Goal: Task Accomplishment & Management: Complete application form

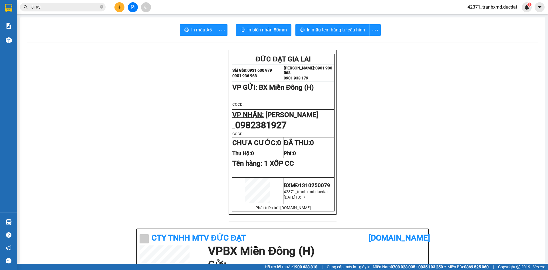
click at [119, 4] on button at bounding box center [120, 7] width 10 height 10
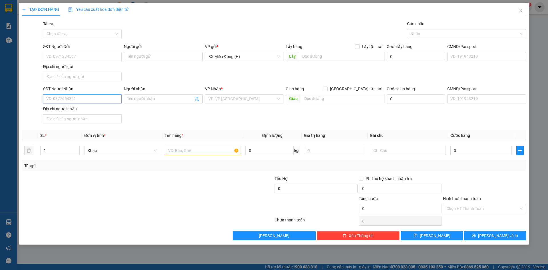
click at [108, 101] on input "SĐT Người Nhận" at bounding box center [82, 98] width 79 height 9
click at [136, 97] on input "Người nhận" at bounding box center [160, 99] width 66 height 6
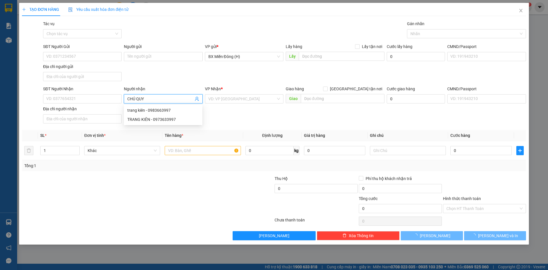
type input "CHÚ QUỲ"
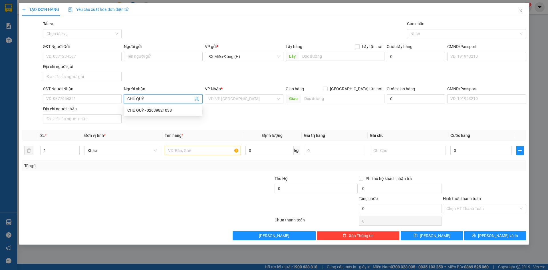
click at [150, 110] on div "CHÚ QUỲ - 02639821038" at bounding box center [163, 110] width 72 height 6
type input "02639821038"
type input "CHÚ QUỲ"
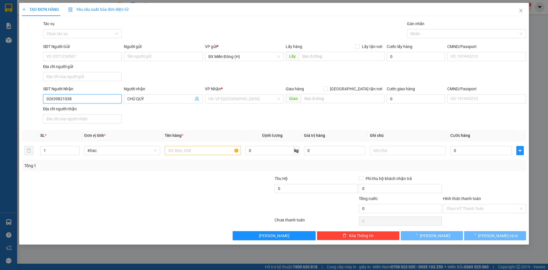
click at [82, 102] on input "02639821038" at bounding box center [82, 98] width 79 height 9
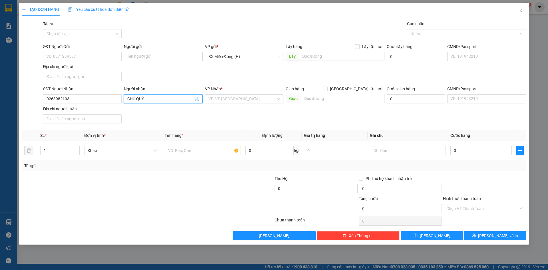
click at [183, 101] on input "CHÚ QUỲ" at bounding box center [160, 99] width 66 height 6
click at [179, 109] on div "CHÚ QUỲ - 02639821038" at bounding box center [163, 110] width 72 height 6
type input "02639821038"
click at [86, 99] on input "02639821038" at bounding box center [82, 98] width 79 height 9
click at [76, 102] on input "02639821038" at bounding box center [82, 98] width 79 height 9
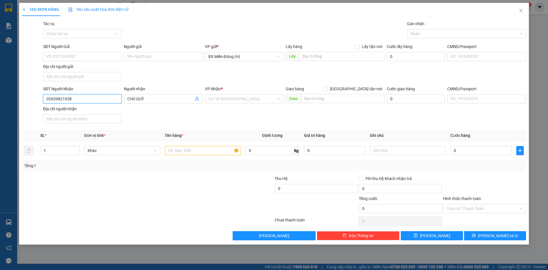
click at [76, 102] on input "02639821038" at bounding box center [82, 98] width 79 height 9
click at [246, 99] on input "search" at bounding box center [243, 99] width 68 height 9
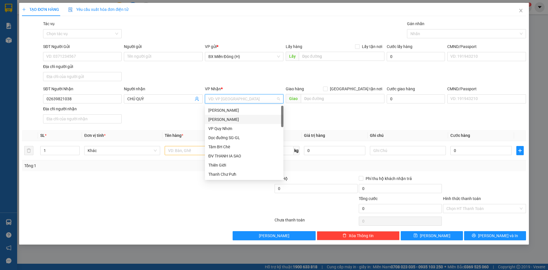
click at [241, 119] on div "[PERSON_NAME]" at bounding box center [245, 119] width 72 height 6
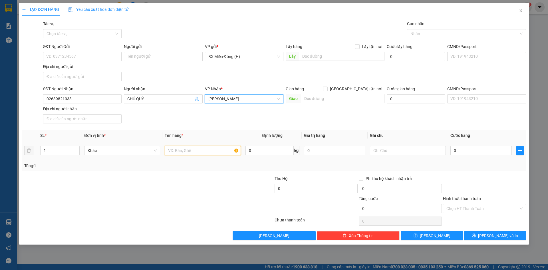
click at [176, 154] on input "text" at bounding box center [203, 150] width 76 height 9
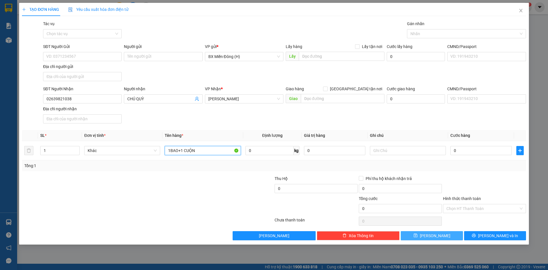
type input "1BAO+1 CUỘN"
click at [442, 235] on button "Lưu" at bounding box center [432, 235] width 62 height 9
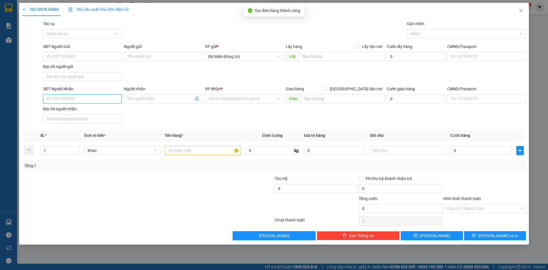
click at [111, 99] on input "SĐT Người Nhận" at bounding box center [82, 98] width 79 height 9
type input "0905236909"
click at [232, 102] on input "search" at bounding box center [243, 99] width 68 height 9
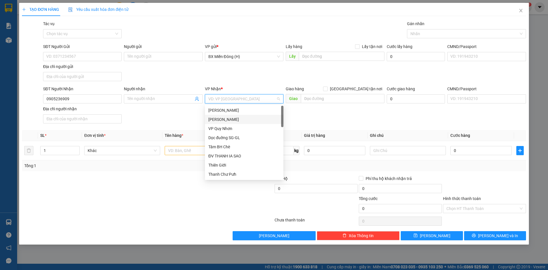
click at [235, 117] on div "[PERSON_NAME]" at bounding box center [245, 119] width 72 height 6
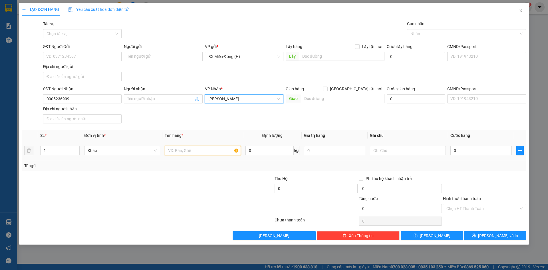
click at [204, 149] on input "text" at bounding box center [203, 150] width 76 height 9
type input "2 T/G NILONG"
click at [482, 147] on input "0" at bounding box center [481, 150] width 61 height 9
type input "001"
type input "1"
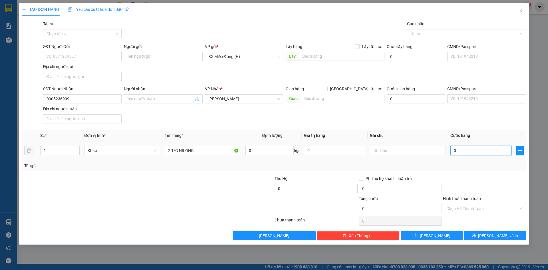
type input "1"
type input "0.010"
type input "10"
type input "00.100"
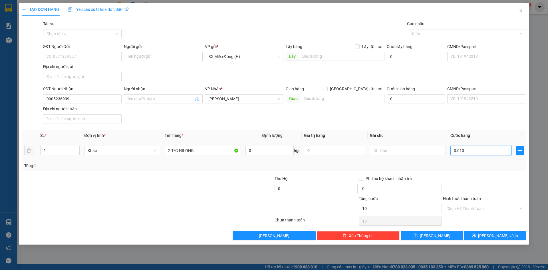
type input "100"
type input "100.000"
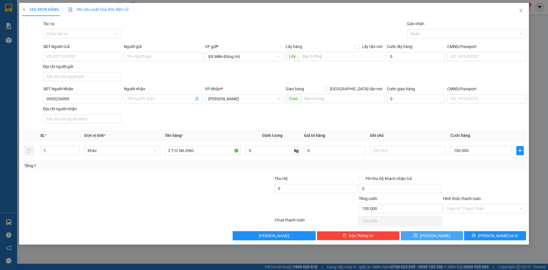
click at [446, 239] on button "Lưu" at bounding box center [432, 235] width 62 height 9
type input "0"
click at [113, 98] on input "SĐT Người Nhận" at bounding box center [82, 98] width 79 height 9
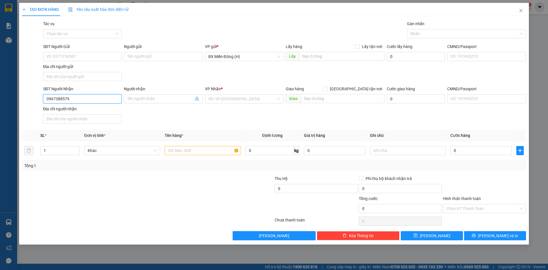
click at [60, 98] on input "0967388579" at bounding box center [82, 98] width 79 height 9
type input "0967388579"
click at [235, 95] on input "search" at bounding box center [243, 99] width 68 height 9
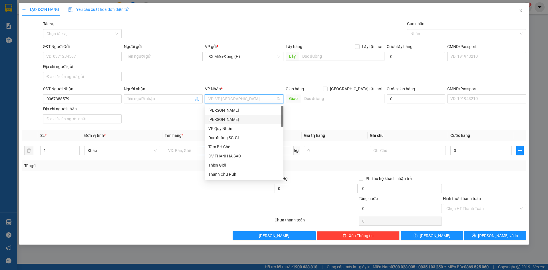
click at [239, 119] on div "[PERSON_NAME]" at bounding box center [245, 119] width 72 height 6
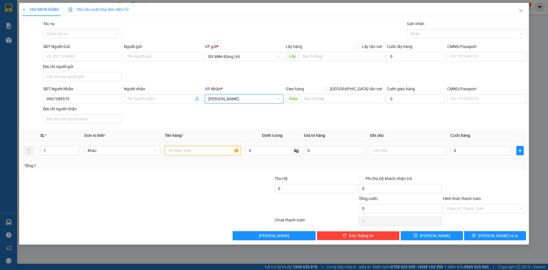
click at [203, 153] on input "text" at bounding box center [203, 150] width 76 height 9
type input "1 T/G"
click at [478, 145] on div "0" at bounding box center [481, 150] width 61 height 11
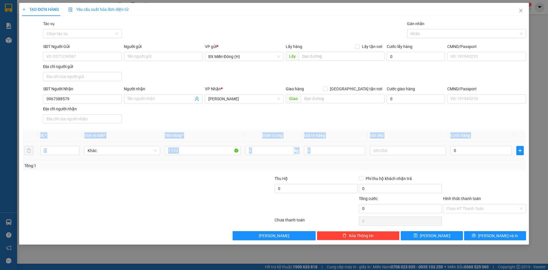
click at [478, 146] on div "0" at bounding box center [481, 150] width 61 height 11
click at [498, 154] on input "0" at bounding box center [481, 150] width 61 height 9
type input "005"
type input "5"
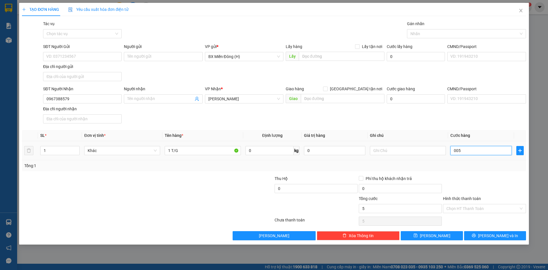
type input "0.050"
type input "50"
type input "50.000"
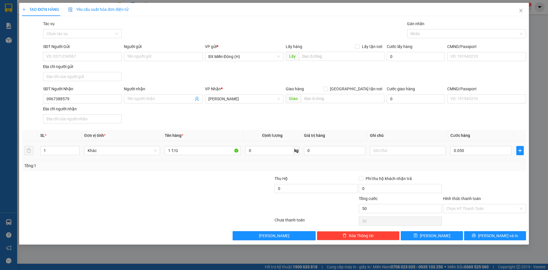
type input "50.000"
click at [500, 165] on div "Tổng: 1" at bounding box center [274, 166] width 500 height 6
click at [441, 237] on button "Lưu" at bounding box center [432, 235] width 62 height 9
type input "0"
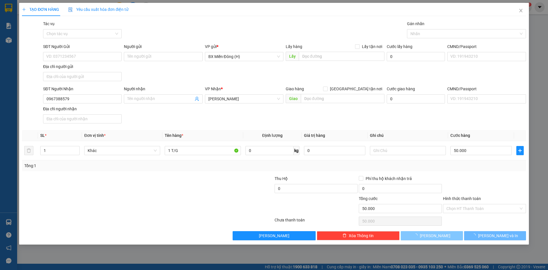
type input "0"
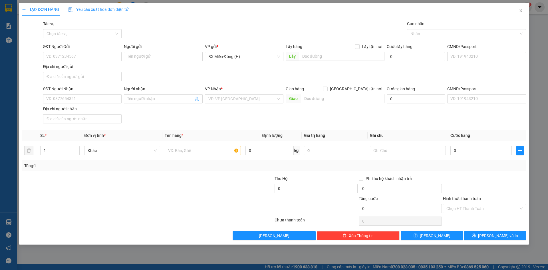
click at [434, 160] on div "Tổng: 1" at bounding box center [274, 165] width 504 height 11
click at [109, 95] on input "SĐT Người Nhận" at bounding box center [82, 98] width 79 height 9
type input "0983608379"
click at [93, 107] on div "0983608379 - TUẤN" at bounding box center [82, 110] width 79 height 9
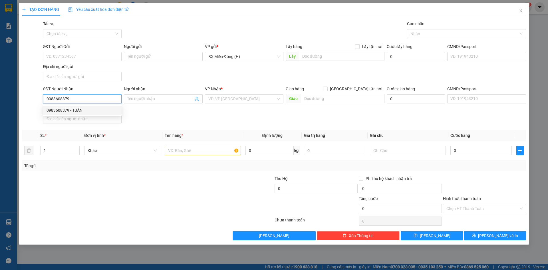
type input "TUẤN"
type input "0983608379"
click at [217, 154] on input "text" at bounding box center [203, 150] width 76 height 9
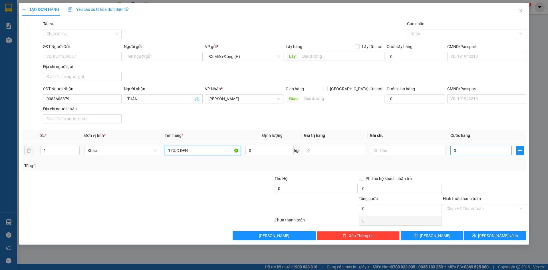
type input "1 CỤC ĐEN"
click at [471, 150] on input "0" at bounding box center [481, 150] width 61 height 9
type input "0.005"
type input "5"
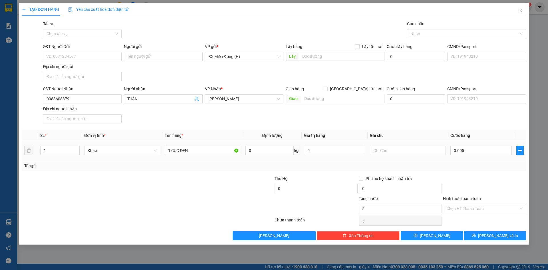
type input "5.000"
click at [477, 167] on div "Tổng: 1" at bounding box center [274, 166] width 500 height 6
click at [476, 148] on input "5.000" at bounding box center [481, 150] width 61 height 9
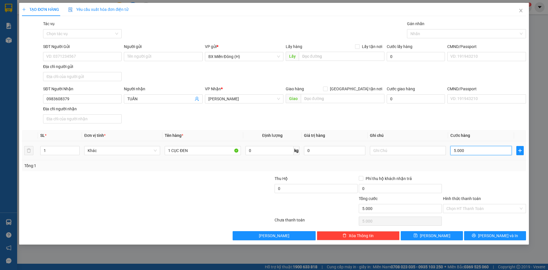
type input "00.005"
type input "5"
type input "00.000.050"
type input "50"
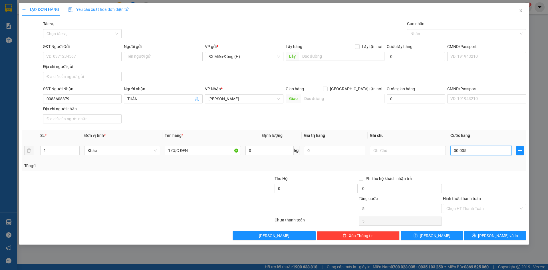
type input "50"
type input "50.000"
click at [485, 169] on div "Tổng: 1" at bounding box center [274, 165] width 504 height 11
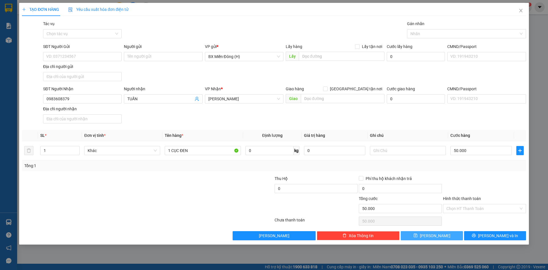
drag, startPoint x: 450, startPoint y: 233, endPoint x: 340, endPoint y: 179, distance: 123.3
click at [450, 233] on button "Lưu" at bounding box center [432, 235] width 62 height 9
type input "0"
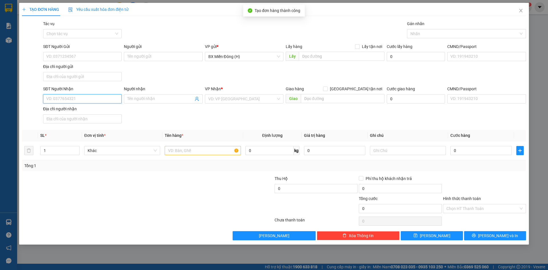
click at [104, 101] on input "SĐT Người Nhận" at bounding box center [82, 98] width 79 height 9
type input "0989101023"
click at [97, 112] on div "0989101023 - NGỌC" at bounding box center [83, 110] width 72 height 6
type input "NGỌC"
type input "0989101023"
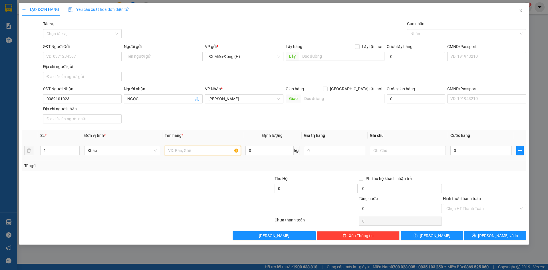
click at [216, 153] on input "text" at bounding box center [203, 150] width 76 height 9
type input "1 CỤC BẠC LẠNH"
click at [501, 150] on input "0" at bounding box center [481, 150] width 61 height 9
type input "007"
type input "7"
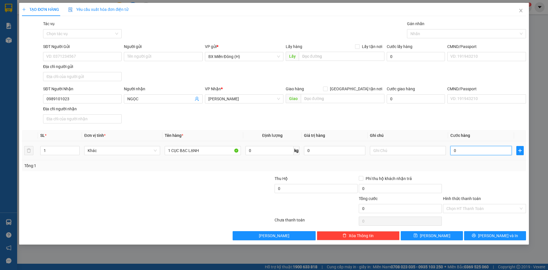
type input "7"
type input "0.070"
type input "70"
type input "70.000"
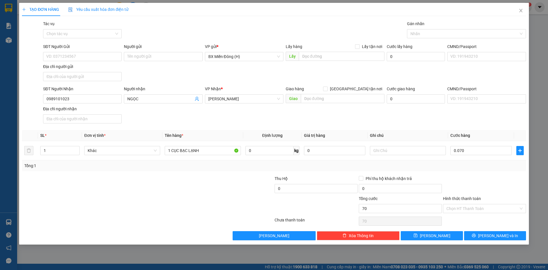
type input "70.000"
click at [502, 172] on div "Transit Pickup Surcharge Ids Transit Deliver Surcharge Ids Transit Deliver Surc…" at bounding box center [274, 131] width 504 height 220
click at [438, 235] on span "Lưu" at bounding box center [435, 236] width 31 height 6
type input "0"
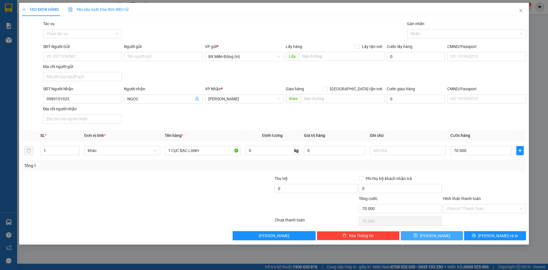
type input "0"
click at [91, 97] on input "SĐT Người Nhận" at bounding box center [82, 98] width 79 height 9
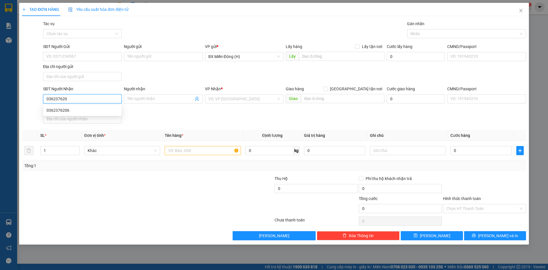
type input "0362376206"
click at [74, 112] on div "0362376206" at bounding box center [83, 110] width 72 height 6
type input "IANHIN"
type input "0362376206"
click at [201, 153] on input "text" at bounding box center [203, 150] width 76 height 9
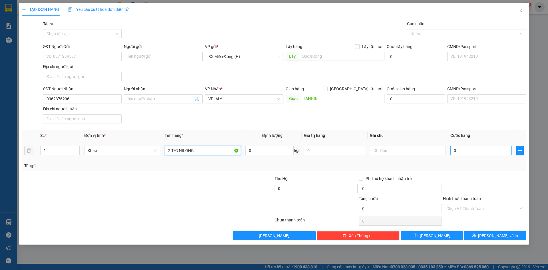
type input "2 T/G NILONG"
click at [479, 151] on input "0" at bounding box center [481, 150] width 61 height 9
type input "001"
type input "1"
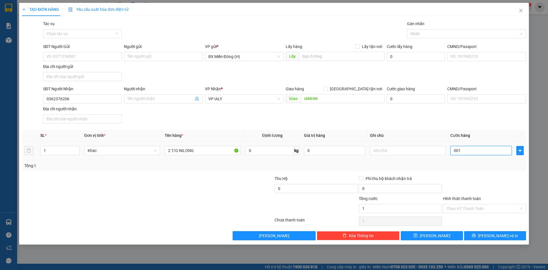
type input "0.012"
type input "12"
type input "00.120"
type input "120"
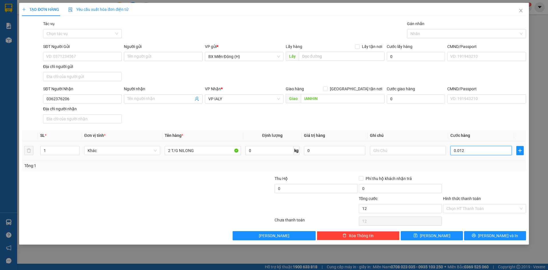
type input "120"
type input "120.000"
click at [479, 169] on div "Tổng: 1" at bounding box center [274, 165] width 504 height 11
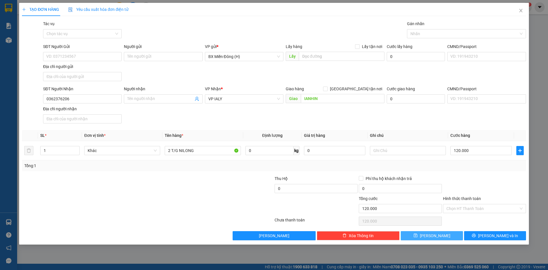
click at [445, 233] on button "Lưu" at bounding box center [432, 235] width 62 height 9
type input "0"
click at [113, 98] on input "SĐT Người Nhận" at bounding box center [82, 98] width 79 height 9
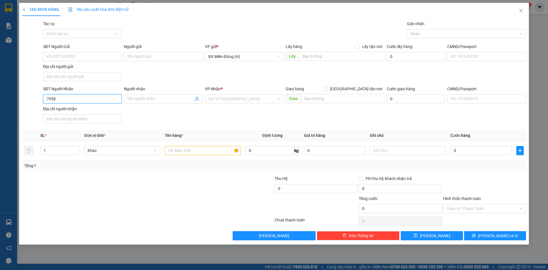
click at [45, 99] on input "7958" at bounding box center [82, 98] width 79 height 9
type input "0799797958"
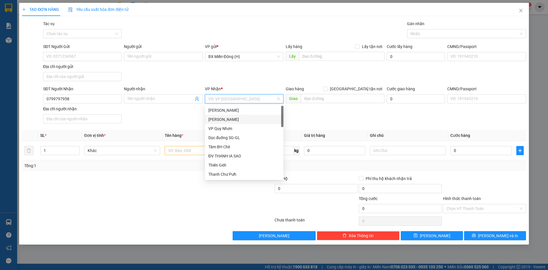
click at [221, 96] on input "search" at bounding box center [243, 99] width 68 height 9
click at [217, 169] on div "Hạnh Bờ Ngoong" at bounding box center [244, 165] width 79 height 9
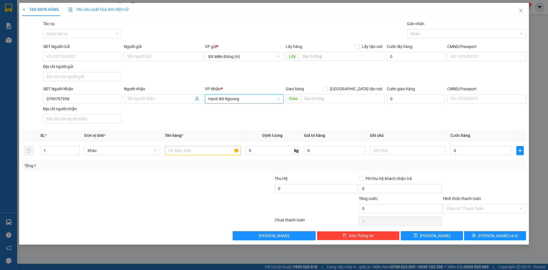
click at [225, 96] on span "Hạnh Bờ Ngoong" at bounding box center [245, 99] width 72 height 9
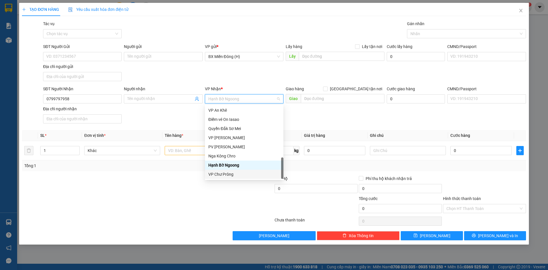
click at [229, 175] on div "VP Chư Prông" at bounding box center [245, 174] width 72 height 6
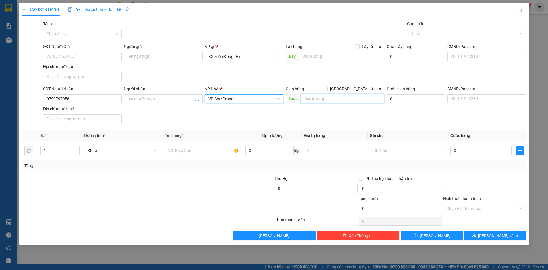
click at [323, 98] on input "text" at bounding box center [343, 98] width 84 height 9
type input "IATIEM"
click at [209, 153] on input "text" at bounding box center [203, 150] width 76 height 9
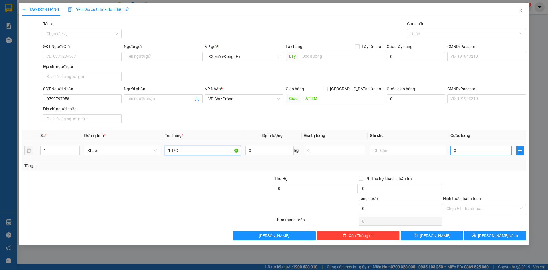
type input "1 T/G"
click at [497, 152] on input "0" at bounding box center [481, 150] width 61 height 9
type input "005"
type input "5"
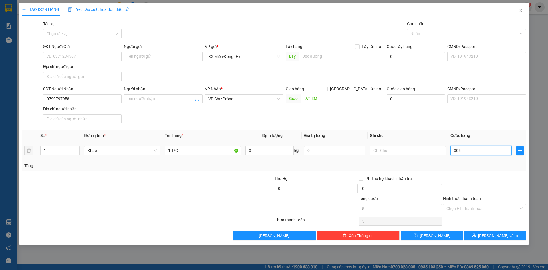
type input "0.050"
type input "50"
type input "50.000"
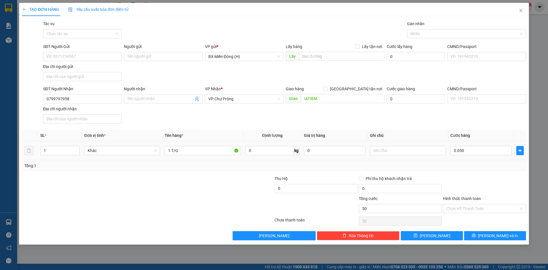
type input "50.000"
click at [494, 161] on div "Tổng: 1" at bounding box center [274, 165] width 504 height 11
click at [348, 98] on input "IATIEM" at bounding box center [343, 98] width 84 height 9
type input "IATIEM-NGÃ 3 LA SƠN"
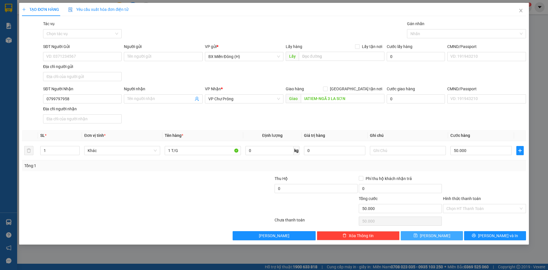
click at [438, 237] on span "Lưu" at bounding box center [435, 236] width 31 height 6
type input "0"
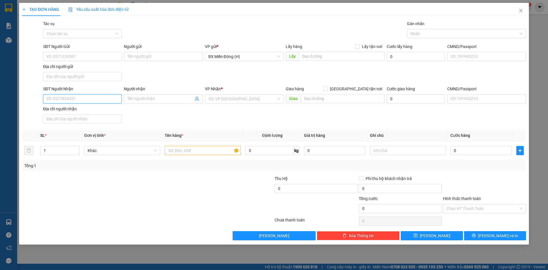
click at [109, 97] on input "SĐT Người Nhận" at bounding box center [82, 98] width 79 height 9
type input "0978828179"
click at [215, 98] on input "search" at bounding box center [243, 99] width 68 height 9
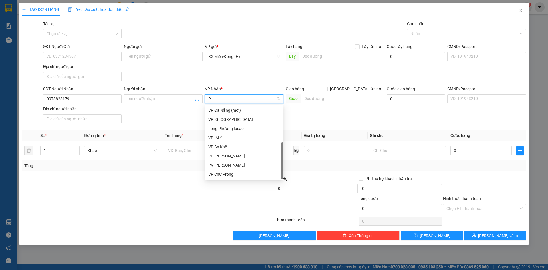
scroll to position [46, 0]
type input "PD"
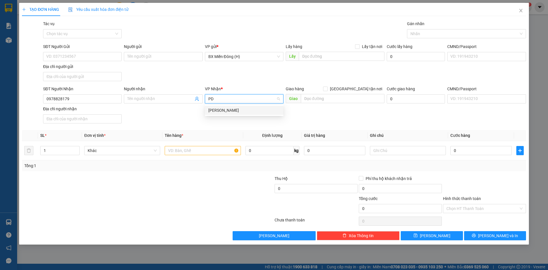
scroll to position [0, 0]
click at [234, 107] on div "[PERSON_NAME]" at bounding box center [244, 110] width 79 height 9
click at [223, 155] on input "text" at bounding box center [203, 150] width 76 height 9
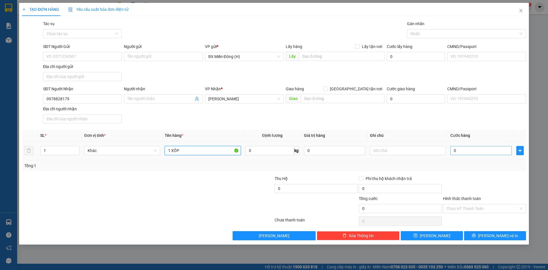
type input "1 XỐP"
click at [466, 151] on input "0" at bounding box center [481, 150] width 61 height 9
type input "004"
type input "4"
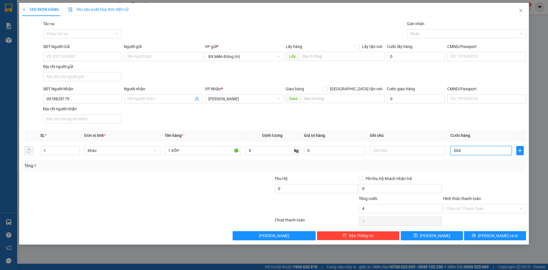
type input "0.040"
type input "40"
type input "40.000"
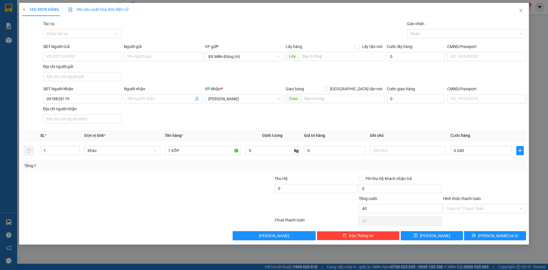
type input "40.000"
click at [475, 174] on div "Transit Pickup Surcharge Ids Transit Deliver Surcharge Ids Transit Deliver Surc…" at bounding box center [274, 131] width 504 height 220
click at [444, 234] on button "Lưu" at bounding box center [432, 235] width 62 height 9
type input "0"
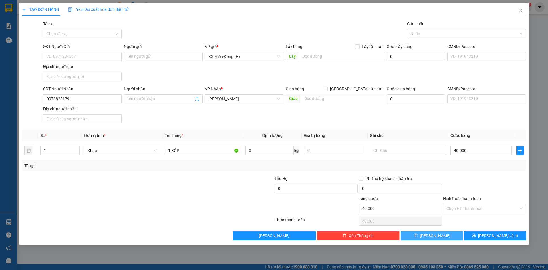
type input "0"
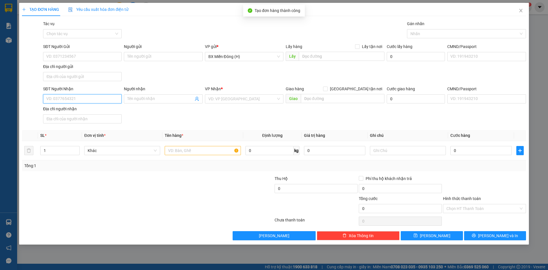
click at [113, 96] on input "SĐT Người Nhận" at bounding box center [82, 98] width 79 height 9
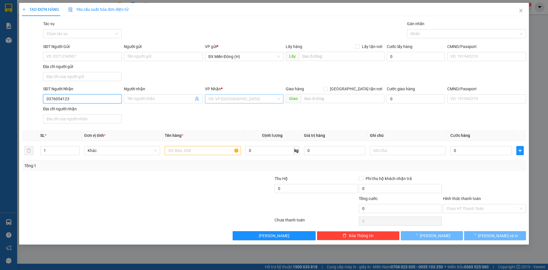
type input "0376054123"
click at [251, 102] on input "search" at bounding box center [243, 99] width 68 height 9
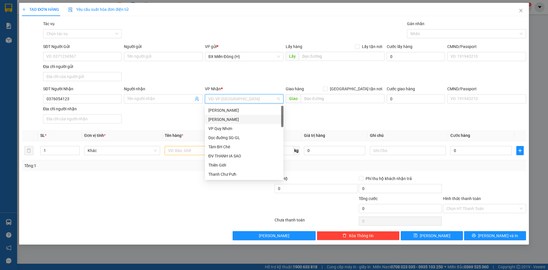
click at [249, 118] on div "[PERSON_NAME]" at bounding box center [245, 119] width 72 height 6
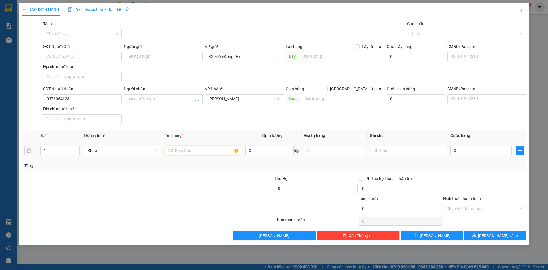
click at [213, 149] on input "text" at bounding box center [203, 150] width 76 height 9
type input "1 XỐP"
click at [493, 150] on input "0" at bounding box center [481, 150] width 61 height 9
type input "005"
type input "5"
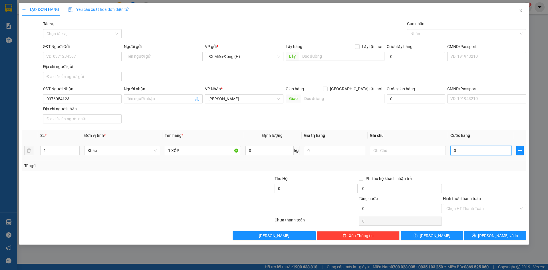
type input "5"
type input "0.050"
type input "50"
type input "50.000"
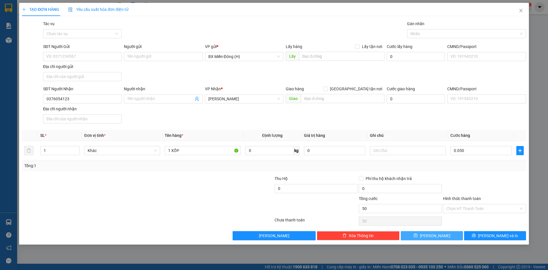
type input "50.000"
click at [440, 238] on button "Lưu" at bounding box center [432, 235] width 62 height 9
type input "0"
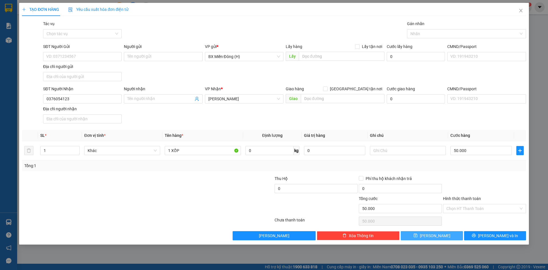
type input "0"
drag, startPoint x: 87, startPoint y: 93, endPoint x: 84, endPoint y: 98, distance: 6.4
click at [87, 93] on div "SĐT Người Nhận" at bounding box center [82, 90] width 79 height 9
click at [84, 101] on input "SĐT Người Nhận" at bounding box center [82, 98] width 79 height 9
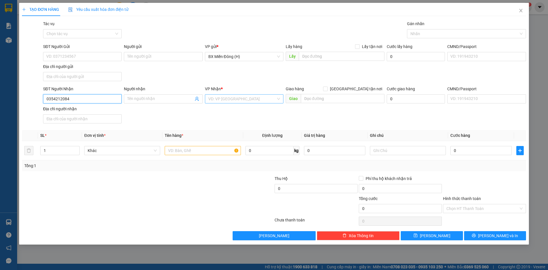
type input "0354212084"
click at [216, 101] on input "search" at bounding box center [243, 99] width 68 height 9
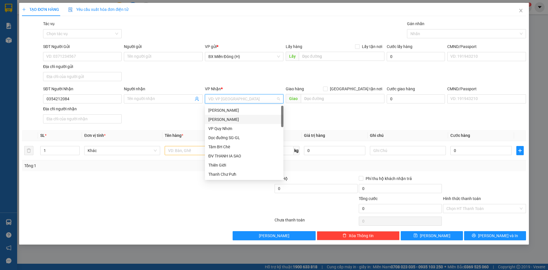
click at [218, 116] on div "[PERSON_NAME]" at bounding box center [245, 119] width 72 height 6
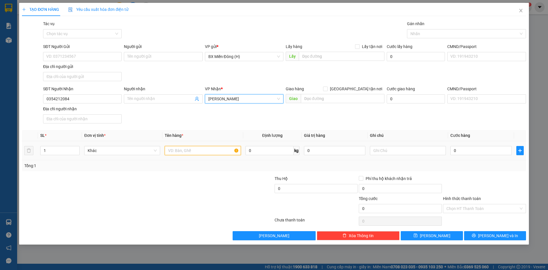
click at [192, 147] on input "text" at bounding box center [203, 150] width 76 height 9
type input "1 XỐP"
click at [497, 153] on input "0" at bounding box center [481, 150] width 61 height 9
type input "004"
type input "4"
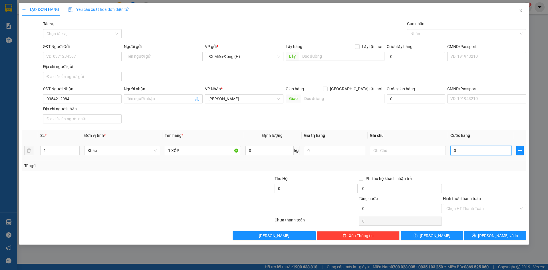
type input "4"
type input "0.040"
type input "40"
type input "40.000"
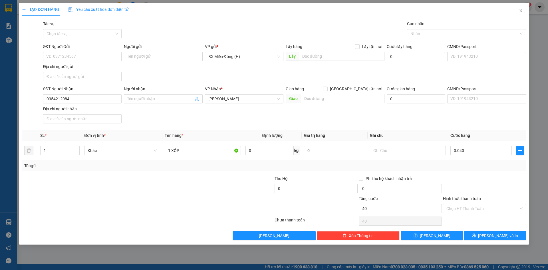
type input "40.000"
drag, startPoint x: 442, startPoint y: 241, endPoint x: 444, endPoint y: 239, distance: 3.3
click at [443, 241] on div "TẠO ĐƠN HÀNG Yêu cầu xuất hóa đơn điện tử Transit Pickup Surcharge Ids Transit …" at bounding box center [274, 124] width 510 height 242
click at [444, 236] on button "Lưu" at bounding box center [432, 235] width 62 height 9
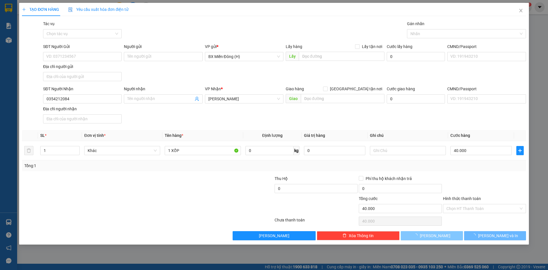
type input "0"
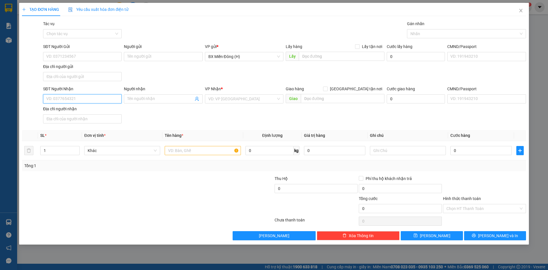
click at [90, 102] on input "SĐT Người Nhận" at bounding box center [82, 98] width 79 height 9
type input "T"
click at [165, 99] on input "Người nhận" at bounding box center [160, 99] width 66 height 6
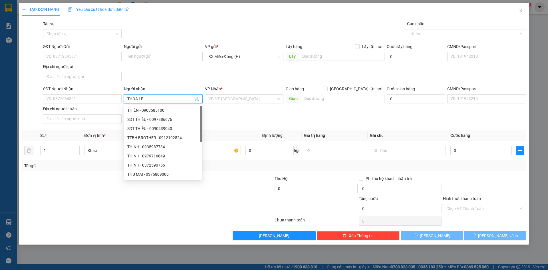
type input "THOA LÊ"
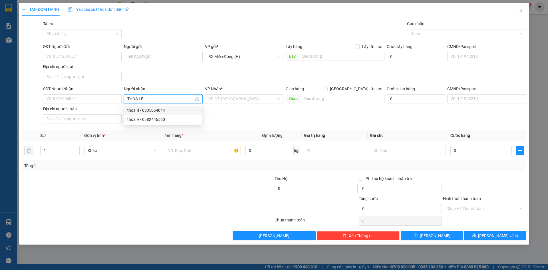
click at [168, 111] on div "thoa lê - 0935864044" at bounding box center [163, 110] width 72 height 6
type input "0935864044"
type input "thoa lê"
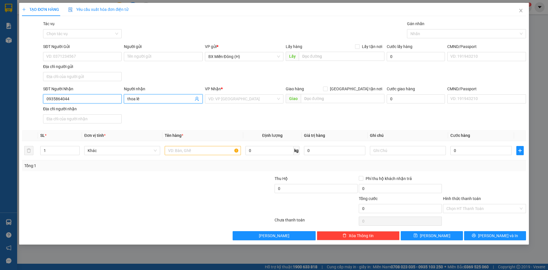
click at [103, 100] on input "0935864044" at bounding box center [82, 98] width 79 height 9
click at [99, 108] on div "0935864044 - thoa lê" at bounding box center [83, 110] width 72 height 6
type input "0935864044"
click at [223, 150] on input "text" at bounding box center [203, 150] width 76 height 9
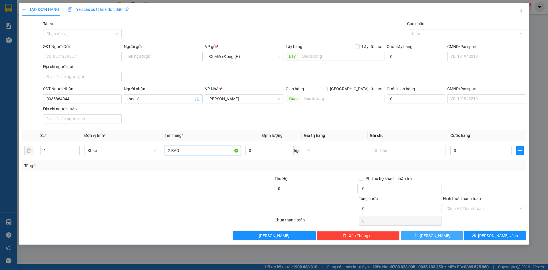
type input "2 BAO"
click at [444, 236] on button "Lưu" at bounding box center [432, 235] width 62 height 9
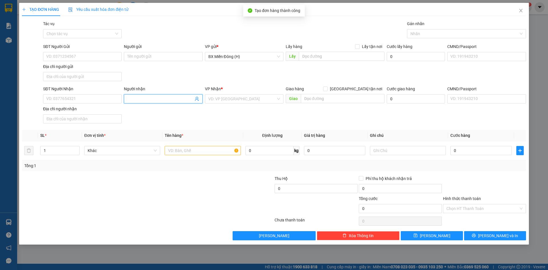
click at [146, 99] on input "Người nhận" at bounding box center [160, 99] width 66 height 6
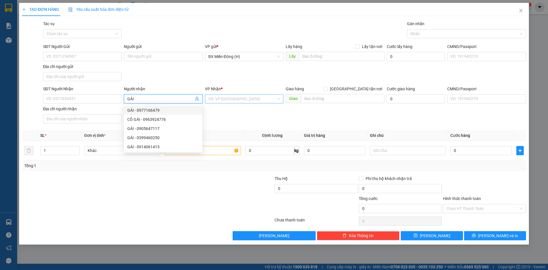
type input "GÁI"
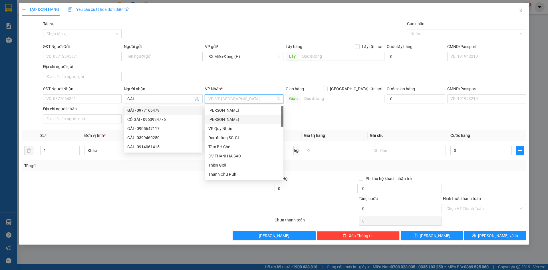
click at [242, 102] on input "search" at bounding box center [243, 99] width 68 height 9
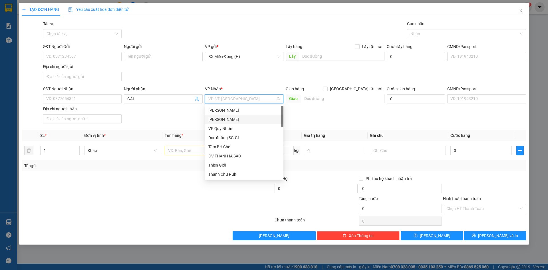
click at [240, 121] on div "[PERSON_NAME]" at bounding box center [245, 119] width 72 height 6
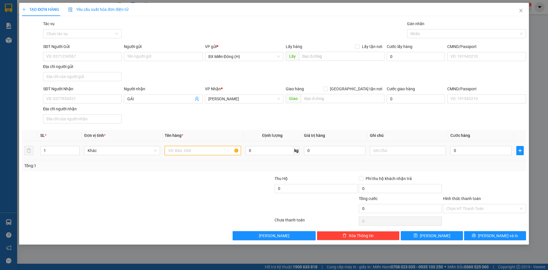
click at [211, 154] on input "text" at bounding box center [203, 150] width 76 height 9
type input "1 CỤC ĐEN"
click at [456, 233] on button "Lưu" at bounding box center [432, 235] width 62 height 9
click at [474, 217] on div "Chọn HT Thanh Toán" at bounding box center [485, 220] width 84 height 11
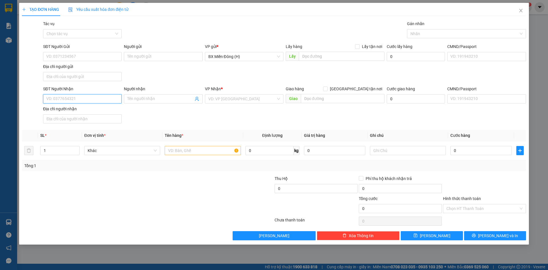
click at [87, 100] on input "SĐT Người Nhận" at bounding box center [82, 98] width 79 height 9
click at [83, 112] on div "0975741093" at bounding box center [83, 110] width 72 height 6
type input "0975741093"
click at [168, 151] on input "text" at bounding box center [203, 150] width 76 height 9
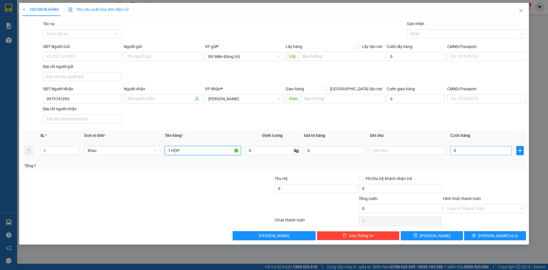
type input "1 HỘP"
click at [458, 150] on input "0" at bounding box center [481, 150] width 61 height 9
type input "003"
type input "3"
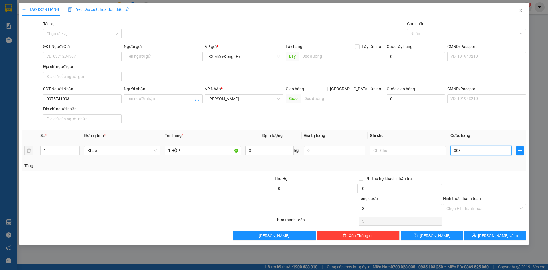
type input "0.030"
type input "30"
click at [471, 207] on input "Hình thức thanh toán" at bounding box center [483, 208] width 72 height 9
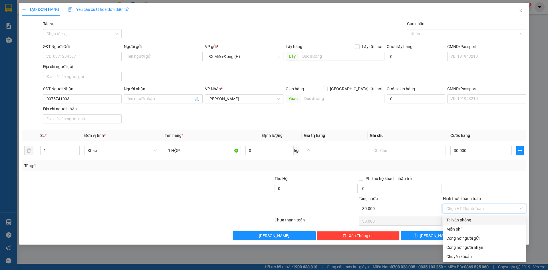
drag, startPoint x: 471, startPoint y: 217, endPoint x: 471, endPoint y: 223, distance: 5.7
click at [471, 222] on div "Tại văn phòng" at bounding box center [484, 219] width 83 height 9
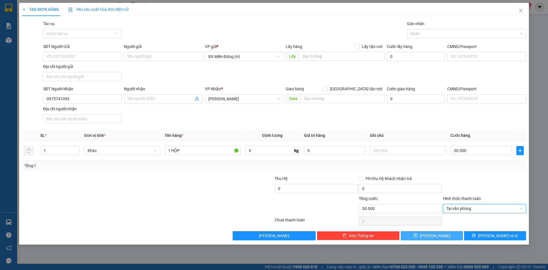
click at [438, 236] on span "Lưu" at bounding box center [435, 236] width 31 height 6
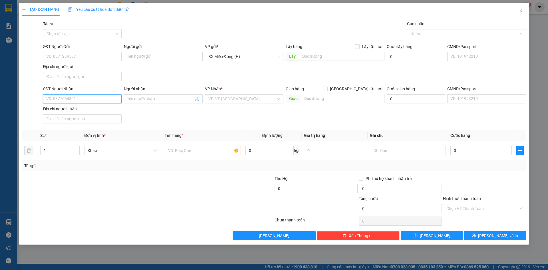
click at [91, 98] on input "SĐT Người Nhận" at bounding box center [82, 98] width 79 height 9
click at [223, 151] on input "text" at bounding box center [203, 150] width 76 height 9
click at [474, 150] on input "0" at bounding box center [481, 150] width 61 height 9
click at [473, 172] on div "Transit Pickup Surcharge Ids Transit Deliver Surcharge Ids Transit Deliver Surc…" at bounding box center [274, 131] width 504 height 220
click at [446, 234] on button "Lưu" at bounding box center [432, 235] width 62 height 9
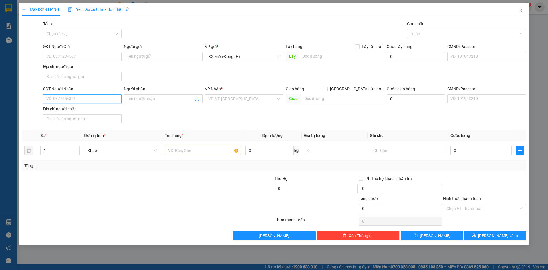
click at [99, 100] on input "SĐT Người Nhận" at bounding box center [82, 98] width 79 height 9
click at [219, 97] on input "search" at bounding box center [243, 99] width 68 height 9
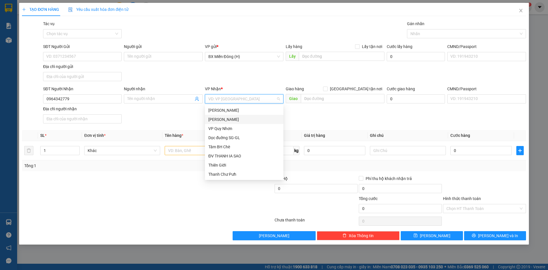
click at [223, 119] on div "[PERSON_NAME]" at bounding box center [245, 119] width 72 height 6
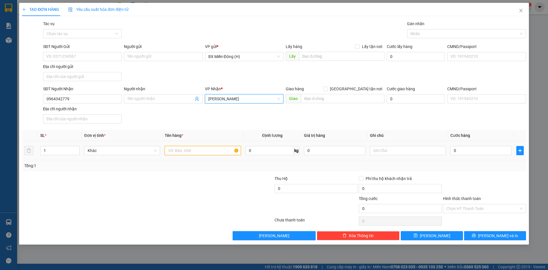
click at [190, 150] on input "text" at bounding box center [203, 150] width 76 height 9
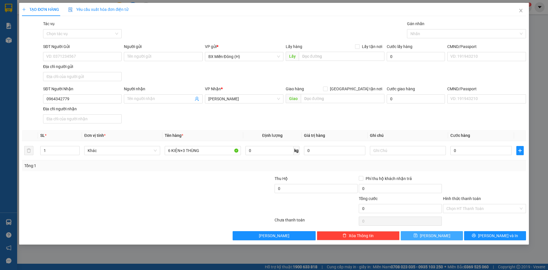
click at [422, 235] on button "Lưu" at bounding box center [432, 235] width 62 height 9
click at [110, 97] on input "SĐT Người Nhận" at bounding box center [82, 98] width 79 height 9
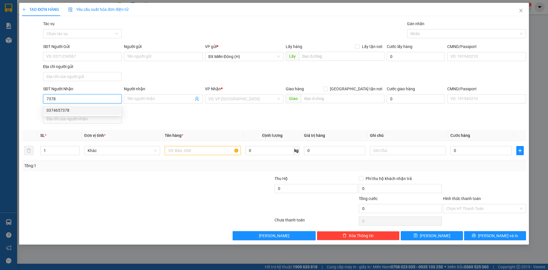
click at [110, 110] on div "0374657378" at bounding box center [83, 110] width 72 height 6
click at [197, 149] on input "text" at bounding box center [203, 150] width 76 height 9
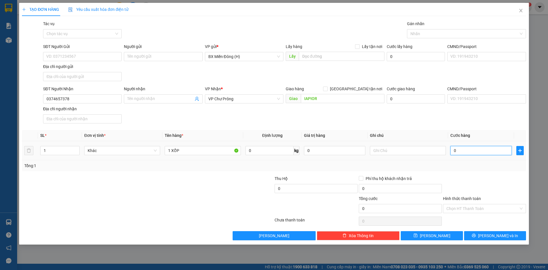
click at [462, 155] on input "0" at bounding box center [481, 150] width 61 height 9
click at [464, 166] on div "Tổng: 1" at bounding box center [274, 166] width 500 height 6
click at [457, 232] on button "Lưu" at bounding box center [432, 235] width 62 height 9
click at [179, 95] on span at bounding box center [163, 98] width 79 height 9
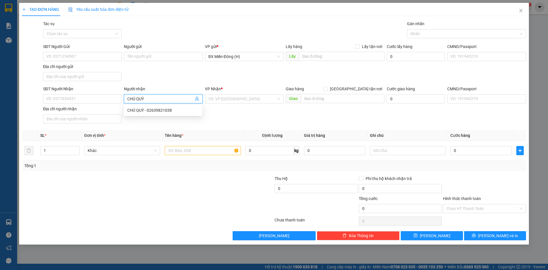
click at [164, 113] on div "CHÚ QUỲ - 02639821038" at bounding box center [163, 110] width 72 height 6
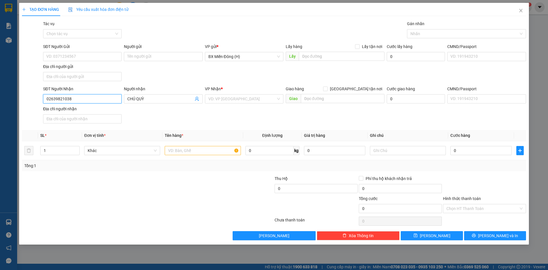
click at [87, 99] on input "02639821038" at bounding box center [82, 98] width 79 height 9
click at [89, 110] on div "02639821038 - CHÚ QUỲ" at bounding box center [83, 110] width 72 height 6
click at [205, 148] on input "text" at bounding box center [203, 150] width 76 height 9
click at [449, 234] on button "Lưu" at bounding box center [432, 235] width 62 height 9
click at [202, 150] on input "text" at bounding box center [203, 150] width 76 height 9
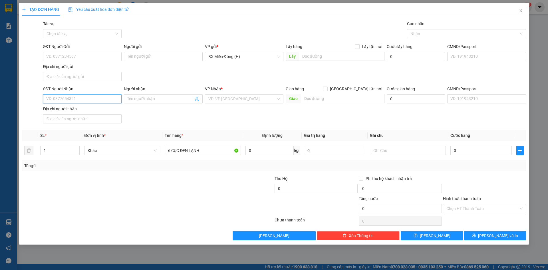
click at [81, 100] on input "SĐT Người Nhận" at bounding box center [82, 98] width 79 height 9
click at [85, 112] on div "0905394141 - THANH VŨ" at bounding box center [83, 110] width 72 height 6
click at [449, 231] on button "Lưu" at bounding box center [432, 235] width 62 height 9
click at [98, 100] on input "SĐT Người Nhận" at bounding box center [82, 98] width 79 height 9
click at [46, 99] on input "7981" at bounding box center [82, 98] width 79 height 9
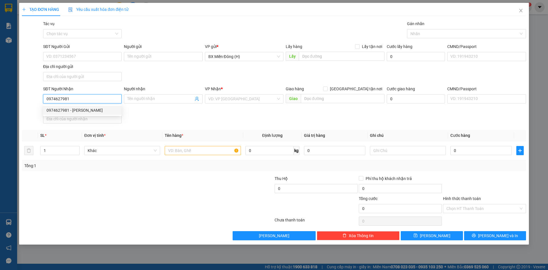
click at [115, 107] on div "0974627981 - ĐÀO" at bounding box center [83, 110] width 72 height 6
click at [209, 151] on input "text" at bounding box center [203, 150] width 76 height 9
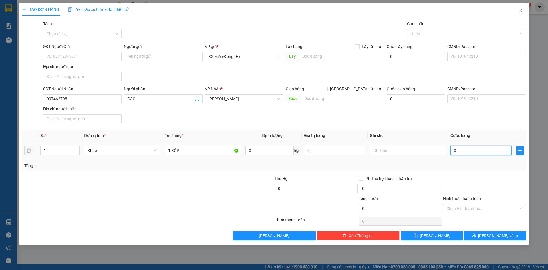
click at [469, 151] on input "0" at bounding box center [481, 150] width 61 height 9
click at [448, 236] on button "Lưu" at bounding box center [432, 235] width 62 height 9
click at [182, 101] on input "Người nhận" at bounding box center [160, 99] width 66 height 6
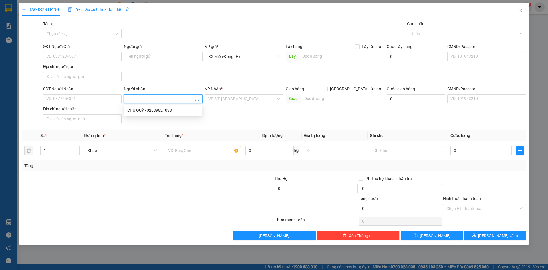
click at [79, 103] on div "SĐT Người Nhận VD: 0377654321" at bounding box center [82, 96] width 79 height 20
click at [85, 93] on div "SĐT Người Nhận" at bounding box center [82, 90] width 79 height 9
click at [85, 96] on input "SĐT Người Nhận" at bounding box center [82, 98] width 79 height 9
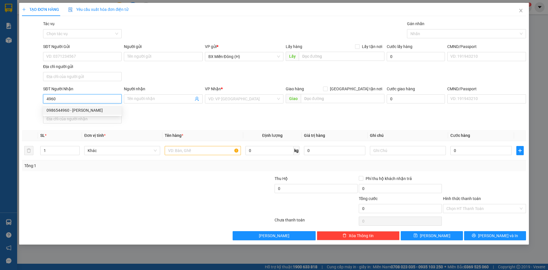
click at [95, 112] on div "0986544960 - MINH HIỂN" at bounding box center [83, 110] width 72 height 6
click at [211, 152] on input "text" at bounding box center [203, 150] width 76 height 9
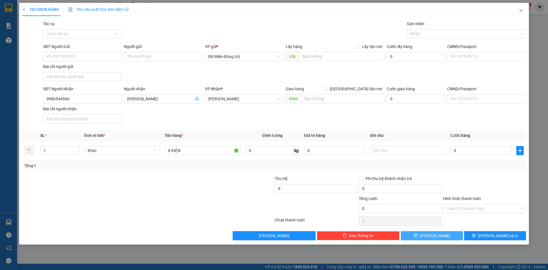
click at [422, 238] on button "Lưu" at bounding box center [432, 235] width 62 height 9
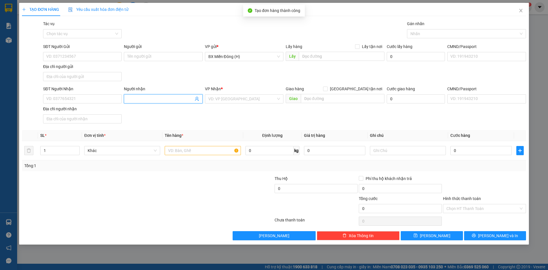
click at [155, 98] on input "Người nhận" at bounding box center [160, 99] width 66 height 6
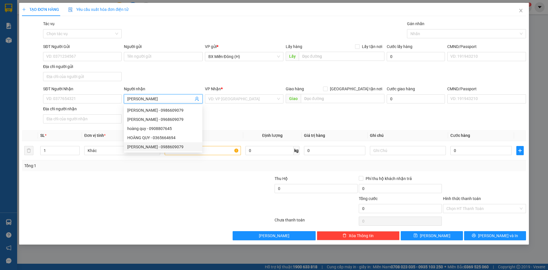
click at [161, 149] on div "HOÀNG QUY - 0988609079" at bounding box center [163, 147] width 72 height 6
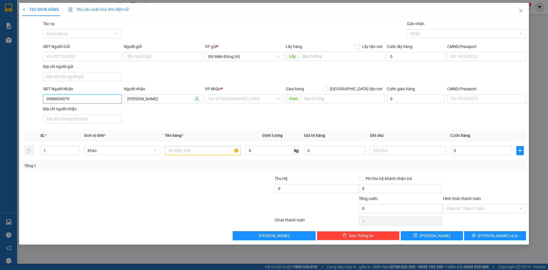
click at [91, 101] on input "0988609079" at bounding box center [82, 98] width 79 height 9
click at [91, 111] on div "0988609079 - HOÀNG QUY" at bounding box center [83, 110] width 72 height 6
click at [199, 148] on input "text" at bounding box center [203, 150] width 76 height 9
click at [450, 235] on button "Lưu" at bounding box center [432, 235] width 62 height 9
click at [110, 93] on div "SĐT Người Nhận" at bounding box center [82, 90] width 79 height 9
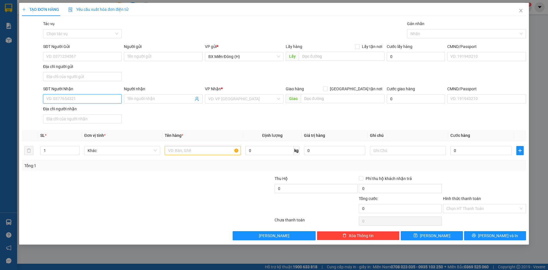
click at [110, 99] on input "SĐT Người Nhận" at bounding box center [82, 98] width 79 height 9
click at [265, 102] on input "search" at bounding box center [243, 99] width 68 height 9
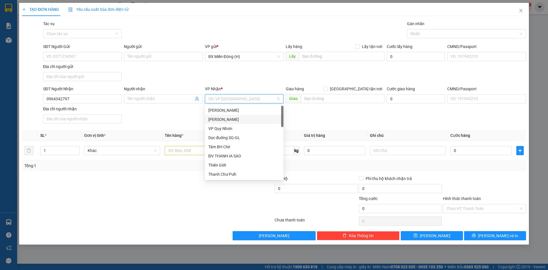
click at [260, 119] on div "[PERSON_NAME]" at bounding box center [245, 119] width 72 height 6
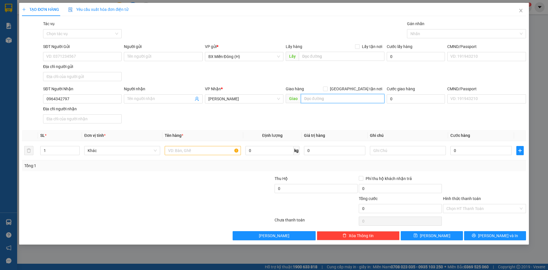
click at [324, 99] on input "text" at bounding box center [343, 98] width 84 height 9
click at [211, 149] on input "text" at bounding box center [203, 150] width 76 height 9
click at [441, 236] on button "Lưu" at bounding box center [432, 235] width 62 height 9
click at [62, 101] on input "SĐT Người Nhận" at bounding box center [82, 98] width 79 height 9
click at [232, 99] on input "search" at bounding box center [243, 99] width 68 height 9
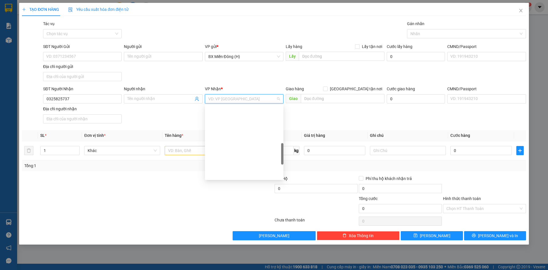
scroll to position [229, 0]
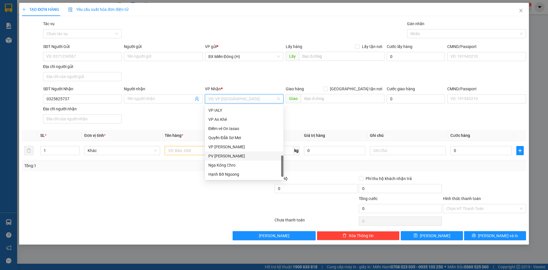
click at [240, 157] on div "PV Sâm Ianhin" at bounding box center [245, 156] width 72 height 6
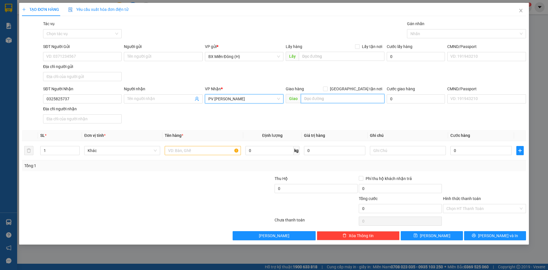
click at [330, 99] on input "text" at bounding box center [343, 98] width 84 height 9
click at [188, 151] on input "text" at bounding box center [203, 150] width 76 height 9
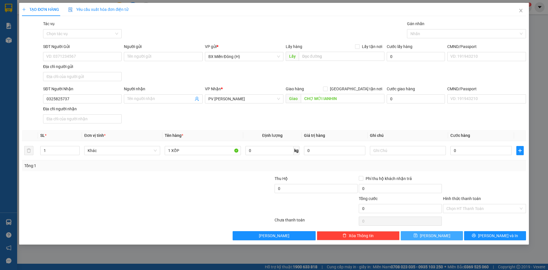
click at [444, 235] on button "Lưu" at bounding box center [432, 235] width 62 height 9
click at [524, 9] on span "Close" at bounding box center [521, 11] width 16 height 16
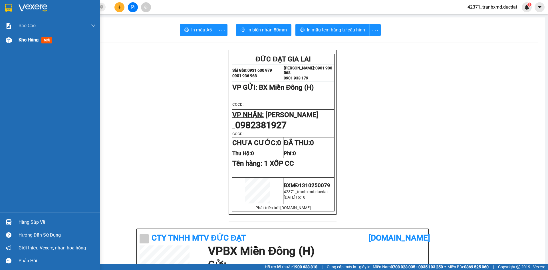
click at [18, 44] on div "Kho hàng mới" at bounding box center [50, 40] width 100 height 14
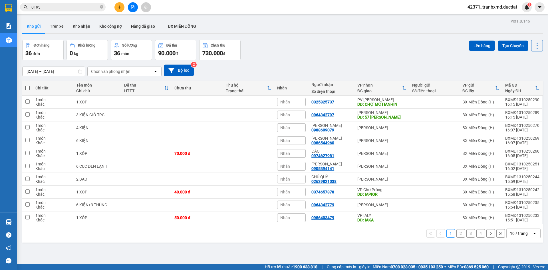
drag, startPoint x: 520, startPoint y: 235, endPoint x: 522, endPoint y: 229, distance: 6.0
click at [520, 235] on div "10 / trang" at bounding box center [519, 234] width 18 height 6
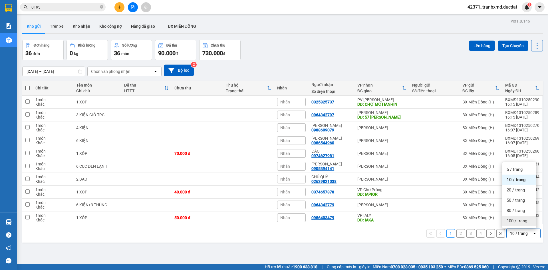
click at [519, 222] on span "100 / trang" at bounding box center [517, 221] width 21 height 6
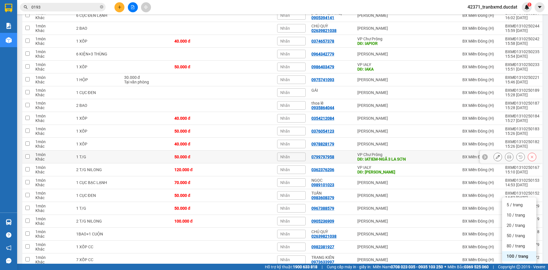
scroll to position [123, 0]
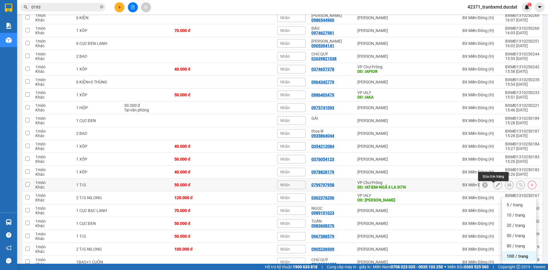
click at [496, 187] on button at bounding box center [498, 185] width 8 height 10
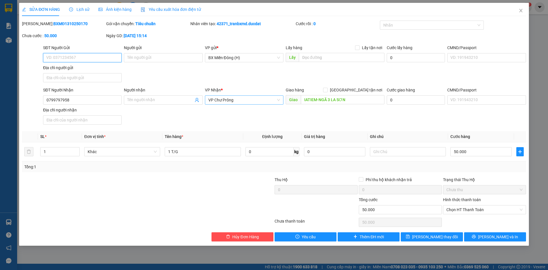
click at [255, 98] on span "VP Chư Prông" at bounding box center [245, 100] width 72 height 9
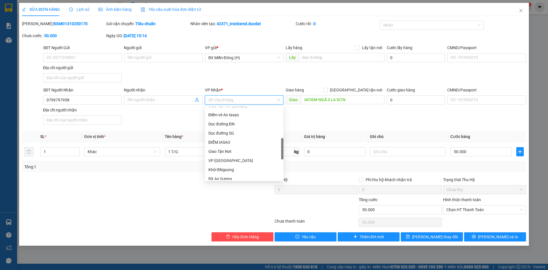
scroll to position [171, 0]
click at [243, 143] on div "Khôi BNgoong" at bounding box center [245, 141] width 72 height 6
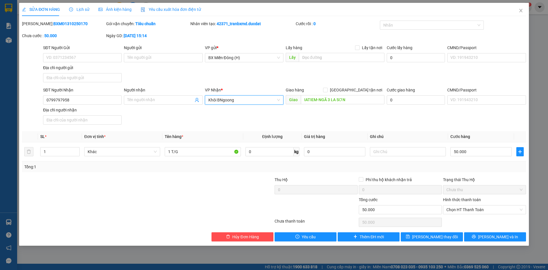
click at [459, 220] on div "Chọn HT Thanh Toán" at bounding box center [485, 222] width 84 height 11
click at [443, 239] on span "[PERSON_NAME] thay đổi" at bounding box center [435, 237] width 46 height 6
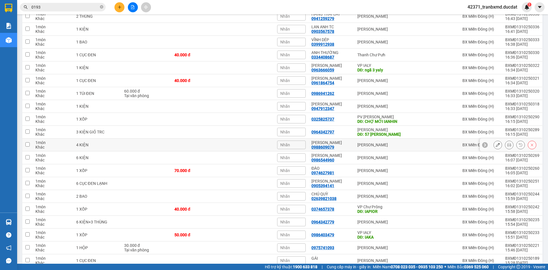
scroll to position [57, 0]
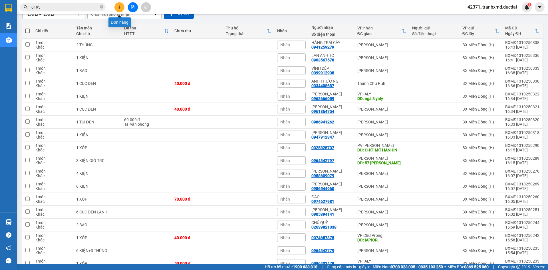
click at [120, 4] on button at bounding box center [120, 7] width 10 height 10
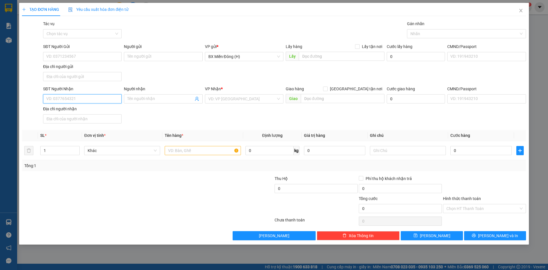
click at [88, 98] on input "SĐT Người Nhận" at bounding box center [82, 98] width 79 height 9
click at [95, 106] on div "0826873467" at bounding box center [82, 110] width 79 height 9
click at [196, 151] on input "text" at bounding box center [203, 150] width 76 height 9
click at [473, 150] on input "0" at bounding box center [481, 150] width 61 height 9
click at [490, 208] on input "Hình thức thanh toán" at bounding box center [483, 208] width 72 height 9
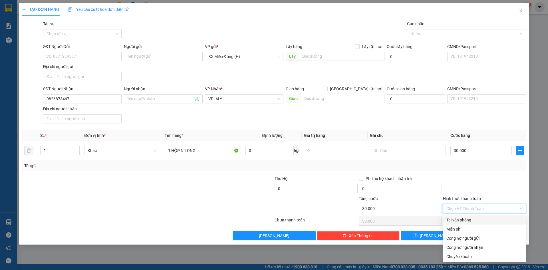
click at [489, 217] on div "Tại văn phòng" at bounding box center [484, 219] width 83 height 9
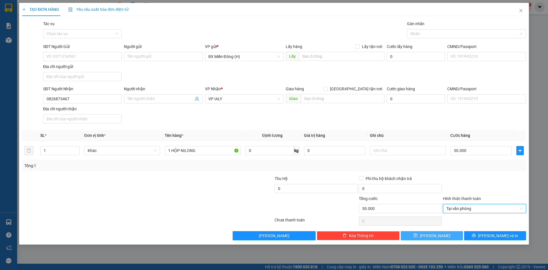
click at [448, 237] on button "Lưu" at bounding box center [432, 235] width 62 height 9
click at [401, 231] on button "Lưu" at bounding box center [432, 235] width 62 height 9
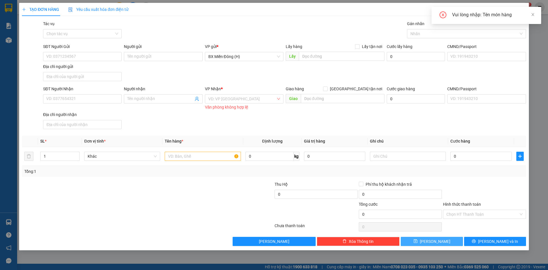
click at [401, 237] on button "Lưu" at bounding box center [432, 241] width 62 height 9
click at [522, 11] on icon "close" at bounding box center [521, 10] width 5 height 5
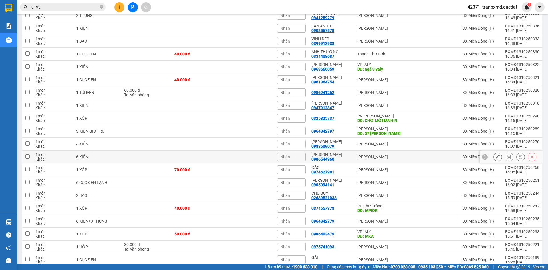
scroll to position [186, 0]
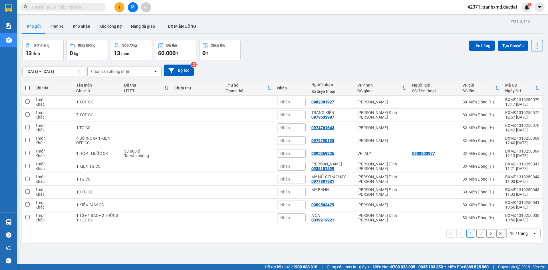
click at [89, 7] on input "text" at bounding box center [64, 7] width 67 height 6
paste input "0905281438"
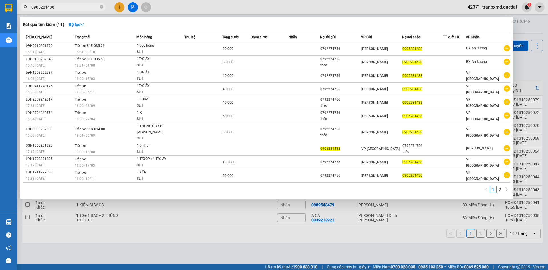
click at [67, 4] on input "0905281438" at bounding box center [64, 7] width 67 height 6
paste input "26398210"
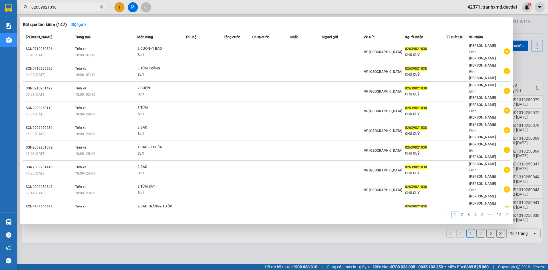
click at [75, 10] on span "02639821038" at bounding box center [63, 7] width 86 height 9
click at [79, 6] on input "02639821038" at bounding box center [64, 7] width 67 height 6
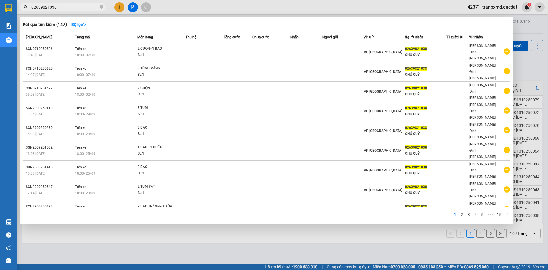
paste input "967388579"
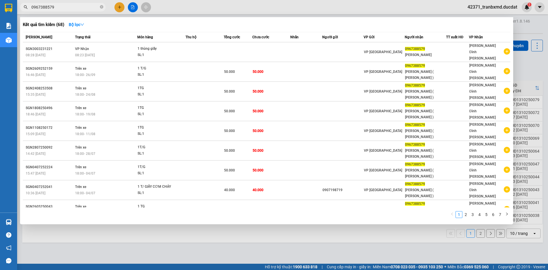
type input "0967388579"
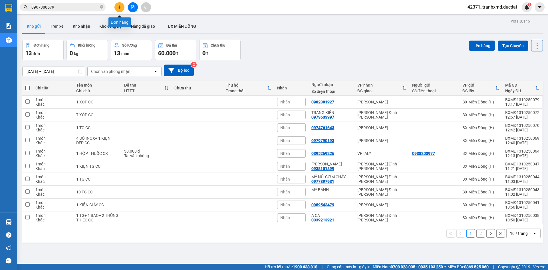
click at [119, 7] on icon "plus" at bounding box center [120, 7] width 4 height 4
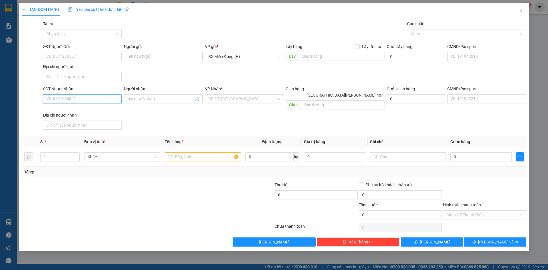
click at [71, 102] on input "SĐT Người Nhận" at bounding box center [82, 98] width 79 height 9
click at [70, 108] on div "0947912347 - THÙY LINH" at bounding box center [83, 110] width 72 height 6
type input "0947912347"
type input "[PERSON_NAME]"
type input "0947912347"
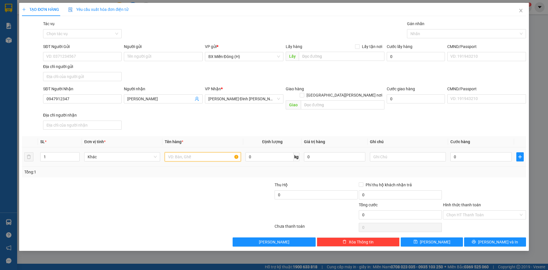
click at [196, 152] on input "text" at bounding box center [203, 156] width 76 height 9
type input "1 KIỆN"
click at [430, 237] on button "Lưu" at bounding box center [432, 241] width 62 height 9
click at [114, 100] on input "SĐT Người Nhận" at bounding box center [82, 98] width 79 height 9
type input "0986941262"
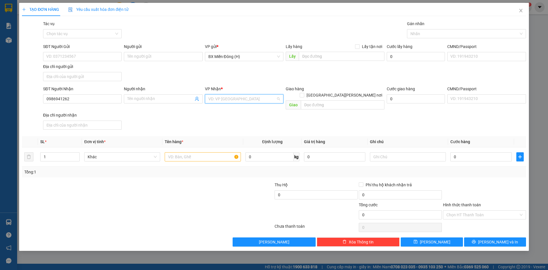
click at [228, 98] on input "search" at bounding box center [243, 99] width 68 height 9
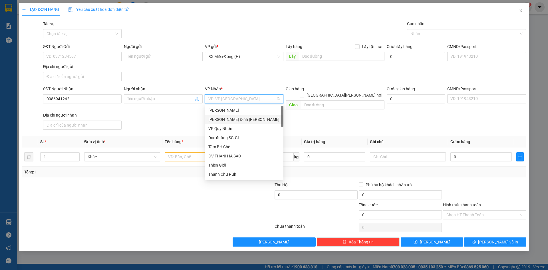
click at [236, 120] on div "[PERSON_NAME]" at bounding box center [245, 119] width 72 height 6
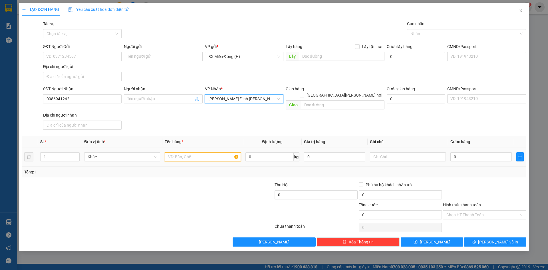
click at [188, 152] on input "text" at bounding box center [203, 156] width 76 height 9
type input "1 TÚI ĐEN"
click at [486, 152] on input "0" at bounding box center [481, 156] width 61 height 9
type input "006"
type input "6"
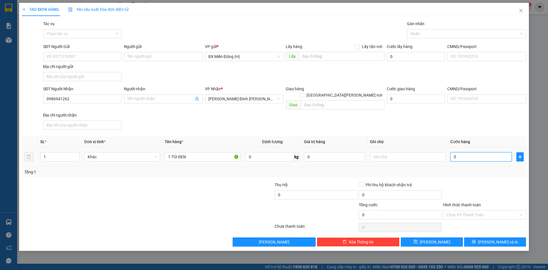
type input "6"
type input "0.060"
type input "60"
type input "60.000"
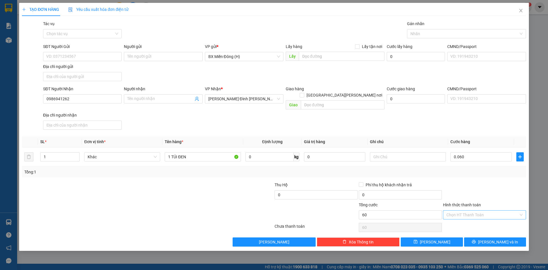
type input "60.000"
click at [491, 211] on input "Hình thức thanh toán" at bounding box center [483, 215] width 72 height 9
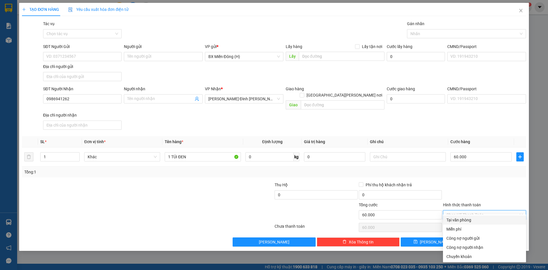
click at [490, 217] on div "Tại văn phòng" at bounding box center [485, 220] width 76 height 6
type input "0"
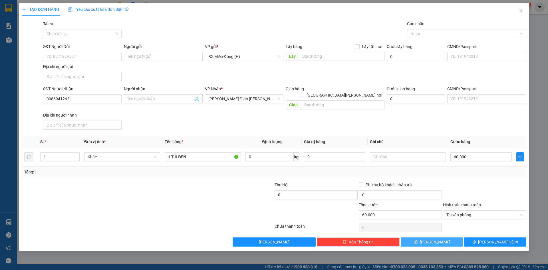
click at [445, 239] on button "Lưu" at bounding box center [432, 241] width 62 height 9
type input "0"
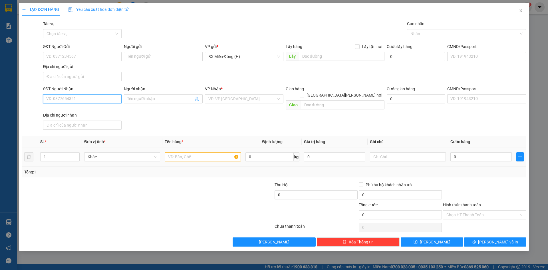
drag, startPoint x: 112, startPoint y: 99, endPoint x: 492, endPoint y: 146, distance: 382.4
click at [131, 99] on div "SĐT Người Nhận VD: 0377654321 Người nhận Tên người nhận VP Nhận * VD: VP Sài Gò…" at bounding box center [285, 109] width 486 height 46
type input "0961864754"
drag, startPoint x: 117, startPoint y: 112, endPoint x: 180, endPoint y: 152, distance: 74.4
click at [120, 115] on div "0961864754 0961864754 - ZIN ZIN" at bounding box center [82, 110] width 79 height 11
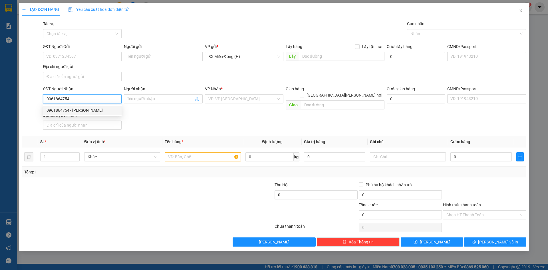
click at [93, 111] on div "0961864754 - ZIN ZIN" at bounding box center [83, 110] width 72 height 6
type input "ZIN ZIN"
type input "0961864754"
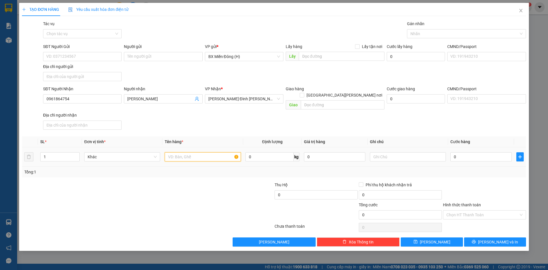
click at [179, 152] on input "text" at bounding box center [203, 156] width 76 height 9
type input "1 CỤC ĐEN"
click at [462, 152] on input "0" at bounding box center [481, 156] width 61 height 9
type input "004"
type input "4"
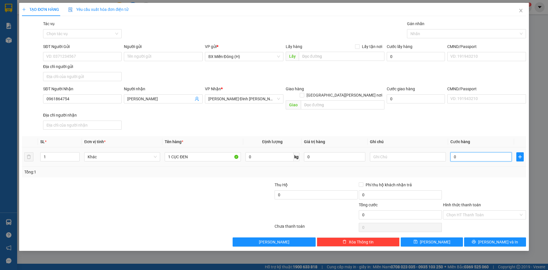
type input "4"
type input "0.040"
type input "40"
type input "40.000"
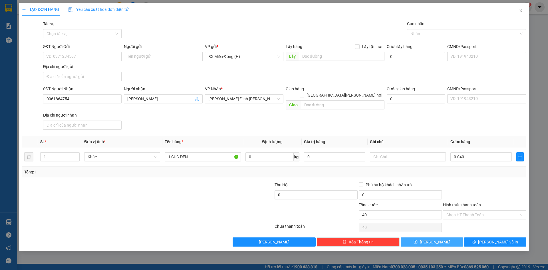
type input "40.000"
click at [433, 239] on span "Lưu" at bounding box center [435, 242] width 31 height 6
type input "0"
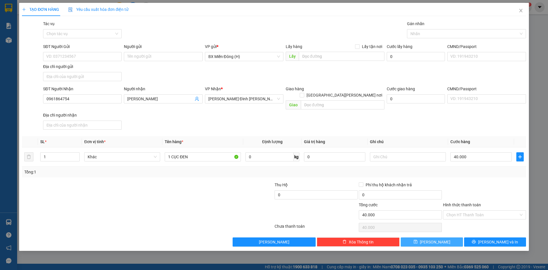
type input "0"
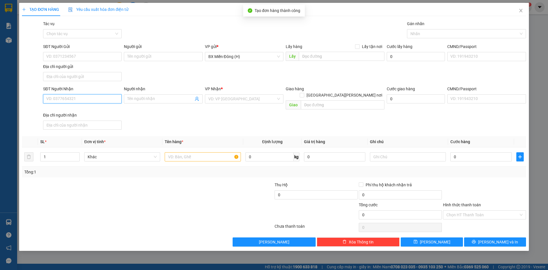
click at [94, 101] on input "SĐT Người Nhận" at bounding box center [82, 98] width 79 height 9
type input "0963666059"
click at [68, 110] on div "0963666059 - KHẮC HÀ" at bounding box center [83, 110] width 72 height 6
type input "KHẮC HÀ"
type input "ngã 3 yaly"
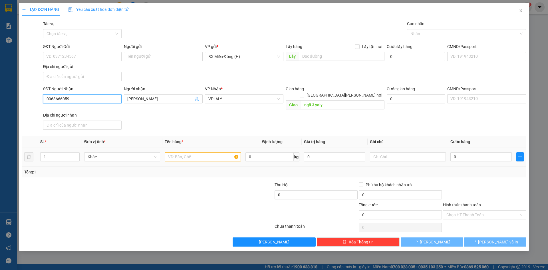
type input "0963666059"
click at [186, 152] on input "text" at bounding box center [203, 156] width 76 height 9
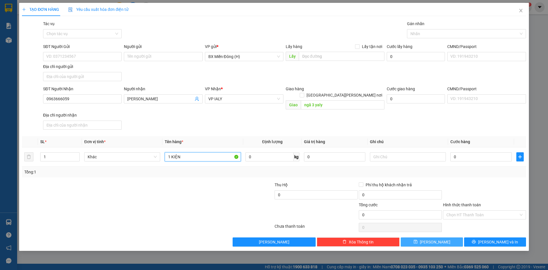
type input "1 KIỆN"
click at [423, 237] on button "Lưu" at bounding box center [432, 241] width 62 height 9
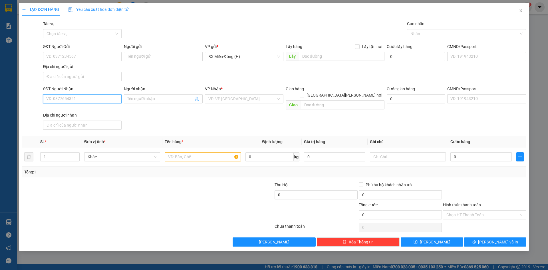
click at [109, 99] on input "SĐT Người Nhận" at bounding box center [82, 98] width 79 height 9
click at [49, 100] on input "88687" at bounding box center [82, 98] width 79 height 9
click at [61, 108] on div "0334408687 - ANH THƯỜNG" at bounding box center [83, 110] width 72 height 6
type input "0334408687"
type input "ANH THƯỜNG"
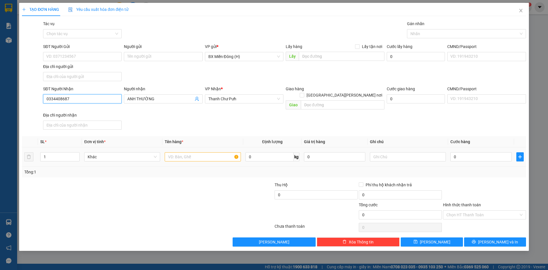
type input "0334408687"
click at [188, 147] on td at bounding box center [203, 156] width 81 height 19
click at [194, 151] on div at bounding box center [203, 156] width 76 height 11
click at [193, 155] on div at bounding box center [203, 156] width 76 height 11
drag, startPoint x: 204, startPoint y: 145, endPoint x: 204, endPoint y: 150, distance: 4.6
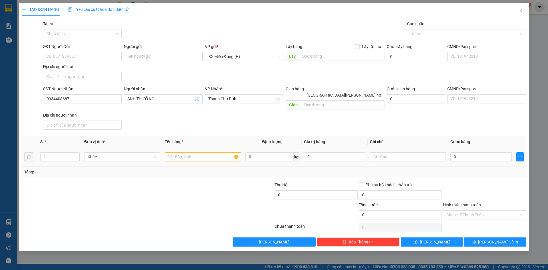
click at [204, 151] on div at bounding box center [203, 156] width 76 height 11
click at [204, 152] on input "text" at bounding box center [203, 156] width 76 height 9
type input "1 CỤC ĐEN"
click at [486, 152] on input "0" at bounding box center [481, 156] width 61 height 9
type input "004"
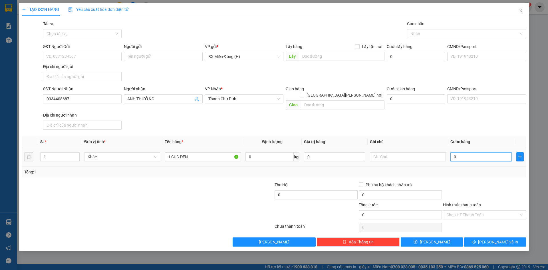
type input "4"
type input "0.040"
type input "40"
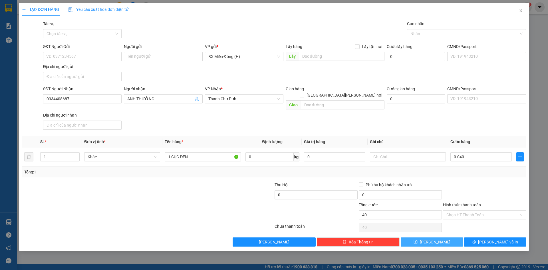
type input "40.000"
click at [444, 237] on button "Lưu" at bounding box center [432, 241] width 62 height 9
type input "0"
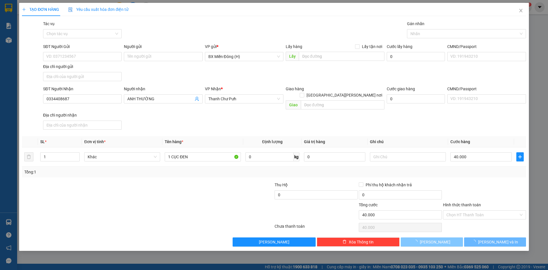
type input "0"
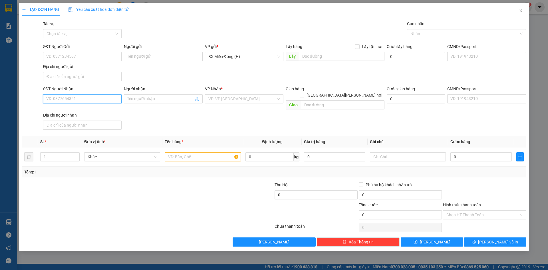
click at [73, 99] on input "SĐT Người Nhận" at bounding box center [82, 98] width 79 height 9
click at [89, 109] on div "0399912938 - VĨNH DÉP" at bounding box center [83, 110] width 72 height 6
type input "0399912938"
type input "VĨNH DÉP"
type input "0399912938"
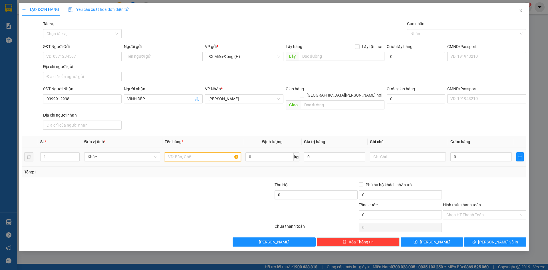
click at [199, 155] on input "text" at bounding box center [203, 156] width 76 height 9
type input "1 BAO"
click at [428, 237] on button "Lưu" at bounding box center [432, 241] width 62 height 9
click at [112, 101] on input "SĐT Người Nhận" at bounding box center [82, 98] width 79 height 9
click at [89, 112] on div "0903567578 - LAN ANH TC" at bounding box center [83, 110] width 72 height 6
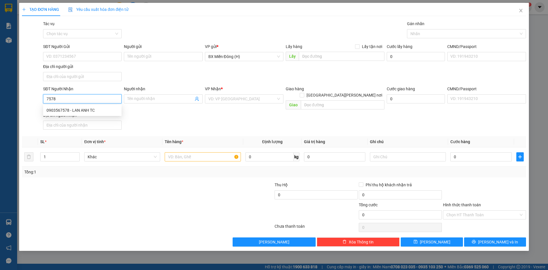
type input "0903567578"
type input "LAN ANH TC"
type input "0903567578"
click at [207, 152] on input "text" at bounding box center [203, 156] width 76 height 9
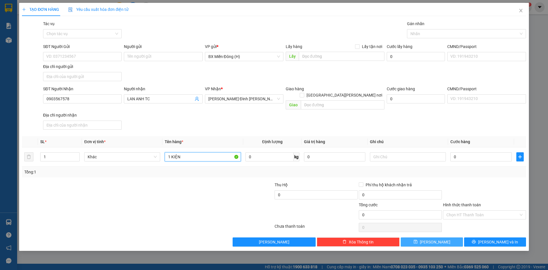
type input "1 KIỆN"
click at [450, 237] on button "Lưu" at bounding box center [432, 241] width 62 height 9
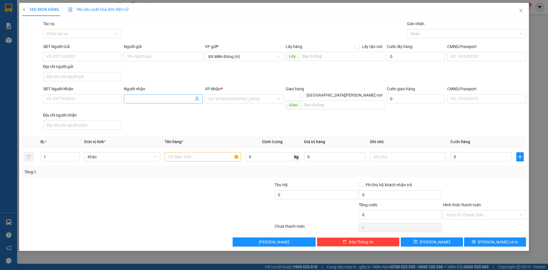
click at [145, 97] on input "Người nhận" at bounding box center [160, 99] width 66 height 6
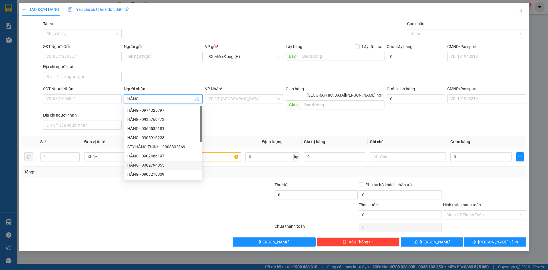
scroll to position [18, 0]
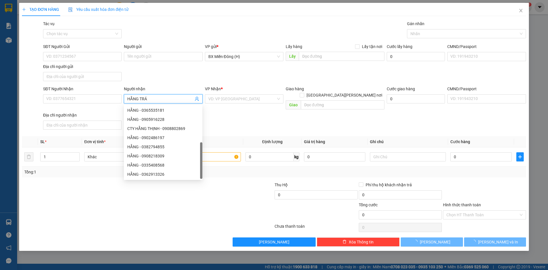
type input "HẰNG TRÁI"
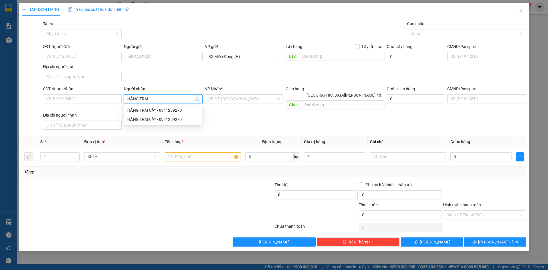
scroll to position [0, 0]
click at [171, 120] on div "HẰNG TRÁI CÂY - 0941259279" at bounding box center [163, 119] width 72 height 6
type input "0941259279"
type input "HẰNG TRÁI CÂY"
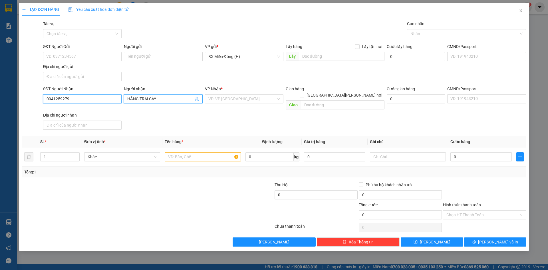
click at [79, 96] on input "0941259279" at bounding box center [82, 98] width 79 height 9
click at [172, 99] on input "HẰNG TRÁI CÂY" at bounding box center [160, 99] width 66 height 6
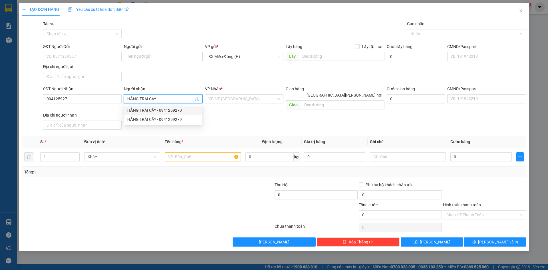
click at [174, 111] on div "HẰNG TRÁI CÂY - 0941259270" at bounding box center [163, 110] width 72 height 6
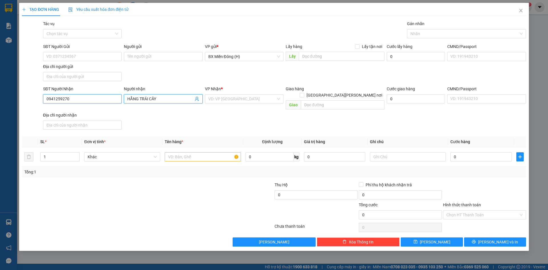
click at [87, 102] on input "0941259270" at bounding box center [82, 98] width 79 height 9
click at [89, 109] on div "0941259279 - HẰNG TRÁI CÂY" at bounding box center [83, 110] width 72 height 6
click at [90, 97] on input "0941259279" at bounding box center [82, 98] width 79 height 9
click at [86, 112] on div "0941259279 - HẰNG TRÁI CÂY" at bounding box center [83, 110] width 72 height 6
type input "0941259279"
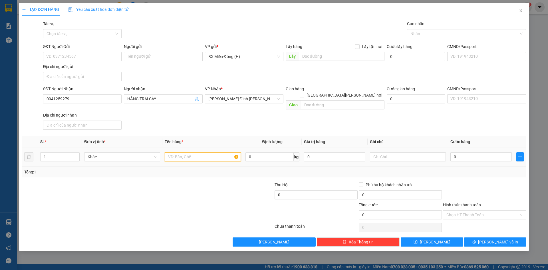
click at [174, 152] on input "text" at bounding box center [203, 156] width 76 height 9
type input "2 THÙNG"
click at [446, 241] on div "TẠO ĐƠN HÀNG Yêu cầu xuất hóa đơn điện tử Transit Pickup Surcharge Ids Transit …" at bounding box center [274, 127] width 510 height 248
click at [443, 237] on button "Lưu" at bounding box center [432, 241] width 62 height 9
click at [175, 97] on input "Người nhận" at bounding box center [160, 99] width 66 height 6
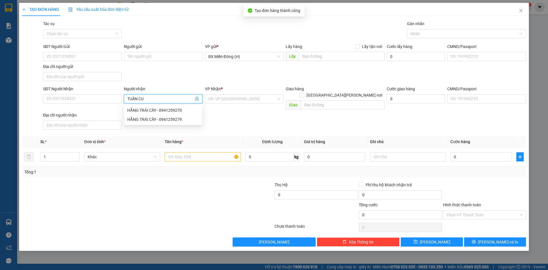
type input "TUẤN CUA"
click at [184, 128] on div "TUẤN CUA - 0362987779" at bounding box center [163, 128] width 72 height 6
type input "0362987779"
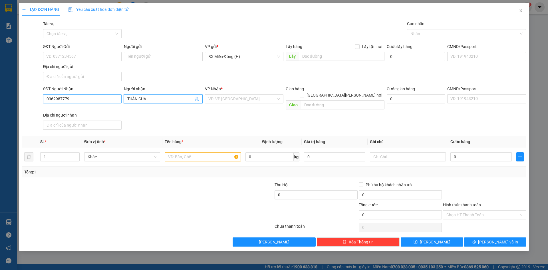
type input "TUẤN CUA"
click at [81, 98] on input "0362987779" at bounding box center [82, 98] width 79 height 9
click at [106, 109] on div "0362987779 - TUẤN CUA" at bounding box center [83, 110] width 72 height 6
type input "0362987779"
click at [206, 152] on input "text" at bounding box center [203, 156] width 76 height 9
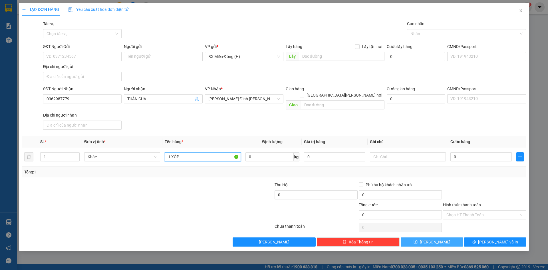
type input "1 XỐP"
click at [446, 237] on button "Lưu" at bounding box center [432, 241] width 62 height 9
click at [438, 239] on span "Lưu" at bounding box center [435, 242] width 31 height 6
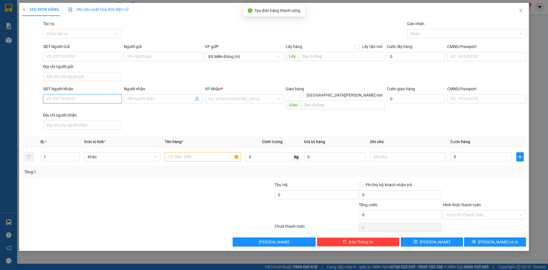
click at [97, 100] on input "SĐT Người Nhận" at bounding box center [82, 98] width 79 height 9
click at [95, 108] on div "0369043733 - MẠNH HOA" at bounding box center [83, 110] width 72 height 6
type input "0369043733"
type input "MẠNH HOA"
type input "0369043733"
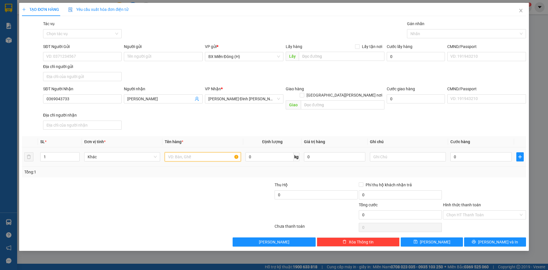
click at [176, 152] on input "text" at bounding box center [203, 156] width 76 height 9
type input "1 T/G HOA"
click at [437, 239] on span "Lưu" at bounding box center [435, 242] width 31 height 6
click at [519, 15] on span "Close" at bounding box center [521, 11] width 16 height 16
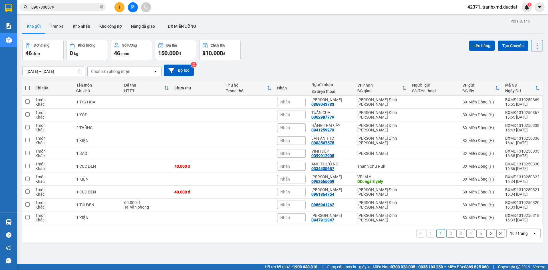
click at [526, 235] on div "10 / trang" at bounding box center [520, 233] width 26 height 9
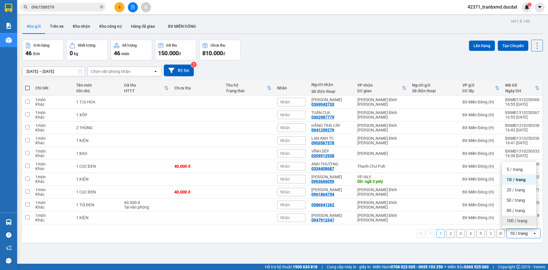
click at [515, 223] on span "100 / trang" at bounding box center [517, 221] width 21 height 6
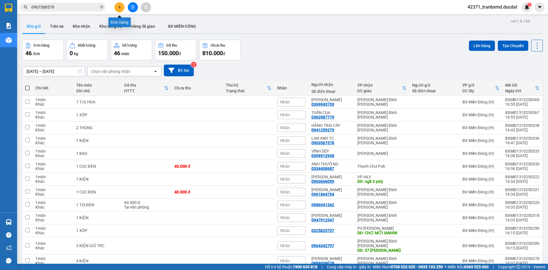
click at [116, 7] on button at bounding box center [120, 7] width 10 height 10
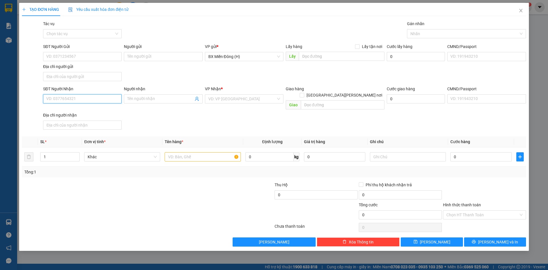
click at [116, 97] on input "SĐT Người Nhận" at bounding box center [82, 98] width 79 height 9
click at [98, 108] on div "0988772160" at bounding box center [83, 110] width 72 height 6
type input "0988772160"
click at [219, 152] on input "text" at bounding box center [203, 156] width 76 height 9
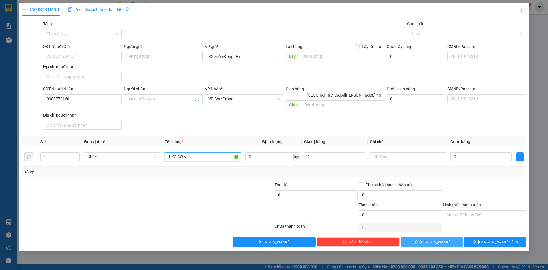
type input "1 XÔ SƠN"
click at [414, 237] on button "Lưu" at bounding box center [432, 241] width 62 height 9
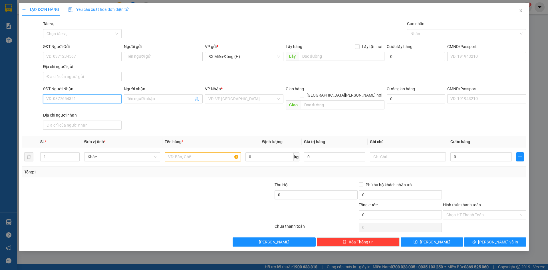
click at [108, 99] on input "SĐT Người Nhận" at bounding box center [82, 98] width 79 height 9
click at [89, 109] on div "0986544960 - MINH HIỂN" at bounding box center [83, 110] width 72 height 6
type input "0986544960"
type input "[PERSON_NAME]"
type input "0986544960"
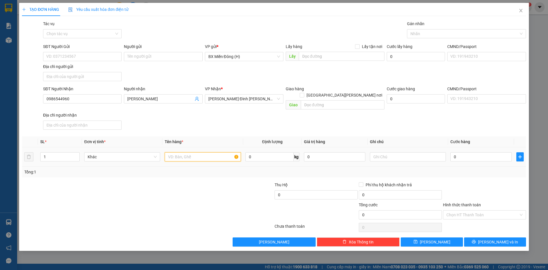
click at [211, 152] on input "text" at bounding box center [203, 156] width 76 height 9
type input "16 THÙNG"
click at [418, 240] on icon "save" at bounding box center [416, 242] width 4 height 4
click at [109, 101] on input "SĐT Người Nhận" at bounding box center [82, 98] width 79 height 9
click at [164, 98] on input "Người nhận" at bounding box center [160, 99] width 66 height 6
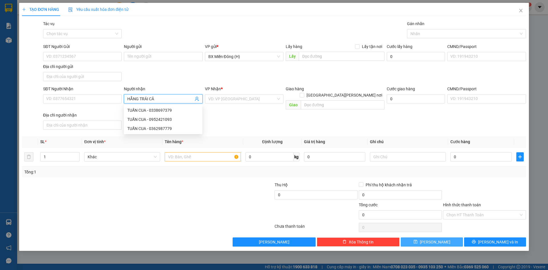
type input "HẰNG TRÁI CÂY"
click at [186, 112] on div "HẰNG TRÁI CÂY - 0941259270" at bounding box center [163, 110] width 72 height 6
type input "0941259270"
type input "HẰNG TRÁI CÂY"
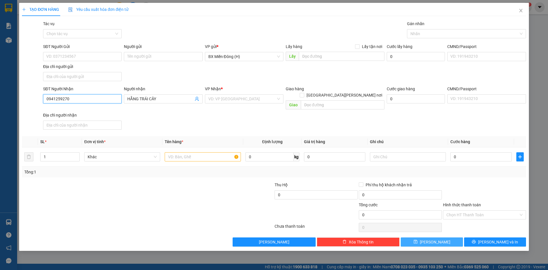
click at [78, 96] on input "0941259270" at bounding box center [82, 98] width 79 height 9
click at [77, 110] on div "0941259279 - HẰNG TRÁI CÂY" at bounding box center [83, 110] width 72 height 6
type input "0941259279"
click at [178, 152] on input "text" at bounding box center [203, 156] width 76 height 9
type input "14 THÙNG"
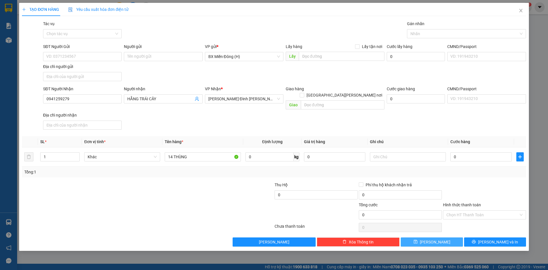
click at [453, 237] on button "Lưu" at bounding box center [432, 241] width 62 height 9
click at [160, 99] on input "Người nhận" at bounding box center [160, 99] width 66 height 6
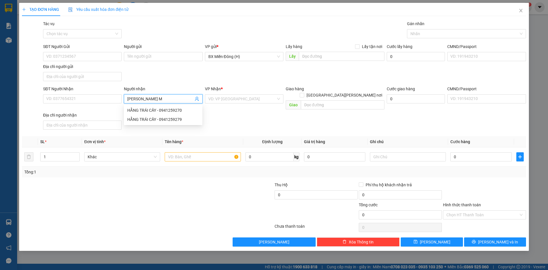
type input "KHANG MI"
click at [161, 113] on div "KHANG MI - 0932773579" at bounding box center [163, 110] width 79 height 9
type input "0932773579"
type input "KHANG MI"
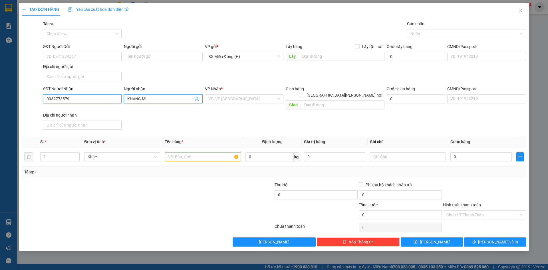
click at [103, 95] on input "0932773579" at bounding box center [82, 98] width 79 height 9
click at [102, 113] on div "0932773579 - KHANG MI" at bounding box center [83, 110] width 72 height 6
type input "0932773579"
click at [199, 152] on input "text" at bounding box center [203, 156] width 76 height 9
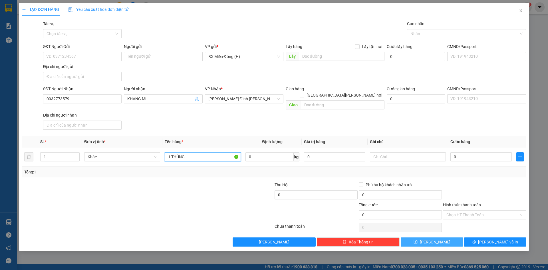
type input "1 THÙNG"
click at [452, 237] on button "Lưu" at bounding box center [432, 241] width 62 height 9
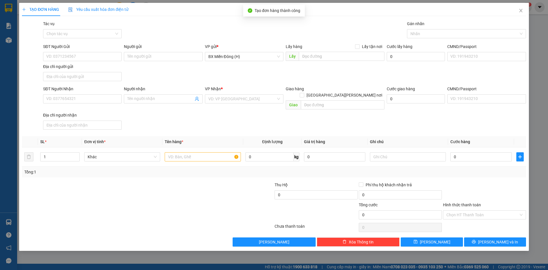
click at [171, 105] on div "Người nhận Tên người nhận" at bounding box center [163, 96] width 79 height 20
click at [171, 101] on input "Người nhận" at bounding box center [160, 99] width 66 height 6
type input "CÔ HƯƠNG"
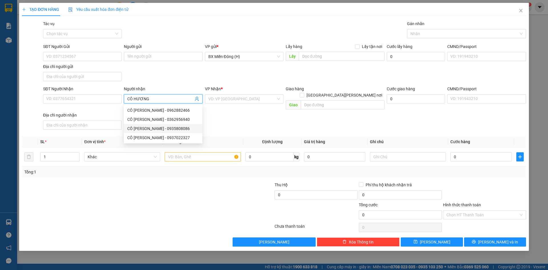
click at [175, 129] on div "CÔ HƯƠNG ĐỨC ĐẠT - 0935808086" at bounding box center [163, 128] width 72 height 6
type input "0935808086"
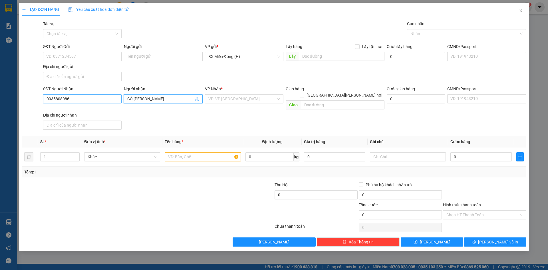
type input "CÔ HƯƠNG ĐỨC ĐẠT"
click at [73, 97] on input "0935808086" at bounding box center [82, 98] width 79 height 9
click at [71, 109] on div "0935808086 - CÔ HƯƠNG ĐỨC ĐẠT" at bounding box center [83, 110] width 72 height 6
type input "0935808086"
click at [190, 154] on input "text" at bounding box center [203, 156] width 76 height 9
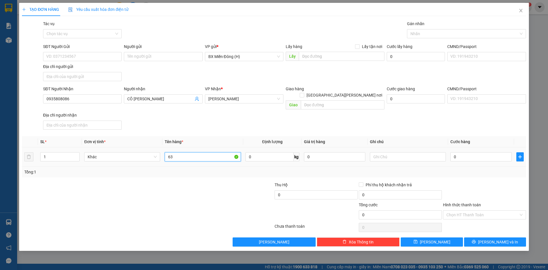
type input "6"
type input "3 THÙNG"
click at [445, 237] on button "Lưu" at bounding box center [432, 241] width 62 height 9
click at [525, 8] on span "Close" at bounding box center [521, 11] width 16 height 16
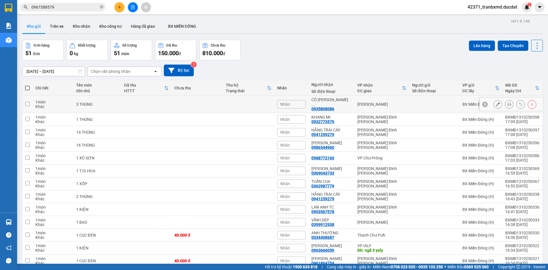
click at [496, 100] on button at bounding box center [498, 104] width 8 height 10
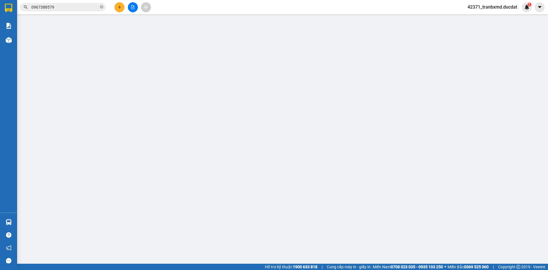
type input "0935808086"
type input "0"
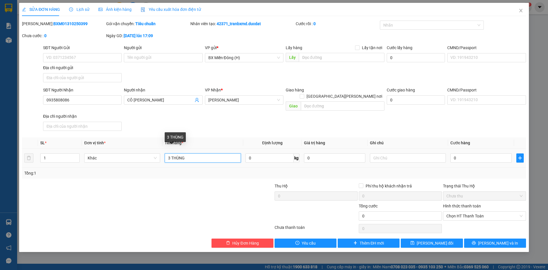
click at [200, 153] on input "3 THÙNG" at bounding box center [203, 157] width 76 height 9
type input "3 THÙNG TRÁI CÂY"
click at [431, 153] on input "text" at bounding box center [408, 157] width 76 height 9
type input "C"
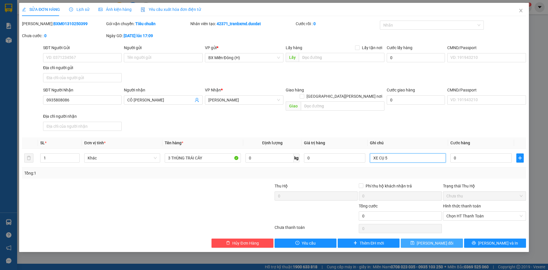
type input "XE CỤ 5"
click at [441, 240] on span "[PERSON_NAME] thay đổi" at bounding box center [435, 243] width 37 height 6
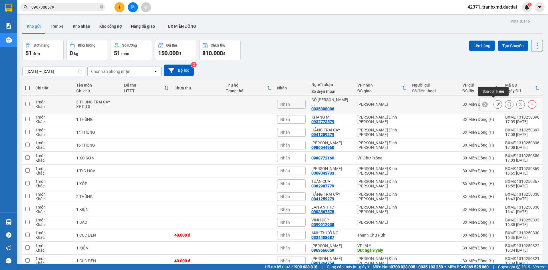
click at [496, 102] on icon at bounding box center [498, 104] width 4 height 4
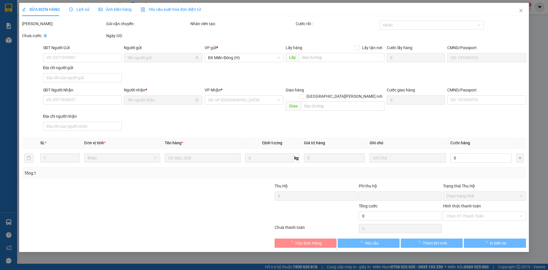
type input "0935808086"
type input "0"
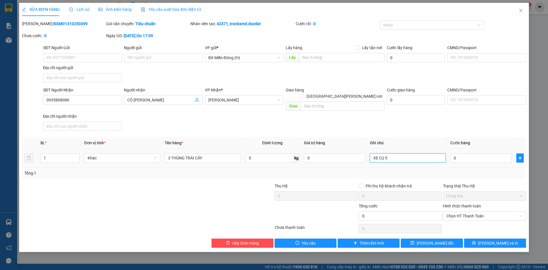
click at [401, 153] on input "XE CỤ 5" at bounding box center [408, 157] width 76 height 9
type input "X267"
click at [424, 239] on button "[PERSON_NAME] thay đổi" at bounding box center [432, 243] width 62 height 9
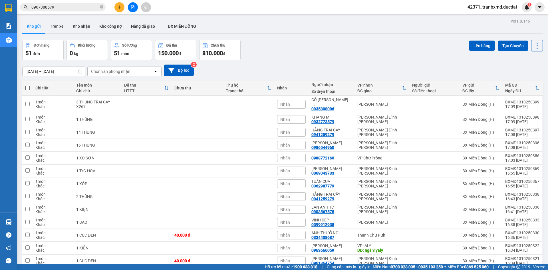
click at [120, 8] on icon "plus" at bounding box center [120, 7] width 4 height 4
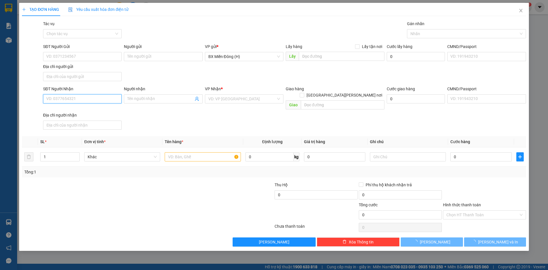
click at [116, 101] on input "SĐT Người Nhận" at bounding box center [82, 98] width 79 height 9
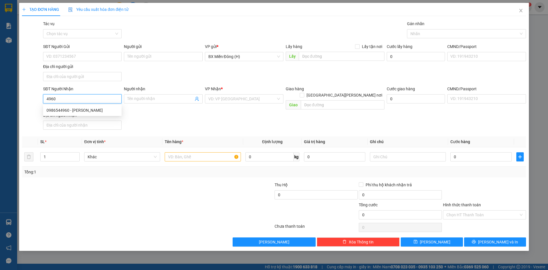
click at [99, 111] on div "0986544960 - MINH HIỂN" at bounding box center [83, 110] width 72 height 6
type input "0986544960"
type input "[PERSON_NAME]"
type input "0986544960"
click at [171, 153] on input "text" at bounding box center [203, 156] width 76 height 9
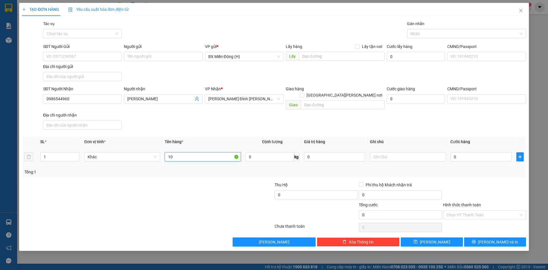
type input "1"
type input "10 KIỆN+1 THÙNG"
click at [437, 239] on span "Lưu" at bounding box center [435, 242] width 31 height 6
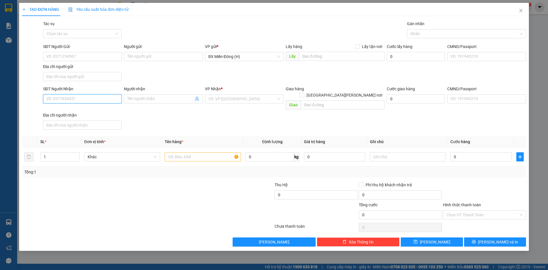
click at [115, 97] on input "SĐT Người Nhận" at bounding box center [82, 98] width 79 height 9
type input "0386850484"
type input "CHỊ LƯƠNG"
type input "0386850484"
click at [179, 152] on input "text" at bounding box center [203, 156] width 76 height 9
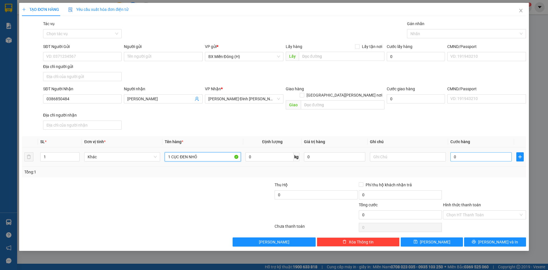
type input "1 CỤC ĐEN NHỎ"
click at [478, 152] on input "0" at bounding box center [481, 156] width 61 height 9
type input "003"
type input "3"
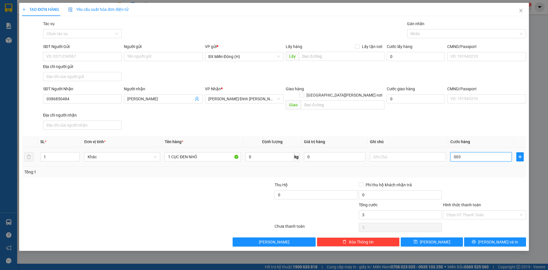
type input "0.030"
type input "30"
type input "30.000"
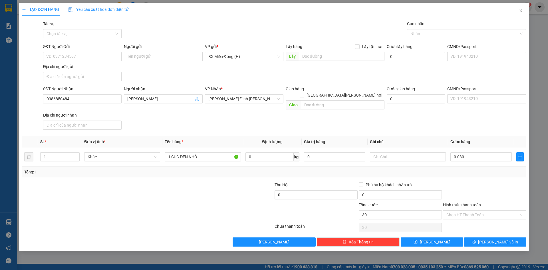
type input "30.000"
drag, startPoint x: 483, startPoint y: 168, endPoint x: 470, endPoint y: 247, distance: 80.5
click at [484, 169] on div "Tổng: 1" at bounding box center [274, 172] width 500 height 6
click at [442, 237] on button "Lưu" at bounding box center [432, 241] width 62 height 9
type input "0"
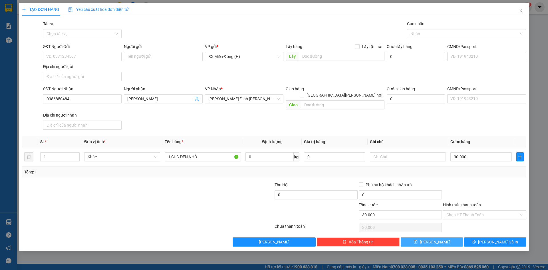
type input "0"
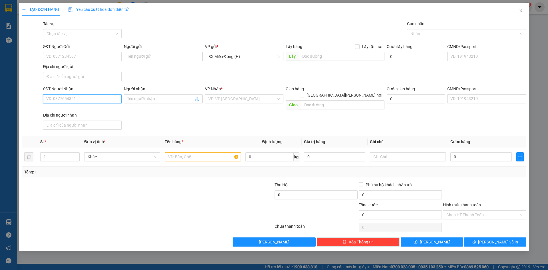
click at [107, 101] on input "SĐT Người Nhận" at bounding box center [82, 98] width 79 height 9
click at [95, 102] on input "SĐT Người Nhận" at bounding box center [82, 98] width 79 height 9
click at [97, 101] on input "SĐT Người Nhận" at bounding box center [82, 98] width 79 height 9
type input "0973134558"
click at [85, 110] on div "0973134558 - LINH QUÂN" at bounding box center [83, 110] width 72 height 6
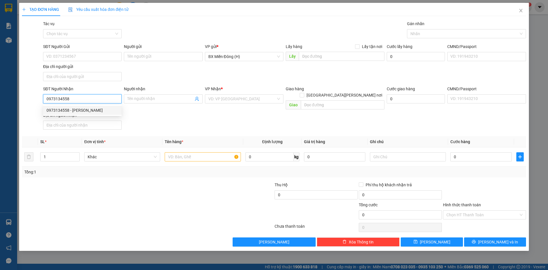
type input "LINH QUÂN"
type input "0973134558"
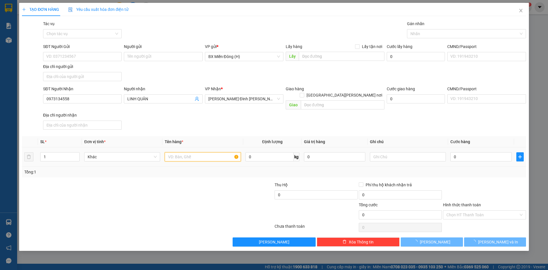
click at [193, 153] on input "text" at bounding box center [203, 156] width 76 height 9
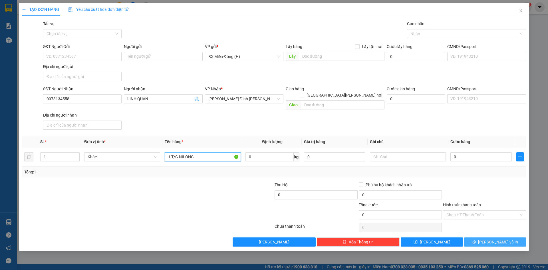
type input "1 T/G NILONG"
click at [498, 239] on span "[PERSON_NAME] và In" at bounding box center [498, 242] width 40 height 6
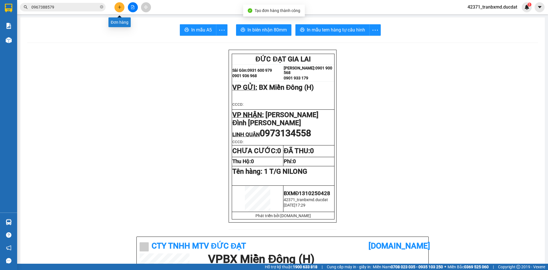
click at [122, 7] on button at bounding box center [120, 7] width 10 height 10
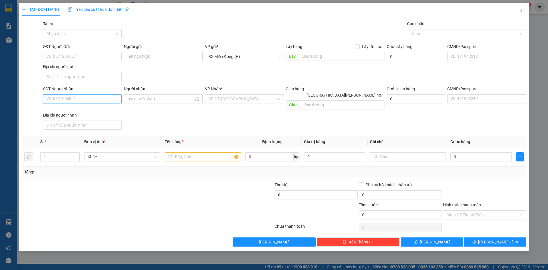
click at [87, 102] on input "SĐT Người Nhận" at bounding box center [82, 98] width 79 height 9
click at [87, 114] on div "0919195500 - TÂY SƠN" at bounding box center [82, 110] width 79 height 9
type input "0919195500"
type input "TÂY SƠN"
type input "0919195500"
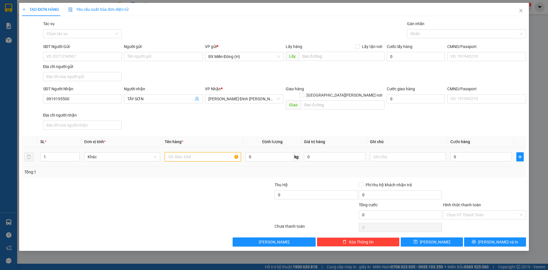
click at [211, 153] on input "text" at bounding box center [203, 156] width 76 height 9
type input "1 THÙNG ĐEN"
click at [455, 232] on div "Transit Pickup Surcharge Ids Transit Deliver Surcharge Ids Transit Deliver Surc…" at bounding box center [274, 134] width 504 height 226
click at [440, 237] on button "Lưu" at bounding box center [432, 241] width 62 height 9
click at [105, 97] on input "SĐT Người Nhận" at bounding box center [82, 98] width 79 height 9
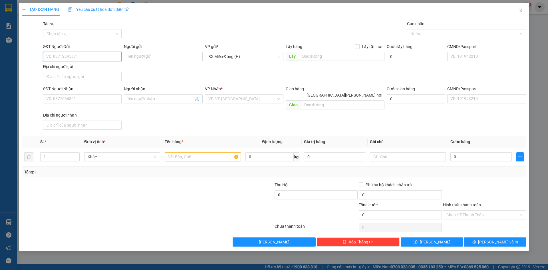
drag, startPoint x: 96, startPoint y: 55, endPoint x: 106, endPoint y: 57, distance: 9.8
click at [98, 55] on input "SĐT Người Gửi" at bounding box center [82, 56] width 79 height 9
type input "0902691023"
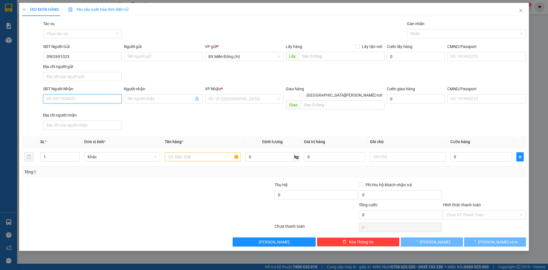
click at [111, 100] on input "SĐT Người Nhận" at bounding box center [82, 98] width 79 height 9
type input "0964517895"
click at [226, 99] on input "search" at bounding box center [243, 99] width 68 height 9
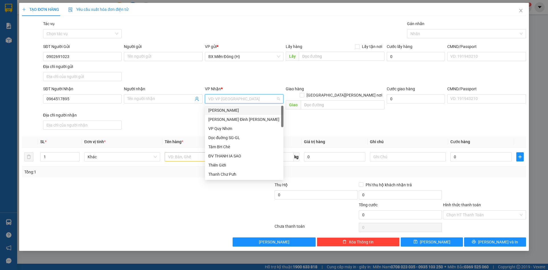
click at [234, 110] on div "Lê Đại Hành" at bounding box center [245, 110] width 72 height 6
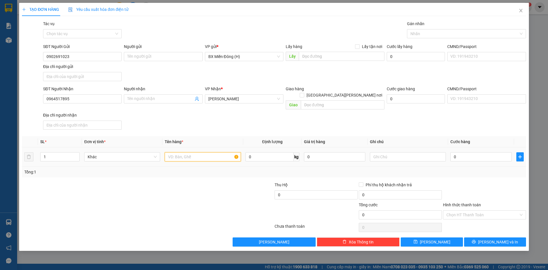
click at [198, 152] on input "text" at bounding box center [203, 156] width 76 height 9
type input "1 CỤC NHỎ LẠNH"
click at [501, 153] on input "0" at bounding box center [481, 156] width 61 height 9
type input "004"
type input "4"
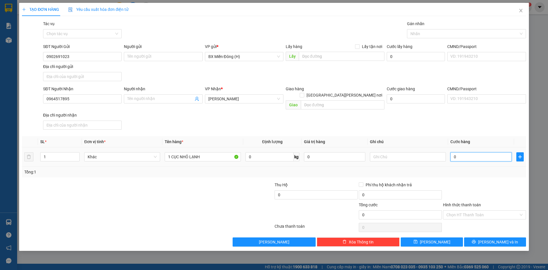
type input "4"
type input "0.040"
type input "40"
type input "40.000"
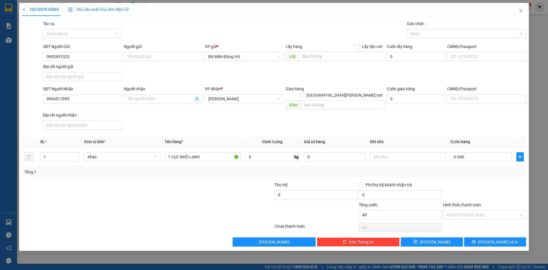
type input "40.000"
click at [491, 182] on div at bounding box center [485, 192] width 84 height 20
click at [441, 238] on button "Lưu" at bounding box center [432, 241] width 62 height 9
click at [97, 98] on input "SĐT Người Nhận" at bounding box center [82, 98] width 79 height 9
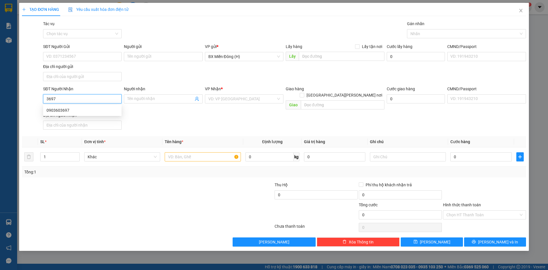
click at [67, 108] on div "0903603697" at bounding box center [83, 110] width 72 height 6
click at [188, 152] on input "text" at bounding box center [203, 156] width 76 height 9
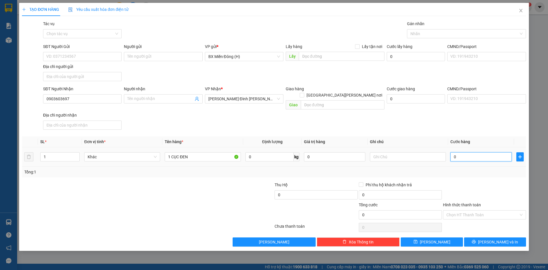
click at [506, 154] on input "0" at bounding box center [481, 156] width 61 height 9
click at [441, 237] on button "Lưu" at bounding box center [432, 241] width 62 height 9
click at [104, 102] on input "SĐT Người Nhận" at bounding box center [82, 98] width 79 height 9
click at [55, 98] on input "0966606952" at bounding box center [82, 98] width 79 height 9
click at [61, 99] on input "0966606952" at bounding box center [82, 98] width 79 height 9
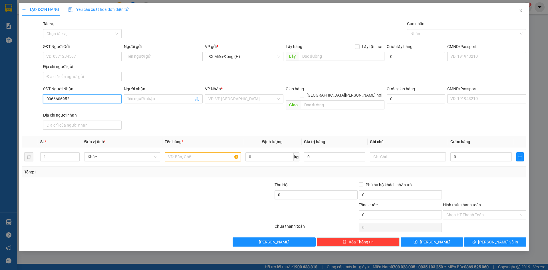
click at [65, 98] on input "0966606952" at bounding box center [82, 98] width 79 height 9
click at [265, 95] on input "search" at bounding box center [243, 99] width 68 height 9
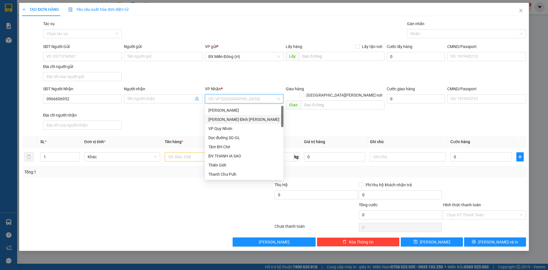
click at [254, 119] on div "[PERSON_NAME]" at bounding box center [245, 119] width 72 height 6
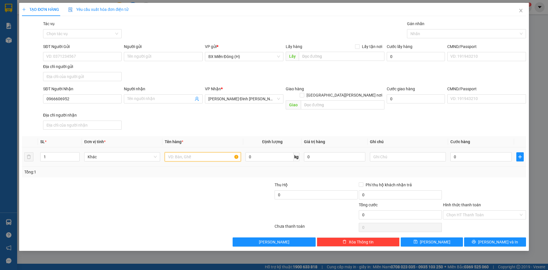
click at [173, 154] on input "text" at bounding box center [203, 156] width 76 height 9
click at [488, 152] on input "0" at bounding box center [481, 156] width 61 height 9
click at [478, 182] on div at bounding box center [485, 192] width 84 height 20
click at [445, 237] on button "Lưu" at bounding box center [432, 241] width 62 height 9
click at [79, 96] on input "SĐT Người Nhận" at bounding box center [82, 98] width 79 height 9
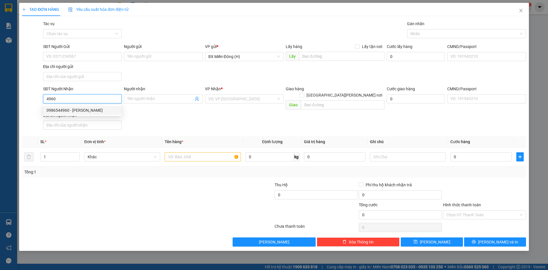
click at [76, 112] on div "0986544960 - MINH HIỂN" at bounding box center [83, 110] width 72 height 6
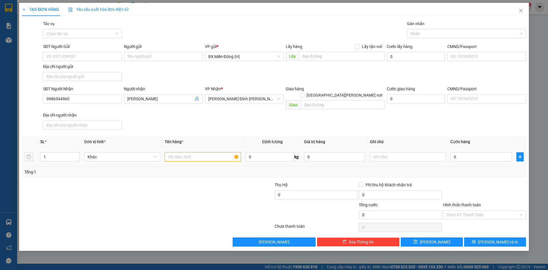
click at [166, 152] on input "text" at bounding box center [203, 156] width 76 height 9
click at [454, 239] on button "Lưu" at bounding box center [432, 241] width 62 height 9
click at [106, 112] on div "Địa chỉ người nhận" at bounding box center [82, 115] width 79 height 6
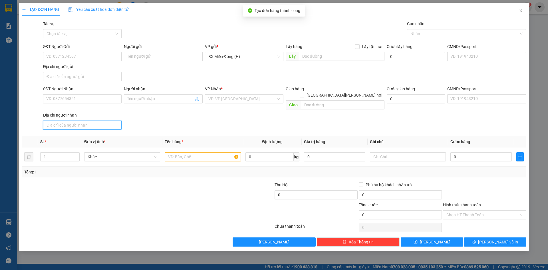
click at [106, 121] on input "Địa chỉ người nhận" at bounding box center [82, 125] width 79 height 9
click at [195, 153] on input "text" at bounding box center [203, 156] width 76 height 9
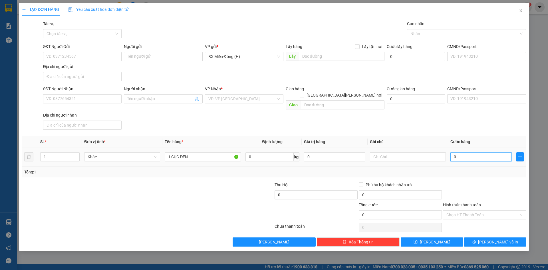
click at [467, 152] on input "0" at bounding box center [481, 156] width 61 height 9
drag, startPoint x: 473, startPoint y: 165, endPoint x: 464, endPoint y: 170, distance: 9.6
click at [473, 169] on div "Tổng: 1" at bounding box center [274, 172] width 500 height 6
click at [109, 97] on input "SĐT Người Nhận" at bounding box center [82, 98] width 79 height 9
click at [97, 96] on input "SĐT Người Nhận" at bounding box center [82, 98] width 79 height 9
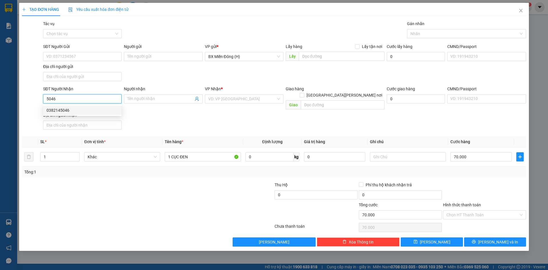
click at [89, 111] on div "0382145046" at bounding box center [83, 110] width 72 height 6
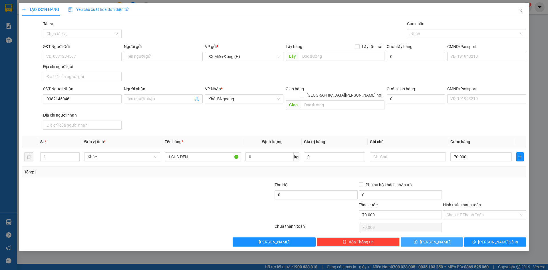
click at [443, 237] on button "Lưu" at bounding box center [432, 241] width 62 height 9
click at [84, 99] on input "SĐT Người Nhận" at bounding box center [82, 98] width 79 height 9
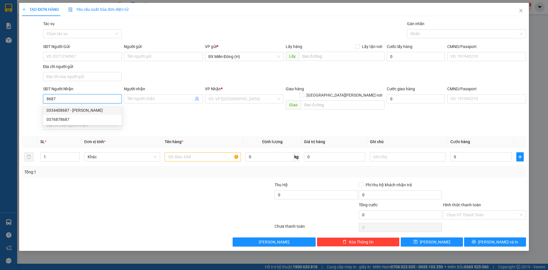
click at [91, 108] on div "0334408687 - ANH THƯỜNG" at bounding box center [83, 110] width 72 height 6
click at [219, 152] on input "text" at bounding box center [203, 156] width 76 height 9
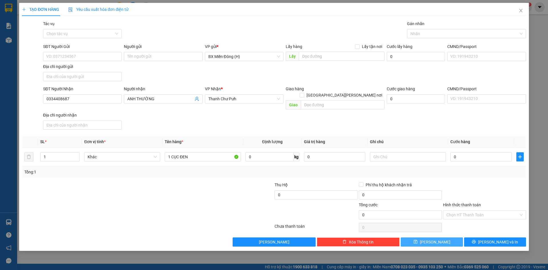
click at [451, 237] on button "Lưu" at bounding box center [432, 241] width 62 height 9
click at [148, 96] on input "Người nhận" at bounding box center [160, 99] width 66 height 6
click at [227, 103] on div "VP Nhận * VD: VP Sài Gòn" at bounding box center [244, 96] width 79 height 20
click at [229, 103] on input "search" at bounding box center [243, 99] width 68 height 9
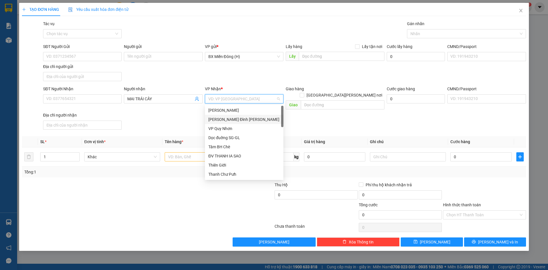
click at [231, 117] on div "[PERSON_NAME]" at bounding box center [245, 119] width 72 height 6
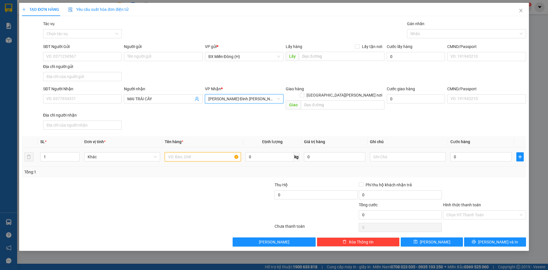
click at [194, 152] on input "text" at bounding box center [203, 156] width 76 height 9
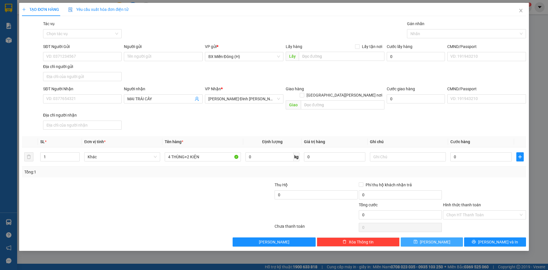
click at [418, 240] on icon "save" at bounding box center [416, 242] width 4 height 4
drag, startPoint x: 468, startPoint y: 8, endPoint x: 145, endPoint y: 108, distance: 337.9
click at [145, 108] on div "SĐT Người Nhận VD: 0377654321 Người nhận Tên người nhận VP Nhận * VD: VP Sài Gò…" at bounding box center [285, 109] width 486 height 46
click at [86, 99] on input "SĐT Người Nhận" at bounding box center [82, 98] width 79 height 9
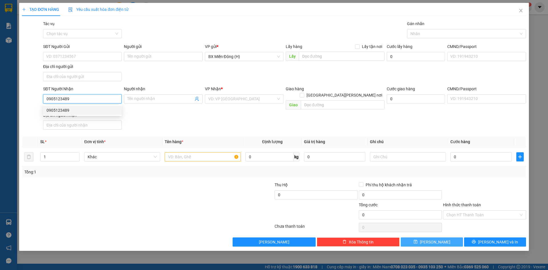
click at [74, 111] on div "0905123489" at bounding box center [83, 110] width 72 height 6
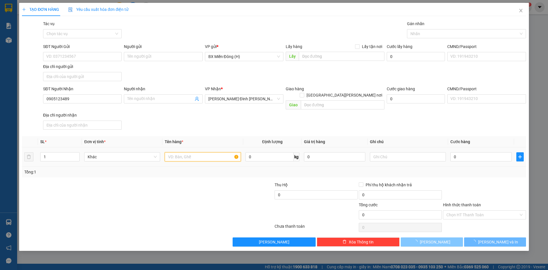
click at [166, 152] on input "text" at bounding box center [203, 156] width 76 height 9
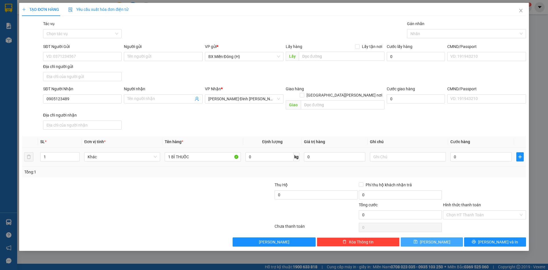
click at [494, 156] on div "0" at bounding box center [481, 156] width 61 height 11
click at [494, 153] on div "0" at bounding box center [481, 156] width 61 height 11
click at [493, 152] on input "0" at bounding box center [481, 156] width 61 height 9
click at [499, 169] on div "Tổng: 1" at bounding box center [274, 172] width 500 height 6
click at [430, 240] on button "Lưu" at bounding box center [432, 241] width 62 height 9
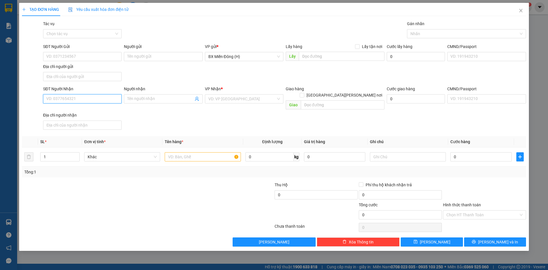
click at [90, 101] on input "SĐT Người Nhận" at bounding box center [82, 98] width 79 height 9
click at [77, 98] on input "5431" at bounding box center [82, 98] width 79 height 9
click at [226, 96] on input "search" at bounding box center [243, 99] width 68 height 9
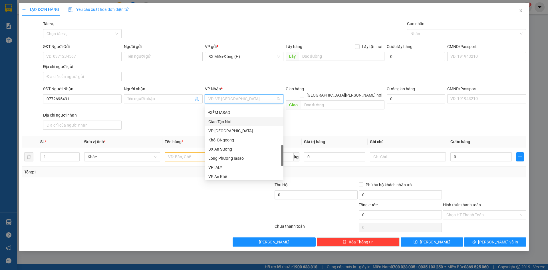
scroll to position [238, 0]
click at [237, 137] on div "VP Hòa Lệ Chí" at bounding box center [245, 138] width 72 height 6
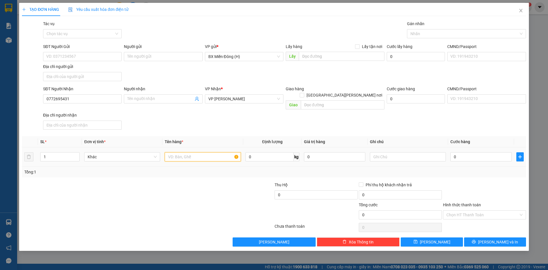
click at [212, 153] on input "text" at bounding box center [203, 156] width 76 height 9
click at [468, 156] on div "0" at bounding box center [481, 156] width 61 height 11
click at [460, 152] on input "0" at bounding box center [481, 156] width 61 height 9
click at [465, 169] on div "Tổng: 1" at bounding box center [274, 172] width 500 height 6
click at [434, 239] on span "Lưu" at bounding box center [435, 242] width 31 height 6
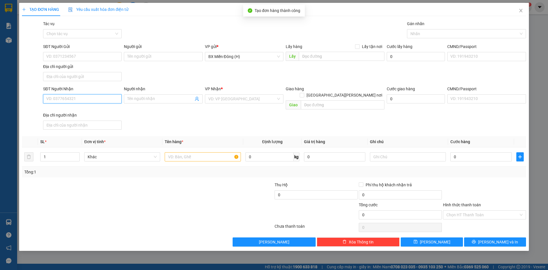
click at [97, 98] on input "SĐT Người Nhận" at bounding box center [82, 98] width 79 height 9
click at [102, 109] on div "0869267856" at bounding box center [83, 110] width 72 height 6
click at [176, 152] on input "text" at bounding box center [203, 156] width 76 height 9
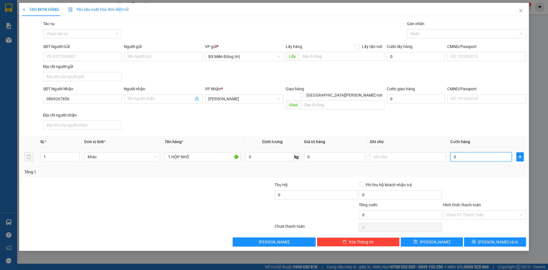
click at [500, 155] on input "0" at bounding box center [481, 156] width 61 height 9
click at [443, 237] on button "Lưu" at bounding box center [432, 241] width 62 height 9
click at [51, 103] on div "SĐT Người Nhận VD: 0377654321" at bounding box center [82, 96] width 79 height 20
click at [51, 99] on input "SĐT Người Nhận" at bounding box center [82, 98] width 79 height 9
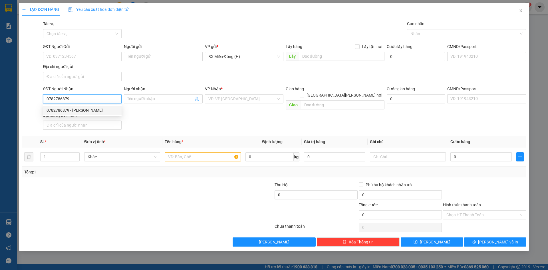
click at [73, 113] on div "0782786879 - NHỰT" at bounding box center [83, 110] width 72 height 6
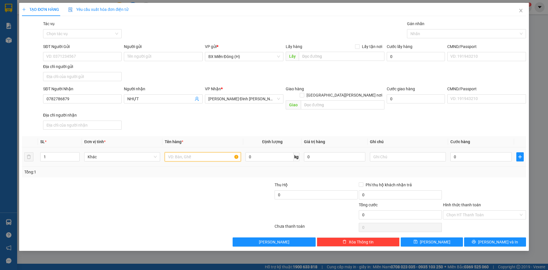
click at [203, 154] on input "text" at bounding box center [203, 156] width 76 height 9
click at [466, 152] on input "0" at bounding box center [481, 156] width 61 height 9
click at [436, 240] on button "Lưu" at bounding box center [432, 241] width 62 height 9
click at [94, 99] on input "SĐT Người Nhận" at bounding box center [82, 98] width 79 height 9
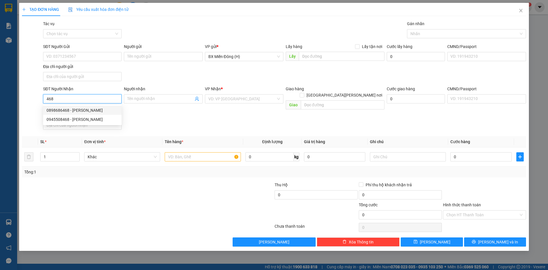
click at [94, 112] on div "0898686468 - CƯỜNG" at bounding box center [83, 110] width 72 height 6
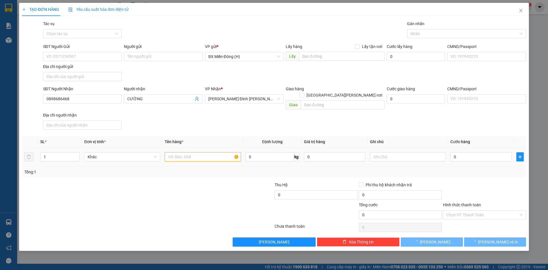
click at [213, 152] on input "text" at bounding box center [203, 156] width 76 height 9
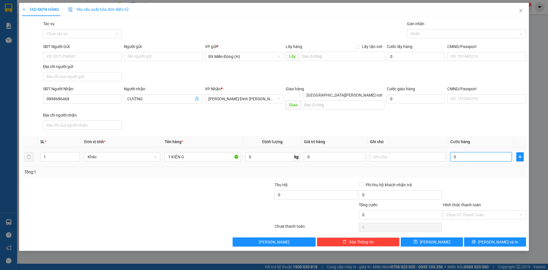
click at [460, 152] on input "0" at bounding box center [481, 156] width 61 height 9
click at [436, 239] on span "Lưu" at bounding box center [435, 242] width 31 height 6
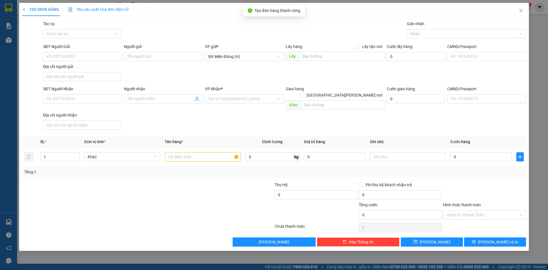
click at [108, 104] on div "SĐT Người Nhận VD: 0377654321" at bounding box center [82, 96] width 79 height 20
click at [108, 102] on input "SĐT Người Nhận" at bounding box center [82, 98] width 79 height 9
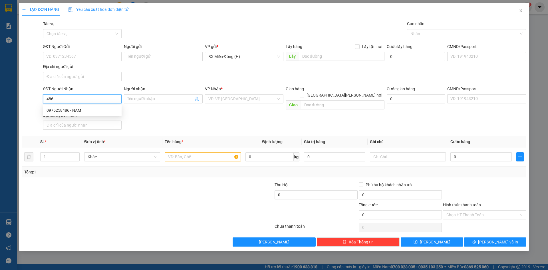
click at [107, 112] on div "0975258486 - NAM" at bounding box center [83, 110] width 72 height 6
click at [80, 101] on input "0975258486" at bounding box center [82, 98] width 79 height 9
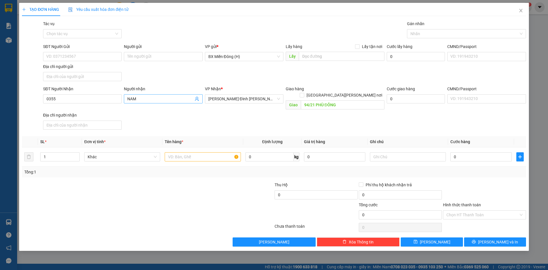
click at [184, 98] on input "NAM" at bounding box center [160, 99] width 66 height 6
click at [112, 101] on input "0355" at bounding box center [82, 98] width 79 height 9
click at [110, 97] on input "486" at bounding box center [82, 98] width 79 height 9
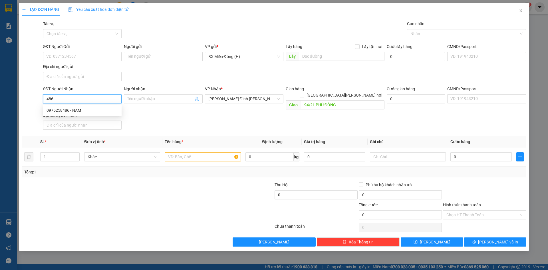
click at [110, 97] on input "486" at bounding box center [82, 98] width 79 height 9
click at [142, 97] on input "Người nhận" at bounding box center [160, 99] width 66 height 6
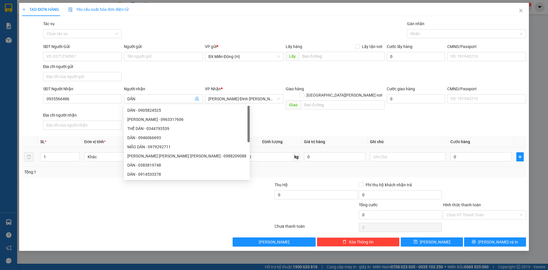
click at [217, 152] on input "text" at bounding box center [203, 156] width 76 height 9
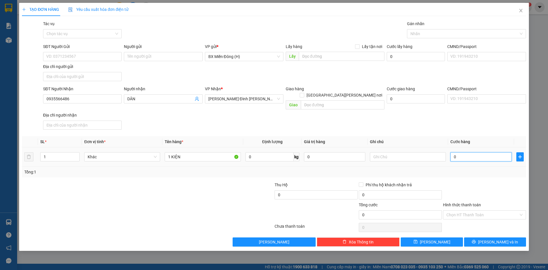
click at [508, 152] on input "0" at bounding box center [481, 156] width 61 height 9
click at [491, 182] on div at bounding box center [485, 192] width 84 height 20
click at [447, 237] on button "Lưu" at bounding box center [432, 241] width 62 height 9
click at [478, 203] on label "Hình thức thanh toán" at bounding box center [462, 205] width 38 height 5
click at [478, 211] on input "Hình thức thanh toán" at bounding box center [483, 215] width 72 height 9
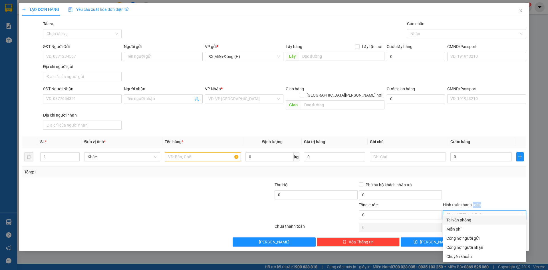
drag, startPoint x: 478, startPoint y: 199, endPoint x: 482, endPoint y: 201, distance: 4.2
click at [480, 202] on div "Hình thức thanh toán" at bounding box center [484, 206] width 83 height 9
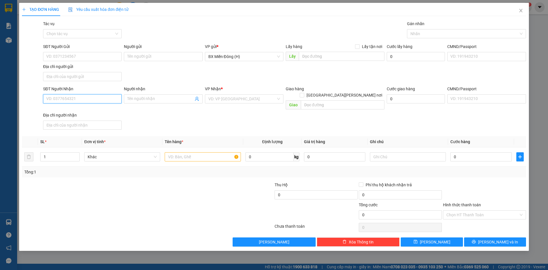
click at [63, 97] on input "SĐT Người Nhận" at bounding box center [82, 98] width 79 height 9
click at [223, 102] on input "search" at bounding box center [243, 99] width 68 height 9
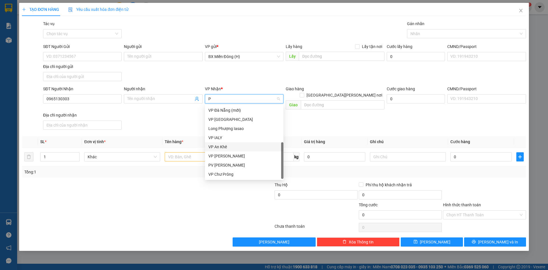
scroll to position [0, 0]
click at [244, 112] on div "[PERSON_NAME]" at bounding box center [245, 110] width 72 height 6
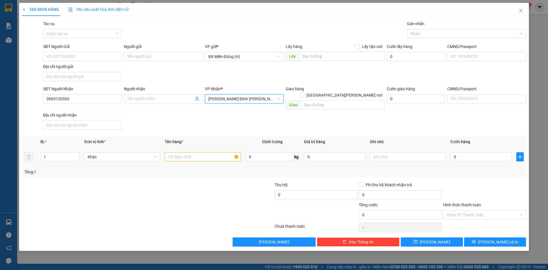
click at [211, 151] on div at bounding box center [203, 156] width 76 height 11
click at [211, 152] on input "text" at bounding box center [203, 156] width 76 height 9
click at [460, 152] on input "0" at bounding box center [481, 156] width 61 height 9
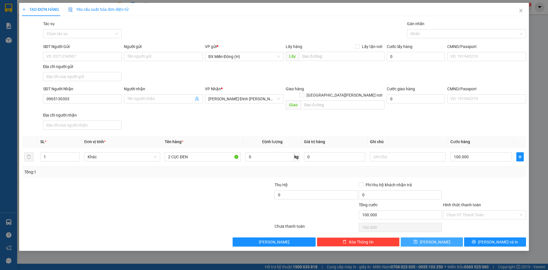
click at [411, 237] on button "Lưu" at bounding box center [432, 241] width 62 height 9
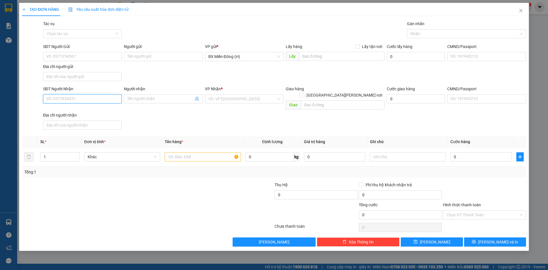
click at [77, 103] on input "SĐT Người Nhận" at bounding box center [82, 98] width 79 height 9
click at [93, 110] on div "0363388017" at bounding box center [83, 110] width 72 height 6
click at [199, 152] on input "text" at bounding box center [203, 156] width 76 height 9
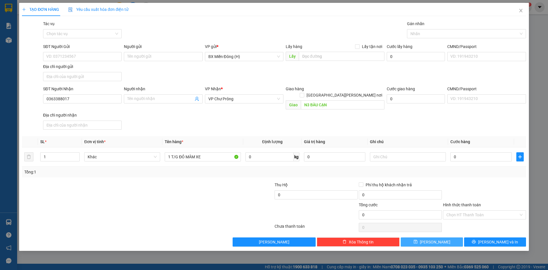
click at [432, 237] on button "Lưu" at bounding box center [432, 241] width 62 height 9
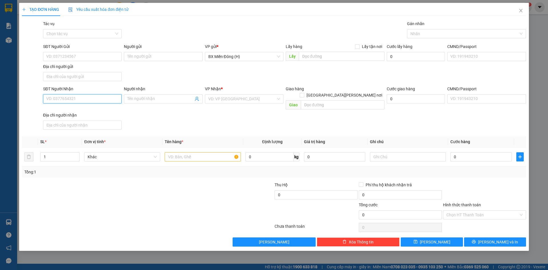
click at [99, 101] on input "SĐT Người Nhận" at bounding box center [82, 98] width 79 height 9
click at [235, 99] on input "search" at bounding box center [243, 99] width 68 height 9
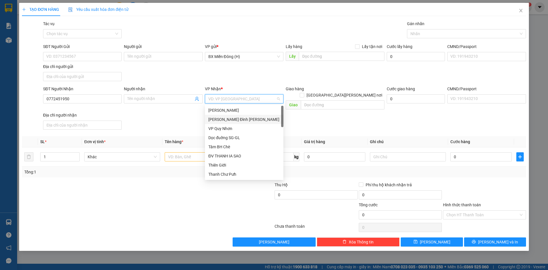
click at [239, 121] on div "[PERSON_NAME]" at bounding box center [245, 119] width 72 height 6
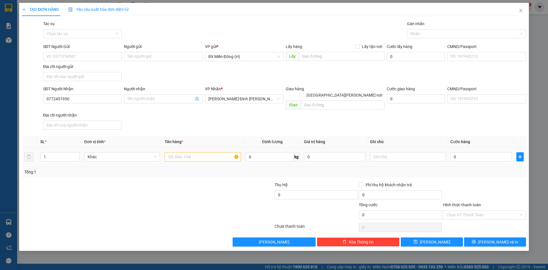
drag, startPoint x: 224, startPoint y: 144, endPoint x: 221, endPoint y: 151, distance: 7.5
click at [223, 147] on td at bounding box center [203, 156] width 81 height 19
click at [221, 152] on input "text" at bounding box center [203, 156] width 76 height 9
click at [477, 152] on input "0" at bounding box center [481, 156] width 61 height 9
click at [471, 211] on input "Hình thức thanh toán" at bounding box center [483, 215] width 72 height 9
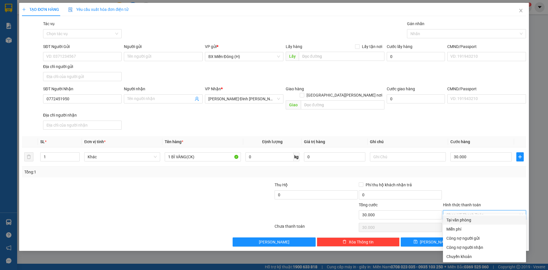
click at [469, 219] on div "Tại văn phòng" at bounding box center [485, 220] width 76 height 6
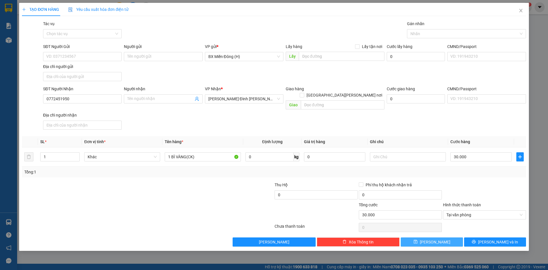
click at [437, 239] on span "Lưu" at bounding box center [435, 242] width 31 height 6
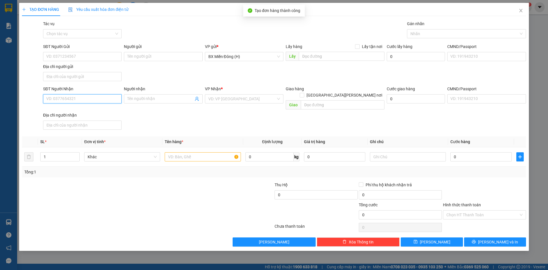
click at [113, 100] on input "SĐT Người Nhận" at bounding box center [82, 98] width 79 height 9
click at [180, 152] on input "text" at bounding box center [203, 156] width 76 height 9
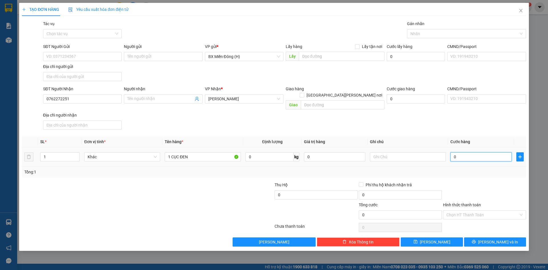
click at [462, 152] on input "0" at bounding box center [481, 156] width 61 height 9
click at [458, 194] on div at bounding box center [485, 192] width 84 height 20
click at [443, 237] on button "Lưu" at bounding box center [432, 241] width 62 height 9
drag, startPoint x: 260, startPoint y: 169, endPoint x: 149, endPoint y: 96, distance: 132.7
click at [149, 96] on input "Người nhận" at bounding box center [160, 99] width 66 height 6
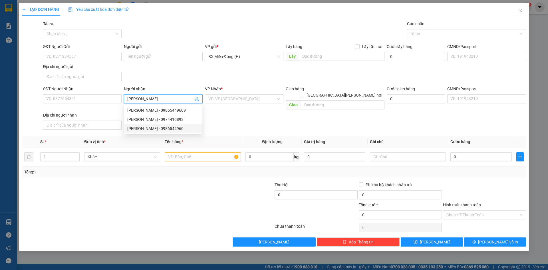
click at [164, 129] on div "MINH HIỂN - 0986544960" at bounding box center [163, 128] width 72 height 6
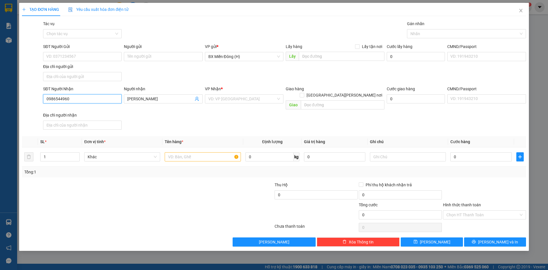
click at [103, 96] on input "0986544960" at bounding box center [82, 98] width 79 height 9
click at [104, 111] on div "0986544960 - MINH HIỂN" at bounding box center [83, 110] width 72 height 6
click at [198, 152] on input "text" at bounding box center [203, 156] width 76 height 9
click at [454, 230] on div "Transit Pickup Surcharge Ids Transit Deliver Surcharge Ids Transit Deliver Surc…" at bounding box center [274, 134] width 504 height 226
click at [450, 237] on button "Lưu" at bounding box center [432, 241] width 62 height 9
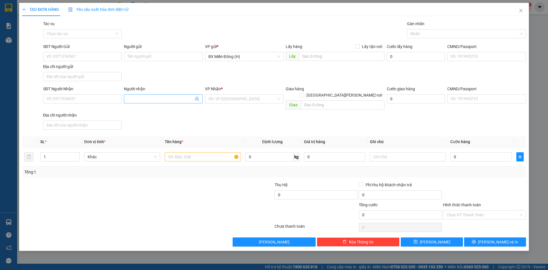
click at [181, 100] on input "Người nhận" at bounding box center [160, 99] width 66 height 6
click at [178, 122] on div "HẰNG TRÁI CÂY - 0941259279" at bounding box center [163, 119] width 72 height 6
click at [116, 101] on input "0941259279" at bounding box center [82, 98] width 79 height 9
click at [111, 109] on div "0941259279 - HẰNG TRÁI CÂY" at bounding box center [83, 110] width 72 height 6
click at [185, 152] on input "text" at bounding box center [203, 156] width 76 height 9
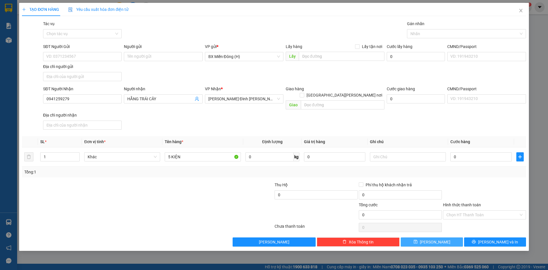
click at [414, 240] on button "Lưu" at bounding box center [432, 241] width 62 height 9
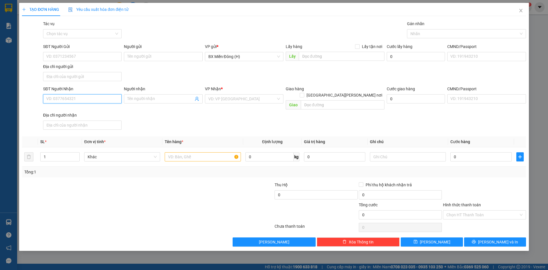
click at [106, 100] on input "SĐT Người Nhận" at bounding box center [82, 98] width 79 height 9
click at [181, 97] on input "Người nhận" at bounding box center [160, 99] width 66 height 6
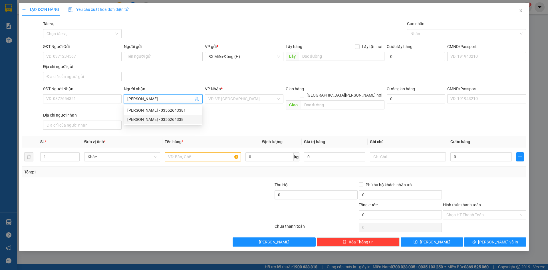
click at [159, 120] on div "HOÀNG LÊ - 0355264338" at bounding box center [163, 119] width 72 height 6
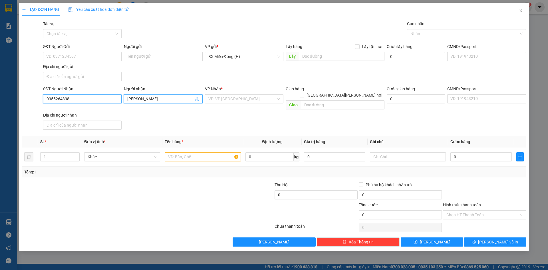
click at [86, 100] on input "0355264338" at bounding box center [82, 98] width 79 height 9
click at [79, 108] on div "0355264338 - HOÀNG LÊ" at bounding box center [83, 110] width 72 height 6
click at [213, 152] on input "text" at bounding box center [203, 156] width 76 height 9
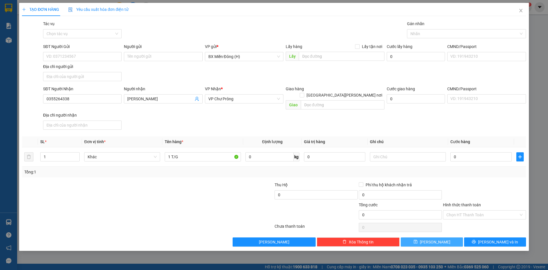
click at [443, 237] on button "Lưu" at bounding box center [432, 241] width 62 height 9
click at [101, 104] on div "SĐT Người Nhận VD: 0377654321" at bounding box center [82, 96] width 79 height 20
click at [95, 96] on input "SĐT Người Nhận" at bounding box center [82, 98] width 79 height 9
click at [231, 96] on input "search" at bounding box center [243, 99] width 68 height 9
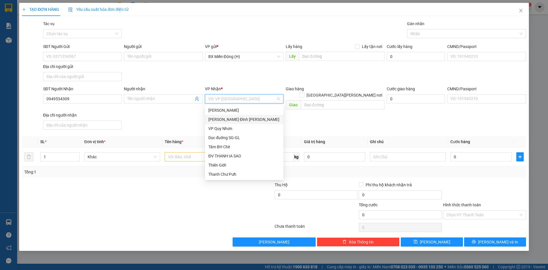
drag, startPoint x: 243, startPoint y: 121, endPoint x: 214, endPoint y: 140, distance: 34.9
click at [243, 121] on div "[PERSON_NAME]" at bounding box center [245, 119] width 72 height 6
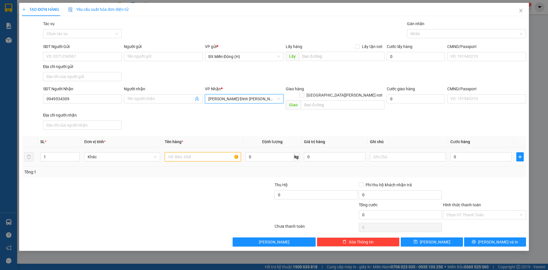
click at [191, 153] on input "text" at bounding box center [203, 156] width 76 height 9
click at [468, 153] on input "0" at bounding box center [481, 156] width 61 height 9
click at [475, 172] on div "Transit Pickup Surcharge Ids Transit Deliver Surcharge Ids Transit Deliver Surc…" at bounding box center [274, 134] width 504 height 226
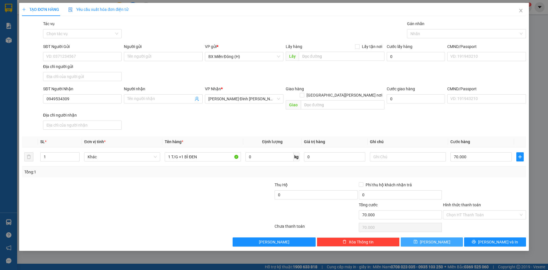
click at [448, 237] on button "Lưu" at bounding box center [432, 241] width 62 height 9
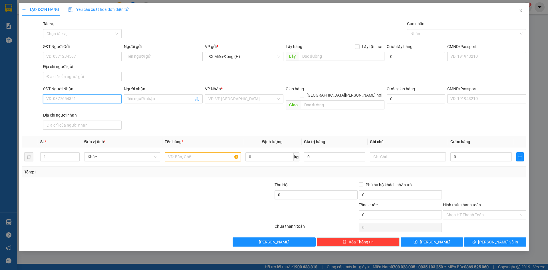
click at [78, 97] on input "SĐT Người Nhận" at bounding box center [82, 98] width 79 height 9
click at [231, 100] on input "search" at bounding box center [243, 99] width 68 height 9
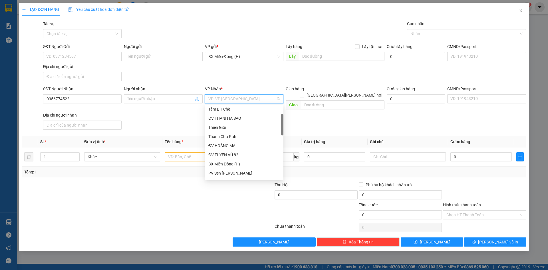
scroll to position [9, 0]
click at [231, 165] on div "Thanh Chư Pưh" at bounding box center [245, 165] width 72 height 6
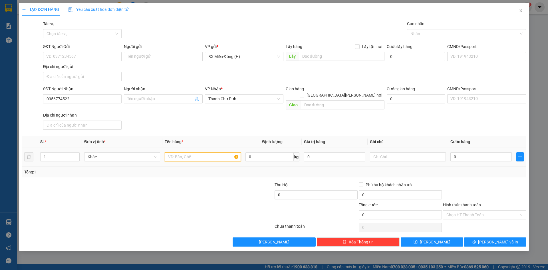
click at [190, 152] on input "text" at bounding box center [203, 156] width 76 height 9
click at [396, 152] on input "text" at bounding box center [408, 156] width 76 height 9
drag, startPoint x: 491, startPoint y: 150, endPoint x: 488, endPoint y: 150, distance: 3.2
click at [490, 152] on input "0" at bounding box center [481, 156] width 61 height 9
click at [486, 169] on div "Tổng: 1" at bounding box center [274, 172] width 500 height 6
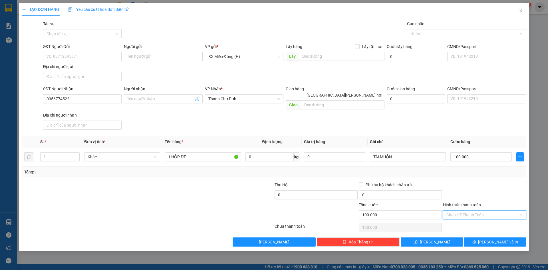
click at [485, 211] on input "Hình thức thanh toán" at bounding box center [483, 215] width 72 height 9
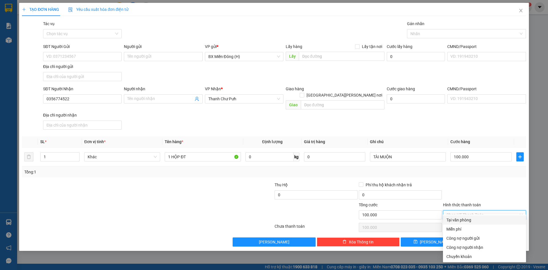
click at [474, 221] on div "Tại văn phòng" at bounding box center [485, 220] width 76 height 6
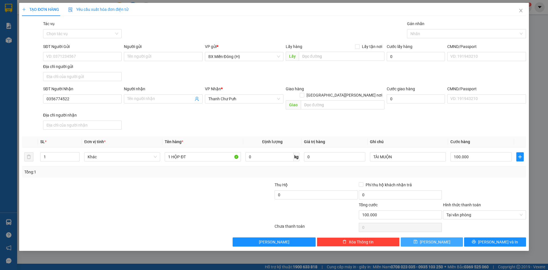
click at [448, 238] on button "Lưu" at bounding box center [432, 241] width 62 height 9
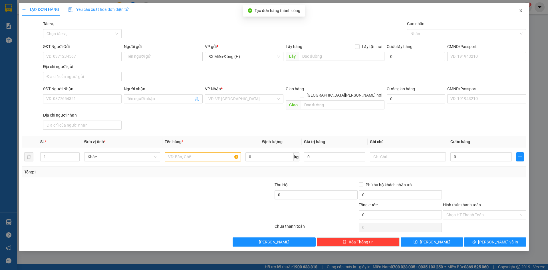
click at [520, 8] on span "Close" at bounding box center [521, 11] width 16 height 16
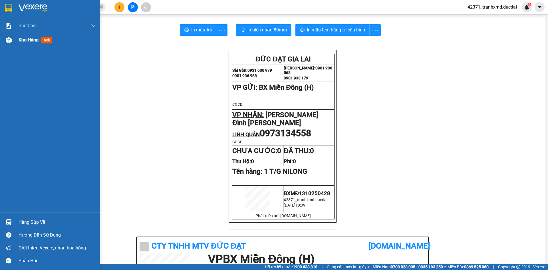
click at [18, 41] on div "Kho hàng mới" at bounding box center [50, 40] width 100 height 14
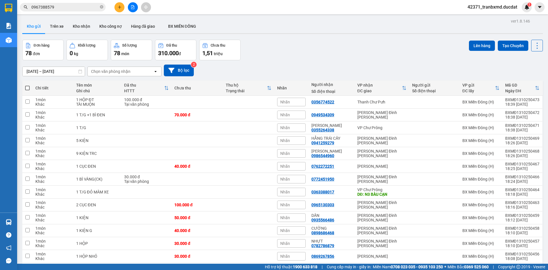
click at [31, 88] on th at bounding box center [27, 88] width 10 height 15
click at [27, 89] on span at bounding box center [27, 88] width 5 height 5
click at [27, 85] on input "checkbox" at bounding box center [27, 85] width 0 height 0
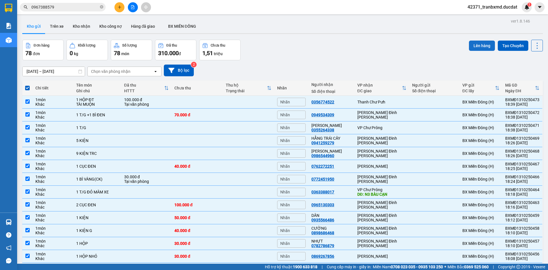
click at [488, 44] on button "Lên hàng" at bounding box center [482, 46] width 26 height 10
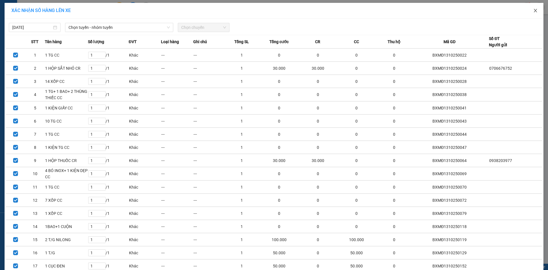
click at [534, 7] on span "Close" at bounding box center [536, 11] width 16 height 16
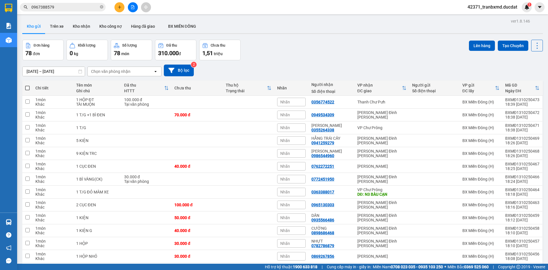
click at [30, 87] on span at bounding box center [27, 88] width 5 height 5
click at [27, 85] on input "checkbox" at bounding box center [27, 85] width 0 height 0
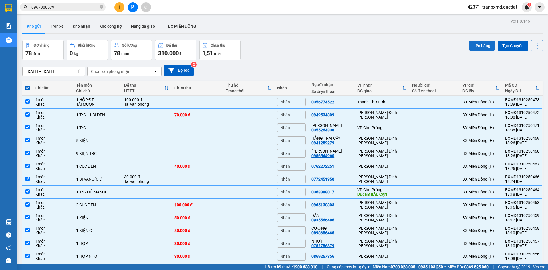
click at [479, 45] on button "Lên hàng" at bounding box center [482, 46] width 26 height 10
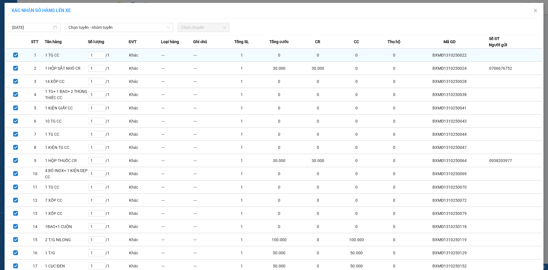
click at [122, 30] on span "Chọn tuyến - nhóm tuyến" at bounding box center [119, 27] width 101 height 9
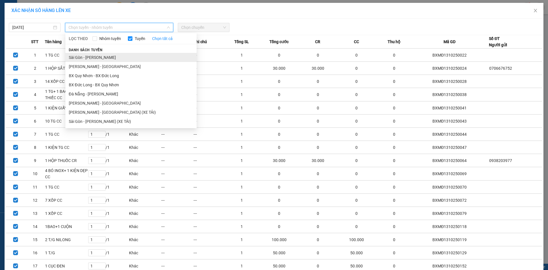
click at [97, 59] on li "Sài Gòn - Gia Lai" at bounding box center [130, 57] width 131 height 9
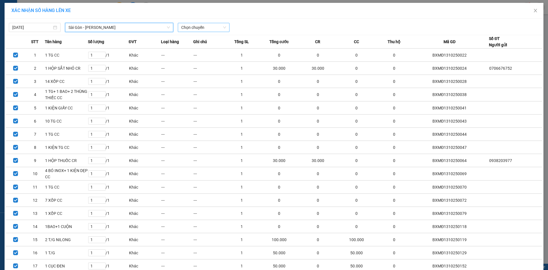
click at [182, 29] on span "Chọn chuyến" at bounding box center [203, 27] width 45 height 9
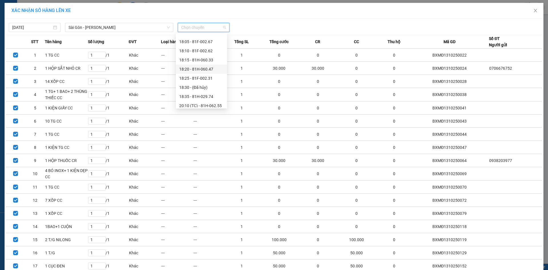
scroll to position [46, 0]
click at [210, 103] on div "20:15 (TC) - 81H-044.95" at bounding box center [201, 103] width 45 height 6
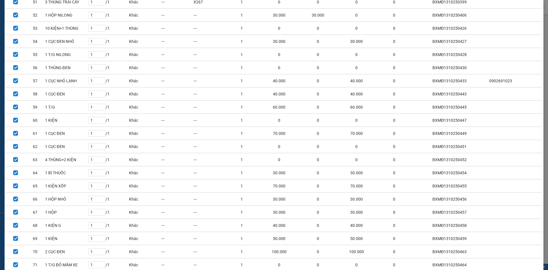
scroll to position [846, 0]
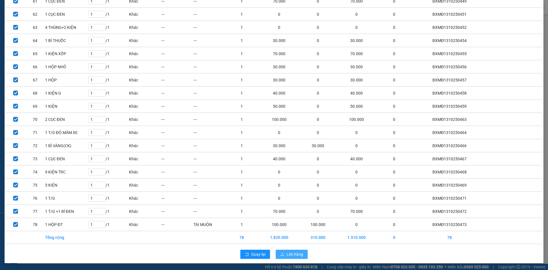
click at [288, 255] on span "Lên hàng" at bounding box center [295, 254] width 17 height 6
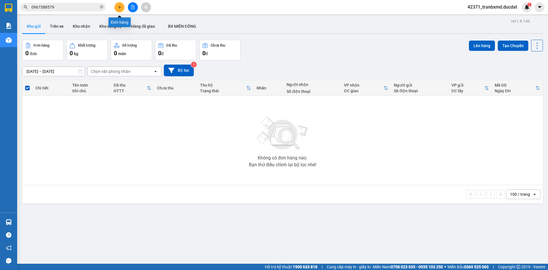
click at [117, 6] on button at bounding box center [120, 7] width 10 height 10
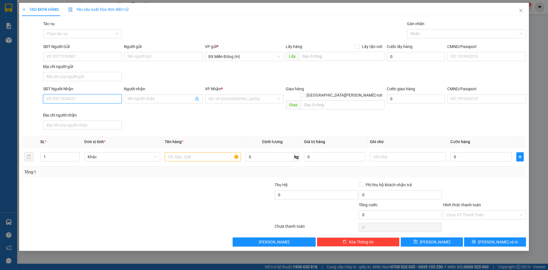
click at [109, 97] on input "SĐT Người Nhận" at bounding box center [82, 98] width 79 height 9
click at [57, 95] on input "0522364539" at bounding box center [82, 98] width 79 height 9
click at [220, 100] on input "search" at bounding box center [243, 99] width 68 height 9
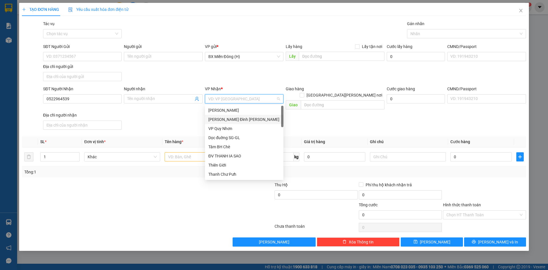
scroll to position [29, 0]
click at [230, 145] on div "Thanh Chư Pưh" at bounding box center [245, 146] width 72 height 6
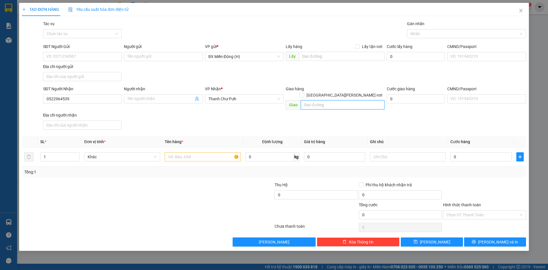
click at [340, 100] on input "text" at bounding box center [343, 104] width 84 height 9
click at [237, 99] on span "Thanh Chư Pưh" at bounding box center [245, 99] width 72 height 9
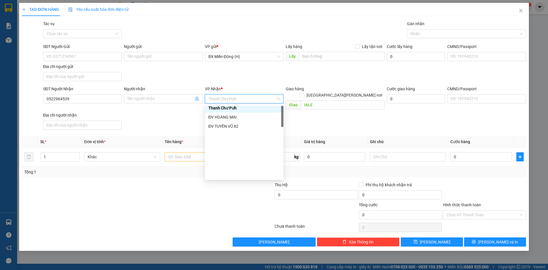
scroll to position [0, 0]
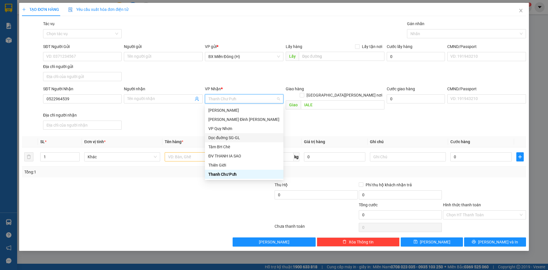
click at [235, 137] on div "Dọc đuờng SG-GL" at bounding box center [245, 138] width 72 height 6
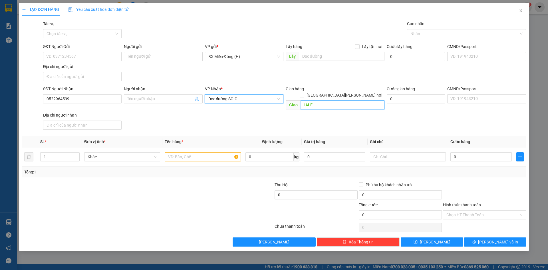
click at [303, 100] on input "IALE" at bounding box center [343, 104] width 84 height 9
click at [302, 100] on input "IALE" at bounding box center [343, 104] width 84 height 9
click at [218, 153] on input "text" at bounding box center [203, 156] width 76 height 9
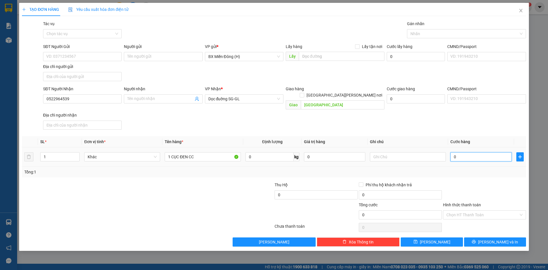
click at [456, 152] on input "0" at bounding box center [481, 156] width 61 height 9
click at [391, 152] on input "text" at bounding box center [408, 156] width 76 height 9
click at [476, 240] on icon "printer" at bounding box center [474, 242] width 4 height 4
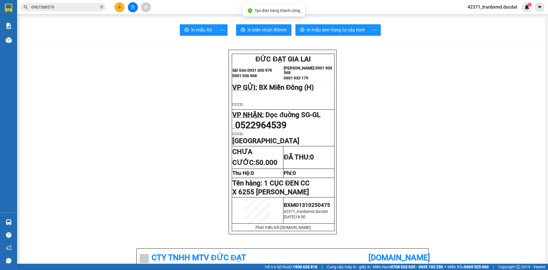
click at [119, 8] on icon "plus" at bounding box center [120, 7] width 4 height 4
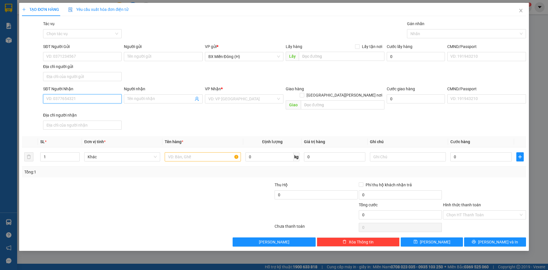
click at [98, 97] on input "SĐT Người Nhận" at bounding box center [82, 98] width 79 height 9
drag, startPoint x: 98, startPoint y: 97, endPoint x: 129, endPoint y: 115, distance: 35.2
click at [112, 105] on div "SĐT Người Nhận VD: 0377654321" at bounding box center [82, 96] width 79 height 20
click at [129, 115] on div "SĐT Người Nhận VD: 0377654321 Người nhận Tên người nhận VP Nhận * VD: VP Sài Gò…" at bounding box center [285, 109] width 486 height 46
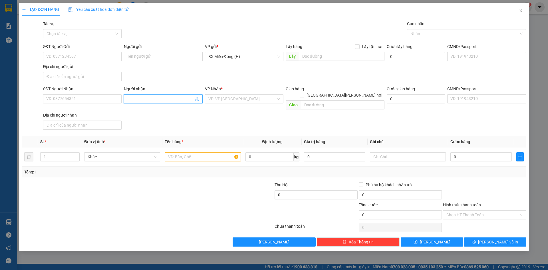
click at [187, 98] on input "Người nhận" at bounding box center [160, 99] width 66 height 6
click at [243, 101] on input "search" at bounding box center [243, 99] width 68 height 9
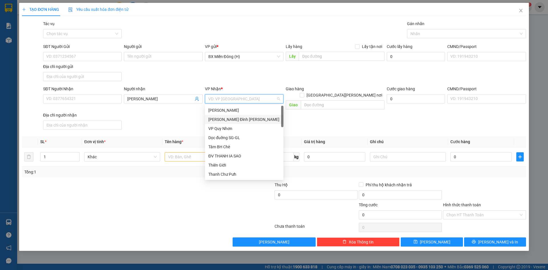
click at [243, 116] on div "[PERSON_NAME]" at bounding box center [245, 119] width 72 height 6
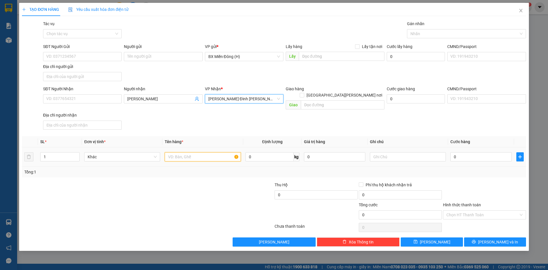
click at [195, 152] on input "text" at bounding box center [203, 156] width 76 height 9
click at [76, 154] on span "up" at bounding box center [76, 155] width 3 height 3
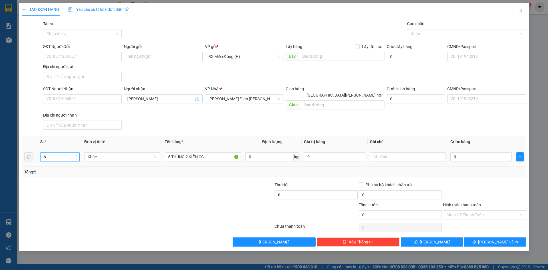
click at [76, 154] on span "up" at bounding box center [76, 155] width 3 height 3
click at [495, 239] on span "[PERSON_NAME] và In" at bounding box center [498, 242] width 40 height 6
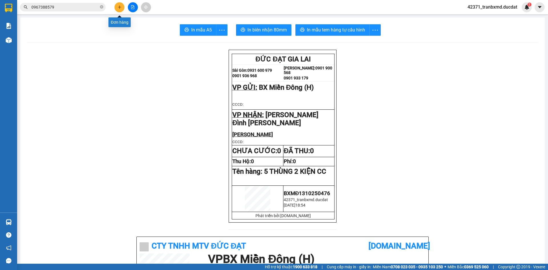
click at [121, 10] on button at bounding box center [120, 7] width 10 height 10
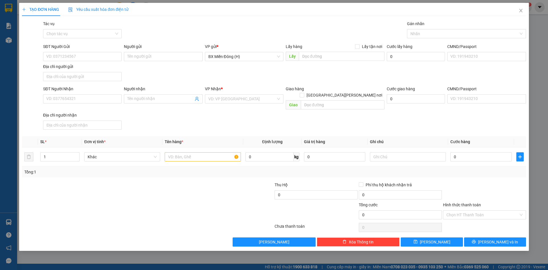
click at [144, 94] on div "Người nhận" at bounding box center [163, 90] width 79 height 9
click at [144, 95] on span at bounding box center [163, 98] width 79 height 9
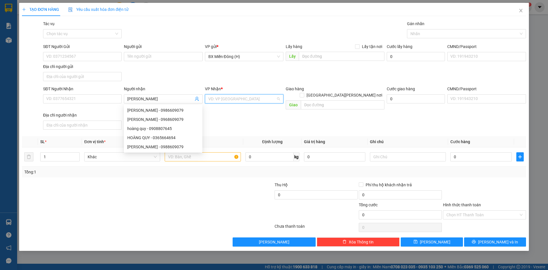
click at [219, 100] on input "search" at bounding box center [243, 99] width 68 height 9
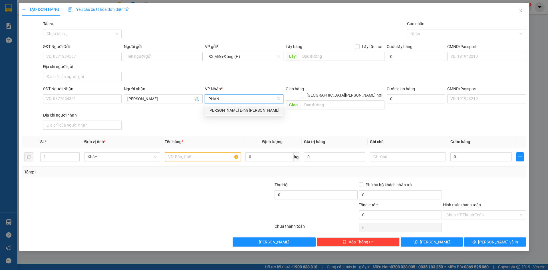
click at [227, 109] on div "[PERSON_NAME]" at bounding box center [245, 110] width 72 height 6
click at [199, 154] on input "text" at bounding box center [203, 156] width 76 height 9
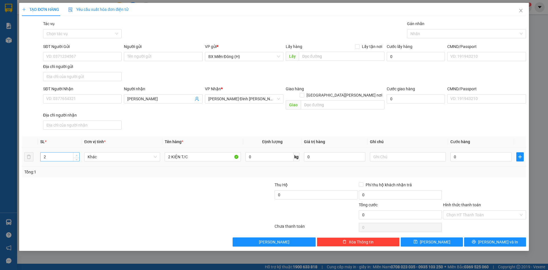
click at [78, 154] on span "up" at bounding box center [76, 155] width 3 height 3
click at [481, 237] on button "[PERSON_NAME] và In" at bounding box center [495, 241] width 62 height 9
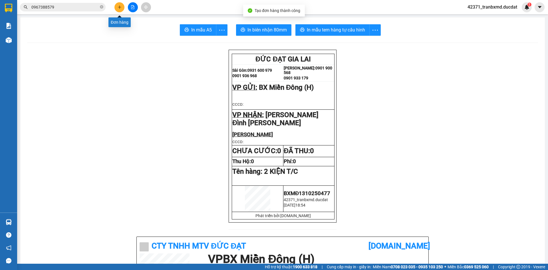
click at [123, 6] on button at bounding box center [120, 7] width 10 height 10
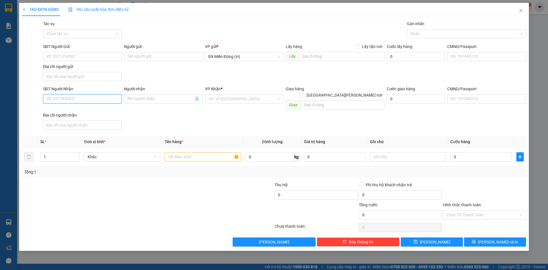
click at [97, 101] on input "SĐT Người Nhận" at bounding box center [82, 98] width 79 height 9
click at [93, 97] on input "0914435291" at bounding box center [82, 98] width 79 height 9
click at [72, 109] on div "0917435291 - C DUNG" at bounding box center [83, 110] width 72 height 6
click at [192, 152] on input "text" at bounding box center [203, 156] width 76 height 9
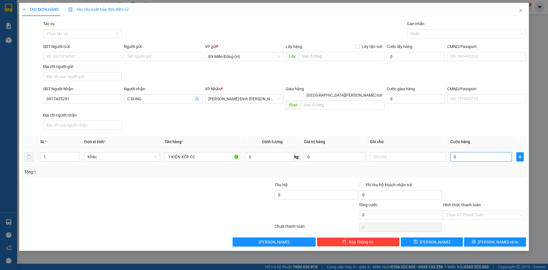
click at [473, 152] on input "0" at bounding box center [481, 156] width 61 height 9
click at [219, 153] on input "1 KIỆN XỐP CC" at bounding box center [203, 156] width 76 height 9
click at [462, 211] on input "Hình thức thanh toán" at bounding box center [483, 215] width 72 height 9
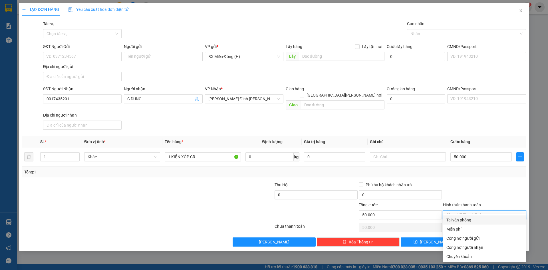
click at [463, 220] on div "Tại văn phòng" at bounding box center [485, 220] width 76 height 6
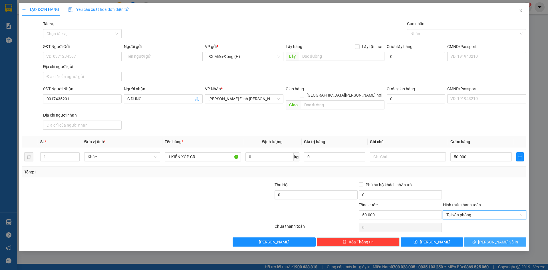
click at [500, 239] on button "[PERSON_NAME] và In" at bounding box center [495, 241] width 62 height 9
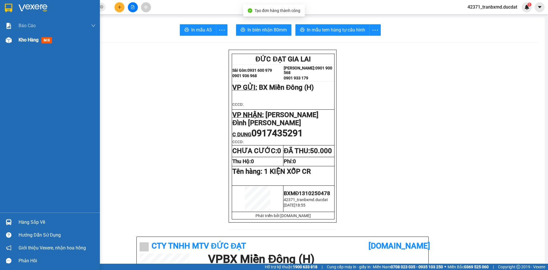
click at [19, 43] on div "Kho hàng mới" at bounding box center [37, 39] width 36 height 7
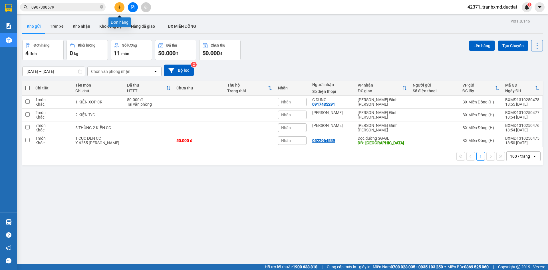
click at [123, 9] on button at bounding box center [120, 7] width 10 height 10
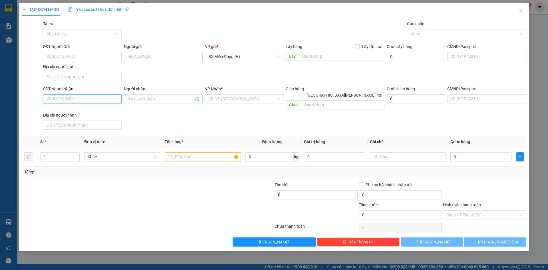
click at [104, 99] on input "SĐT Người Nhận" at bounding box center [82, 98] width 79 height 9
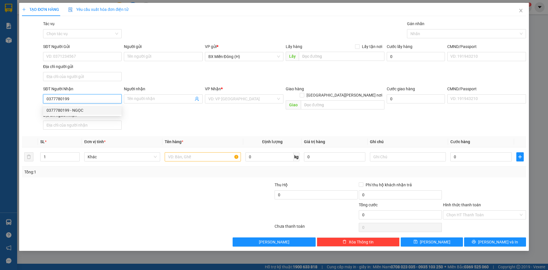
click at [95, 110] on div "0377780199 - NGỌC" at bounding box center [83, 110] width 72 height 6
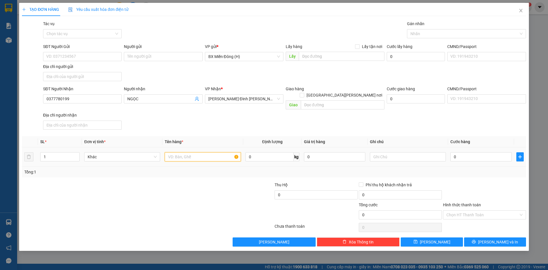
click at [197, 152] on input "text" at bounding box center [203, 156] width 76 height 9
click at [75, 153] on span "Increase Value" at bounding box center [76, 155] width 6 height 5
click at [476, 237] on button "[PERSON_NAME] và In" at bounding box center [495, 241] width 62 height 9
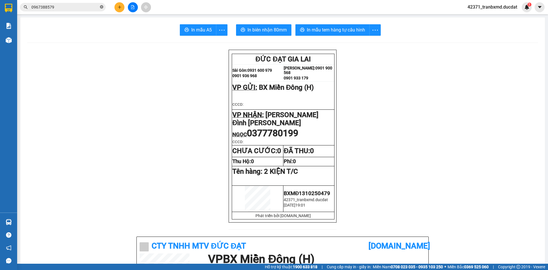
click at [101, 8] on icon "close-circle" at bounding box center [101, 6] width 3 height 3
click at [120, 7] on icon "plus" at bounding box center [120, 7] width 4 height 4
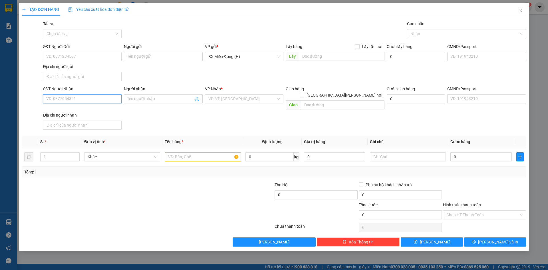
click at [99, 99] on input "SĐT Người Nhận" at bounding box center [82, 98] width 79 height 9
click at [102, 99] on input "SĐT Người Nhận" at bounding box center [82, 98] width 79 height 9
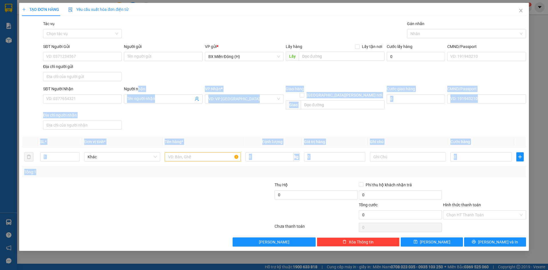
drag, startPoint x: 138, startPoint y: 89, endPoint x: 216, endPoint y: 190, distance: 128.3
click at [216, 190] on div "Transit Pickup Surcharge Ids Transit Deliver Surcharge Ids Transit Deliver Surc…" at bounding box center [274, 134] width 504 height 226
click at [258, 243] on div "TẠO ĐƠN HÀNG Yêu cầu xuất hóa đơn điện tử Transit Pickup Surcharge Ids Transit …" at bounding box center [274, 127] width 510 height 248
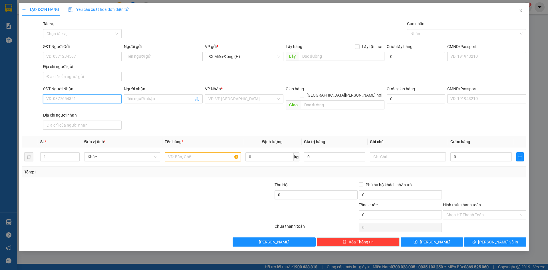
click at [82, 102] on input "SĐT Người Nhận" at bounding box center [82, 98] width 79 height 9
click at [88, 113] on div "0935166199" at bounding box center [83, 110] width 72 height 6
click at [182, 152] on input "text" at bounding box center [203, 156] width 76 height 9
click at [473, 152] on input "0" at bounding box center [481, 156] width 61 height 9
click at [468, 211] on input "Hình thức thanh toán" at bounding box center [483, 215] width 72 height 9
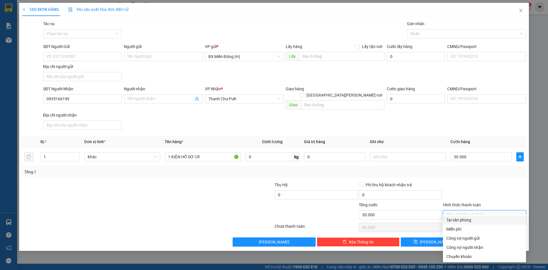
click at [486, 222] on div "Tại văn phòng" at bounding box center [485, 220] width 76 height 6
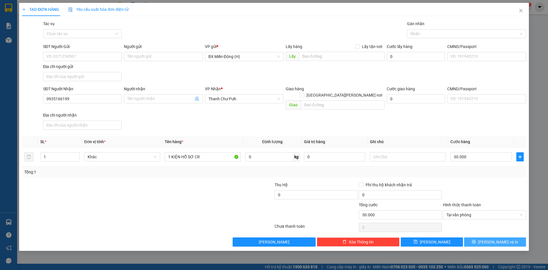
click at [476, 240] on icon "printer" at bounding box center [474, 242] width 4 height 4
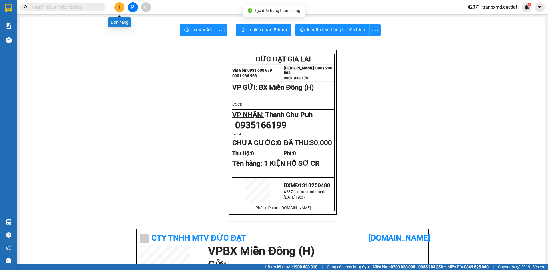
click at [118, 6] on icon "plus" at bounding box center [120, 7] width 4 height 4
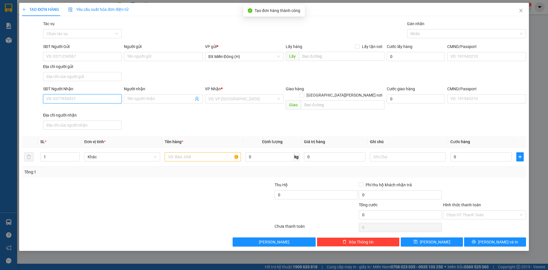
click at [100, 100] on input "SĐT Người Nhận" at bounding box center [82, 98] width 79 height 9
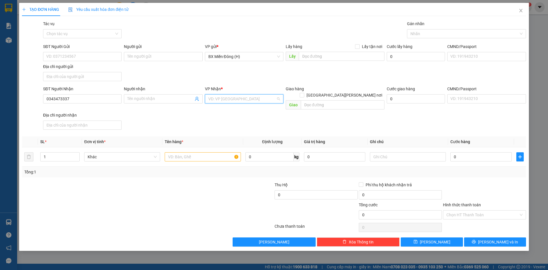
click at [226, 98] on input "search" at bounding box center [243, 99] width 68 height 9
click at [223, 122] on div "Thanh Chư Pưh" at bounding box center [245, 119] width 72 height 6
click at [193, 153] on input "text" at bounding box center [203, 156] width 76 height 9
click at [470, 152] on input "0" at bounding box center [481, 156] width 61 height 9
click at [500, 211] on input "Hình thức thanh toán" at bounding box center [483, 215] width 72 height 9
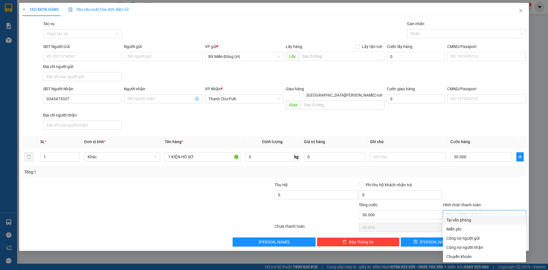
click at [480, 216] on div "Tại văn phòng" at bounding box center [484, 219] width 83 height 9
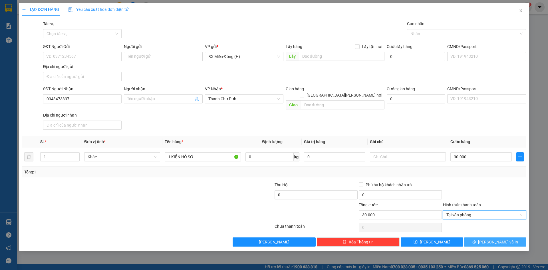
click at [489, 237] on button "[PERSON_NAME] và In" at bounding box center [495, 241] width 62 height 9
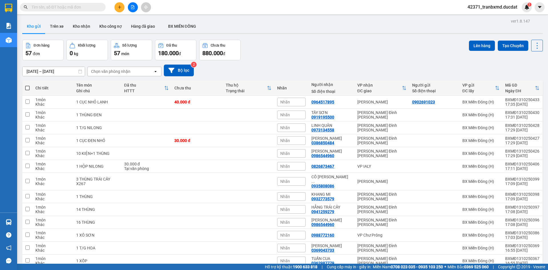
click at [65, 7] on input "text" at bounding box center [64, 7] width 67 height 6
paste input "0966606952"
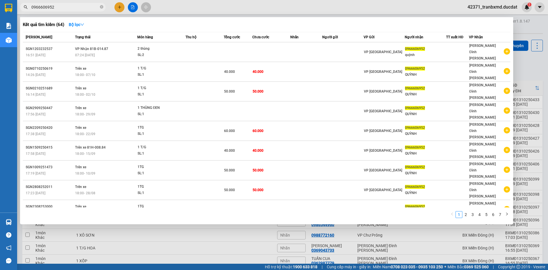
type input "0966606952"
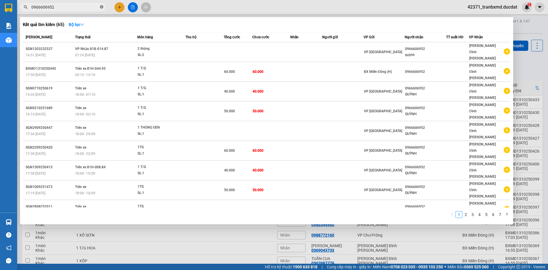
click at [103, 7] on icon "close-circle" at bounding box center [101, 6] width 3 height 3
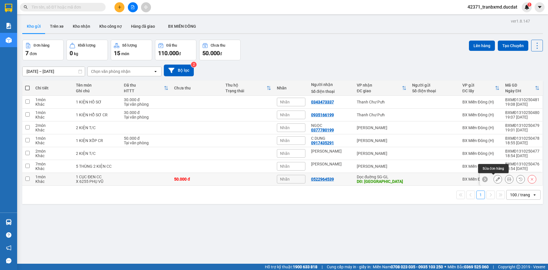
click at [496, 180] on icon at bounding box center [498, 179] width 4 height 4
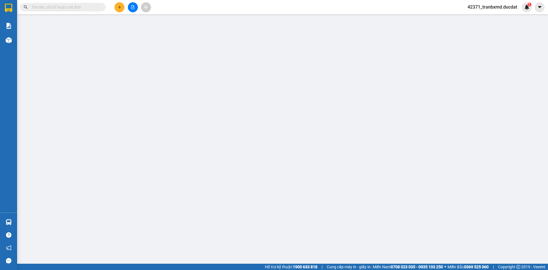
type input "0522964539"
type input "[GEOGRAPHIC_DATA]"
type input "0"
type input "50.000"
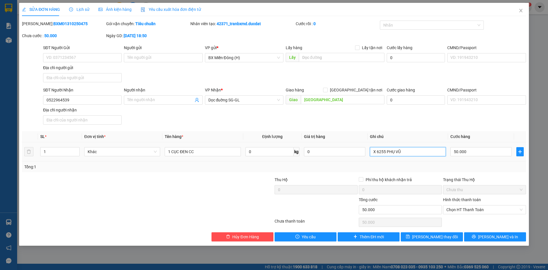
click at [406, 151] on input "X 6255 PHỤ VŨ" at bounding box center [408, 151] width 76 height 9
type input "X 4495 PHỤ ĐẠI"
click at [432, 237] on span "[PERSON_NAME] thay đổi" at bounding box center [435, 237] width 46 height 6
